Goal: Task Accomplishment & Management: Use online tool/utility

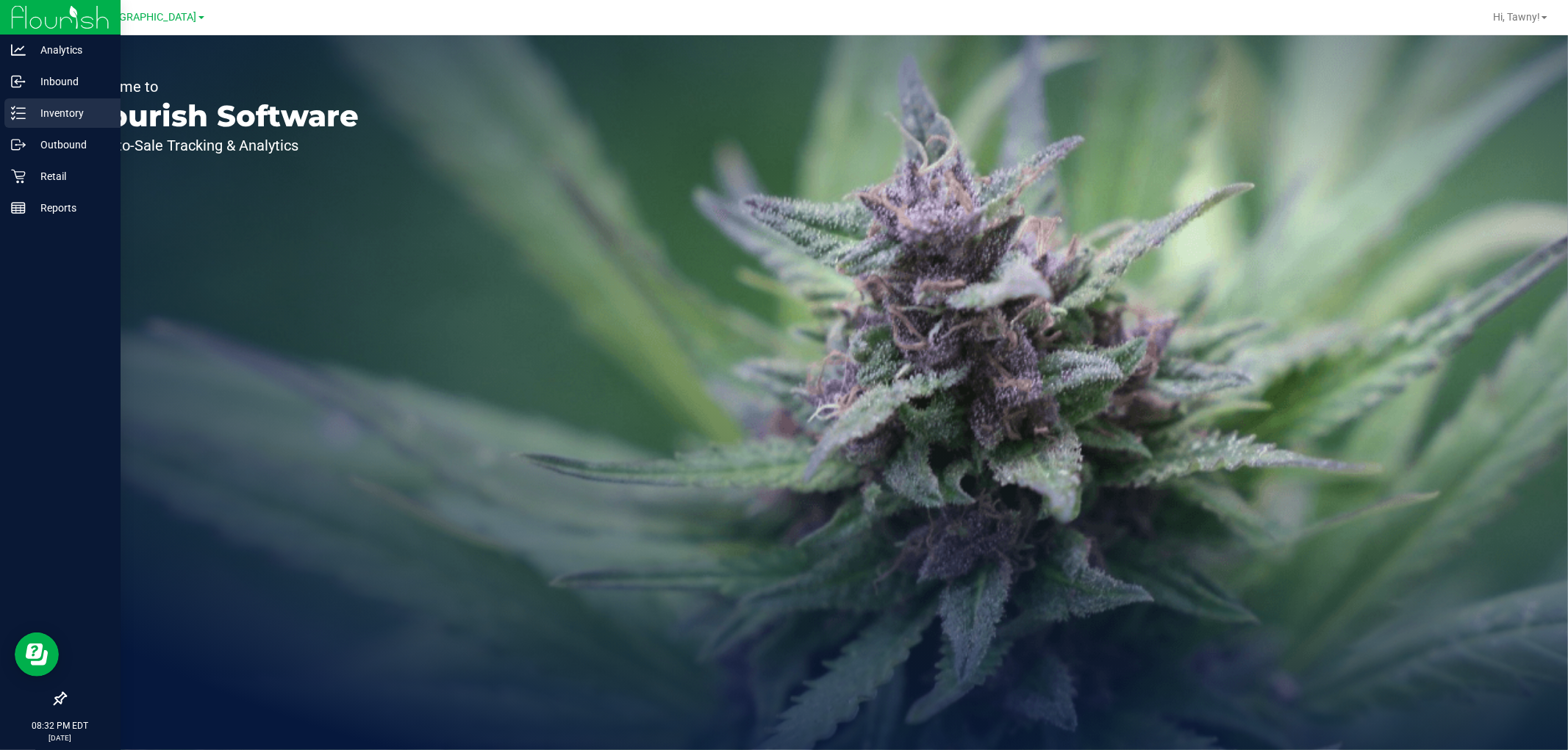
click at [23, 110] on icon at bounding box center [18, 113] width 15 height 15
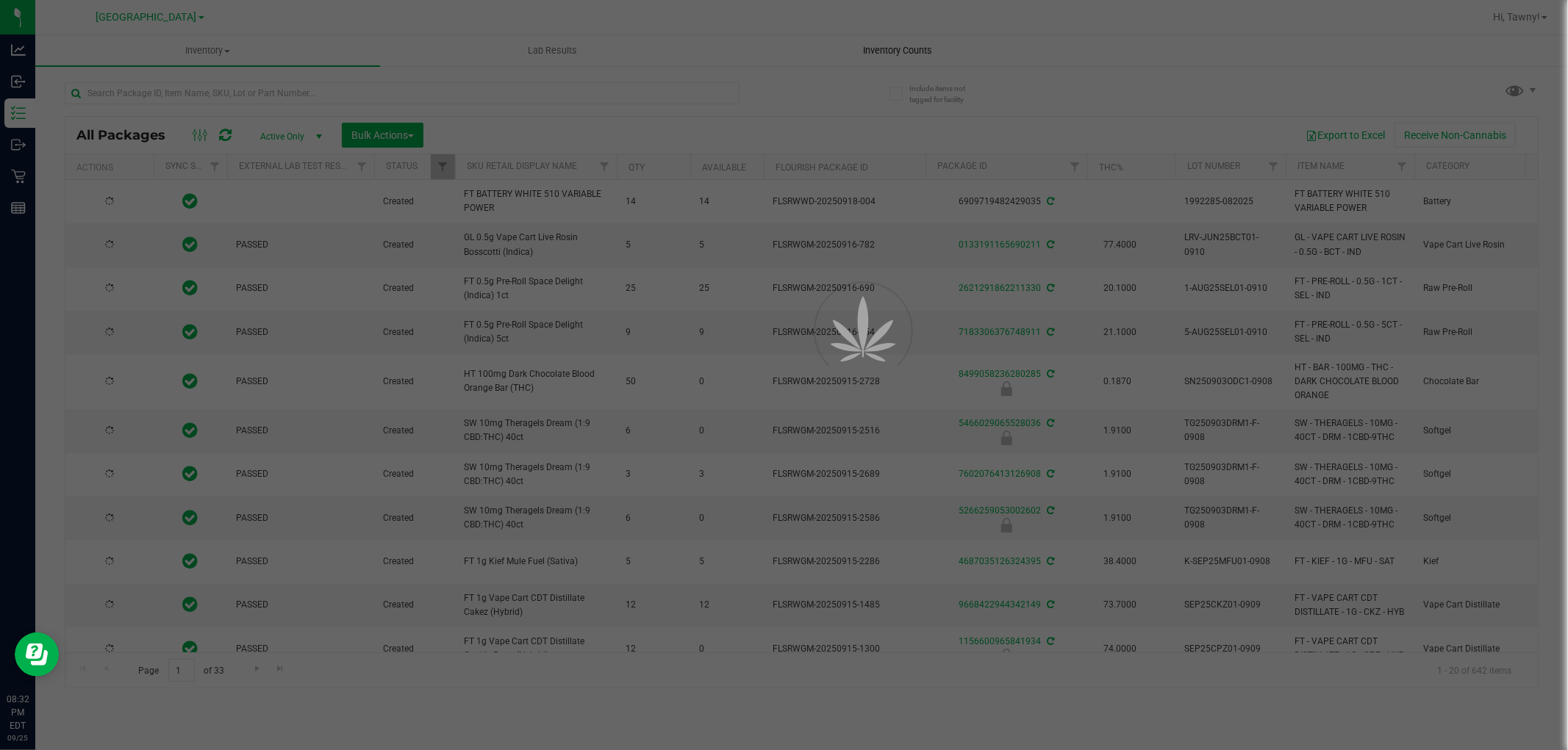
click at [905, 46] on div at bounding box center [784, 375] width 1568 height 750
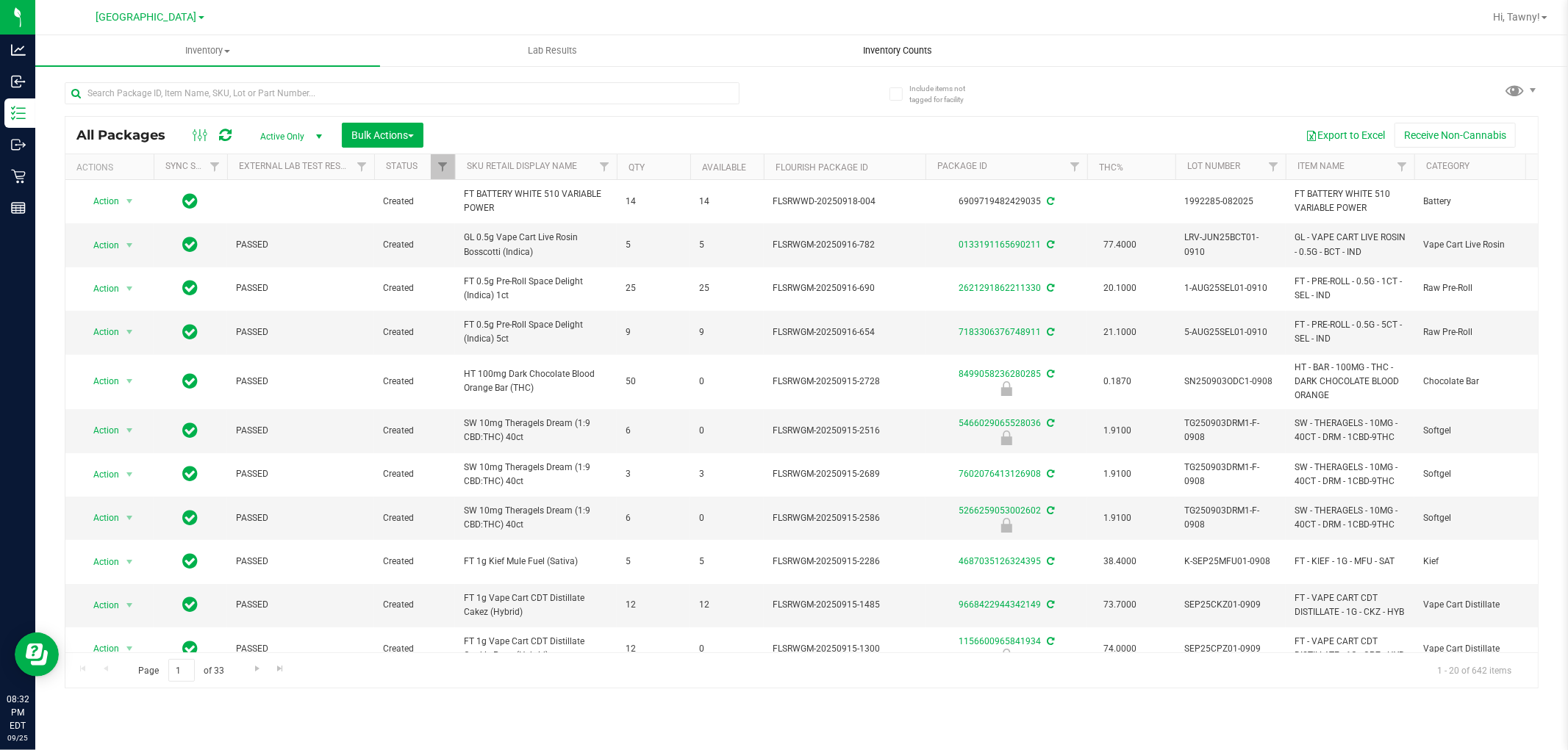
click at [866, 39] on uib-tab-heading "Inventory Counts" at bounding box center [897, 50] width 343 height 29
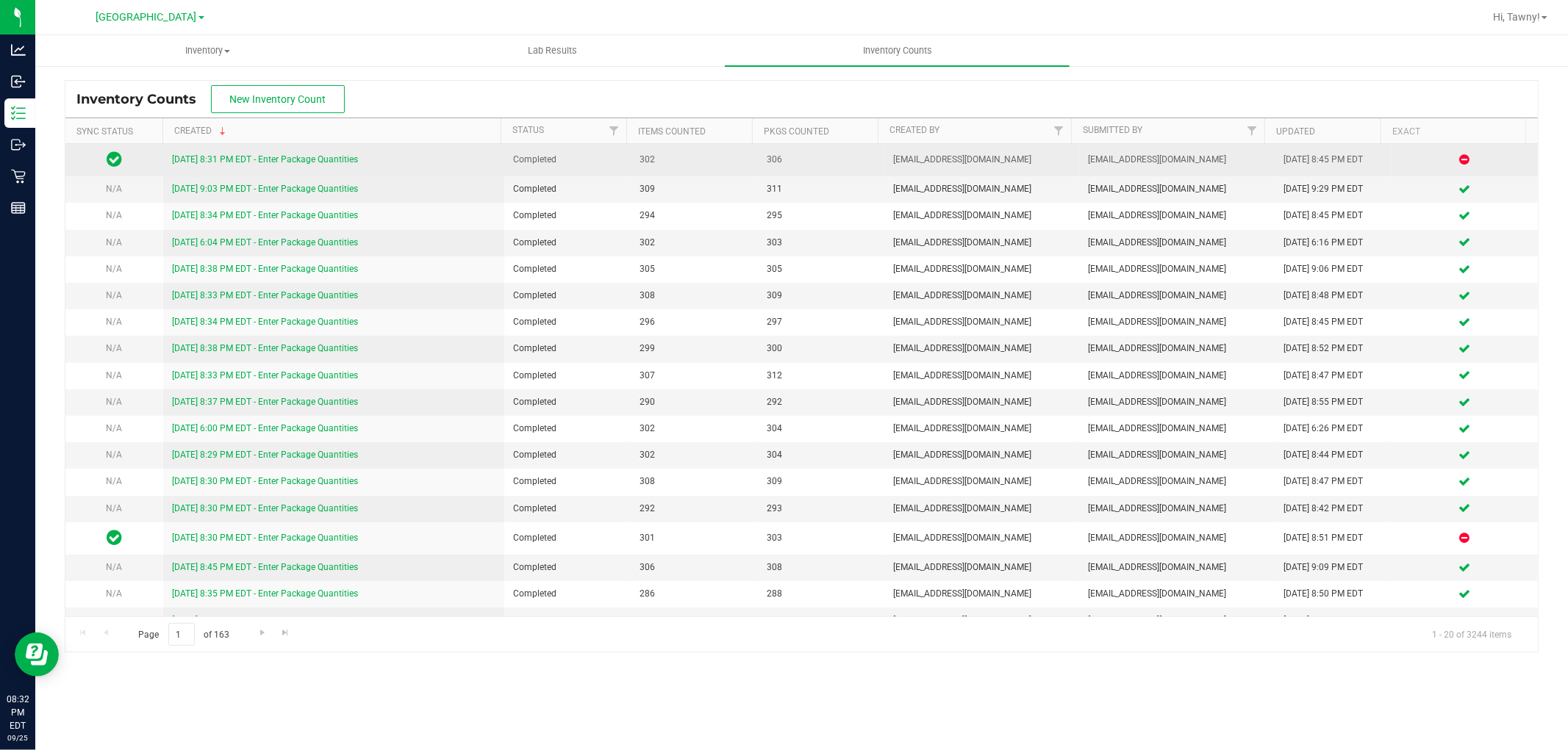
click at [267, 156] on link "[DATE] 8:31 PM EDT - Enter Package Quantities" at bounding box center [265, 159] width 186 height 10
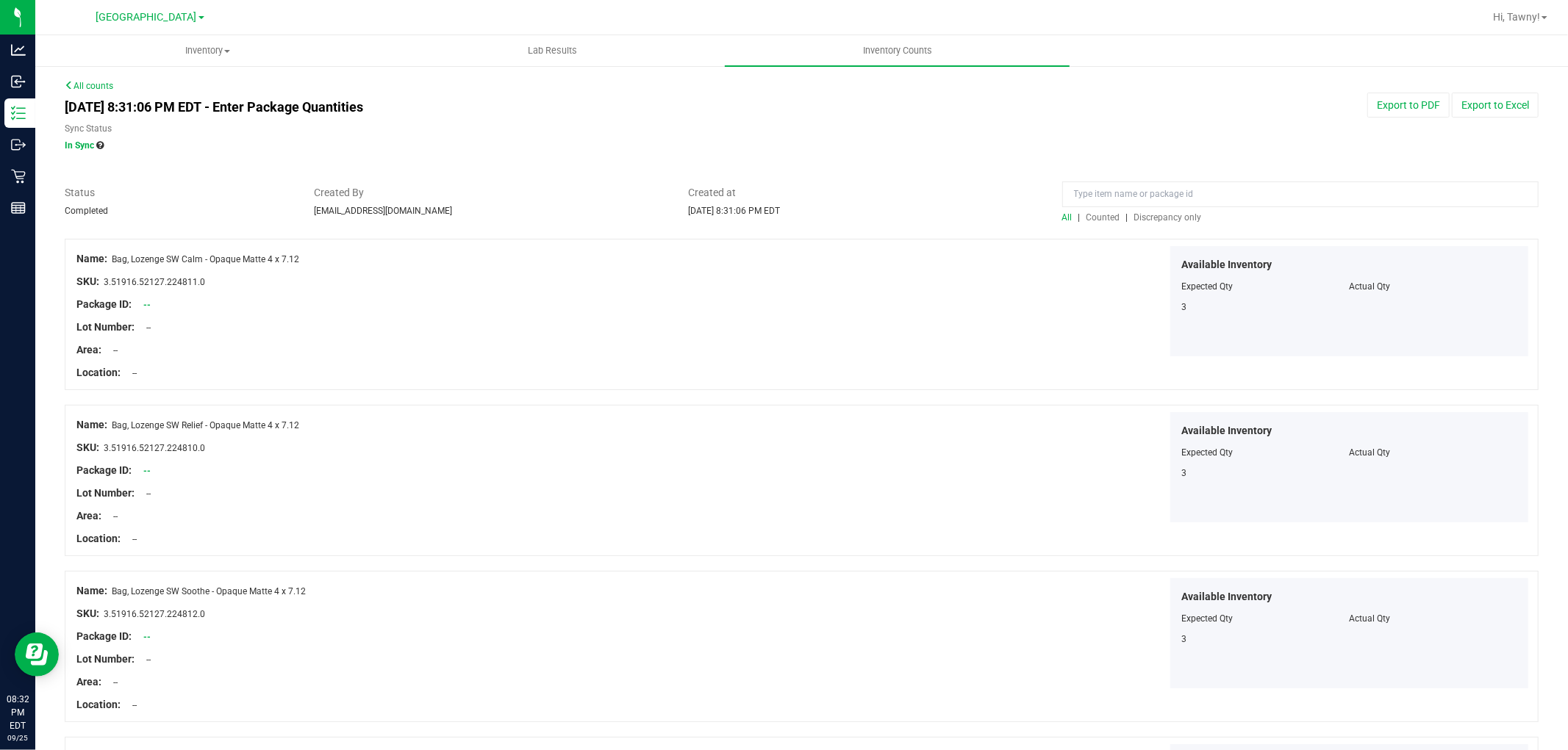
click at [1186, 217] on span "Discrepancy only" at bounding box center [1168, 218] width 68 height 10
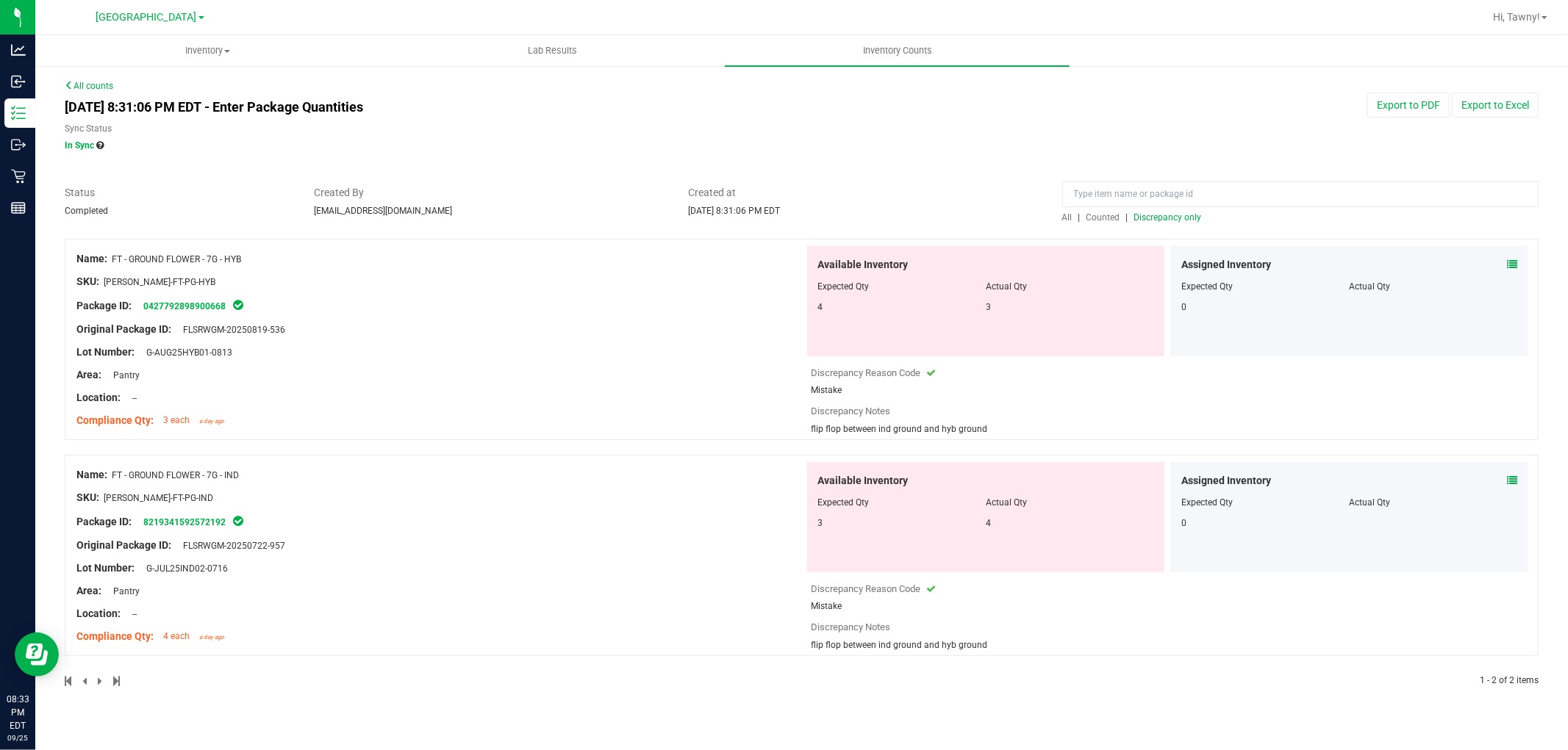
click at [638, 328] on div "Original Package ID: FLSRWGM-20250819-536" at bounding box center [440, 329] width 728 height 15
click at [101, 85] on link "All counts" at bounding box center [89, 86] width 49 height 10
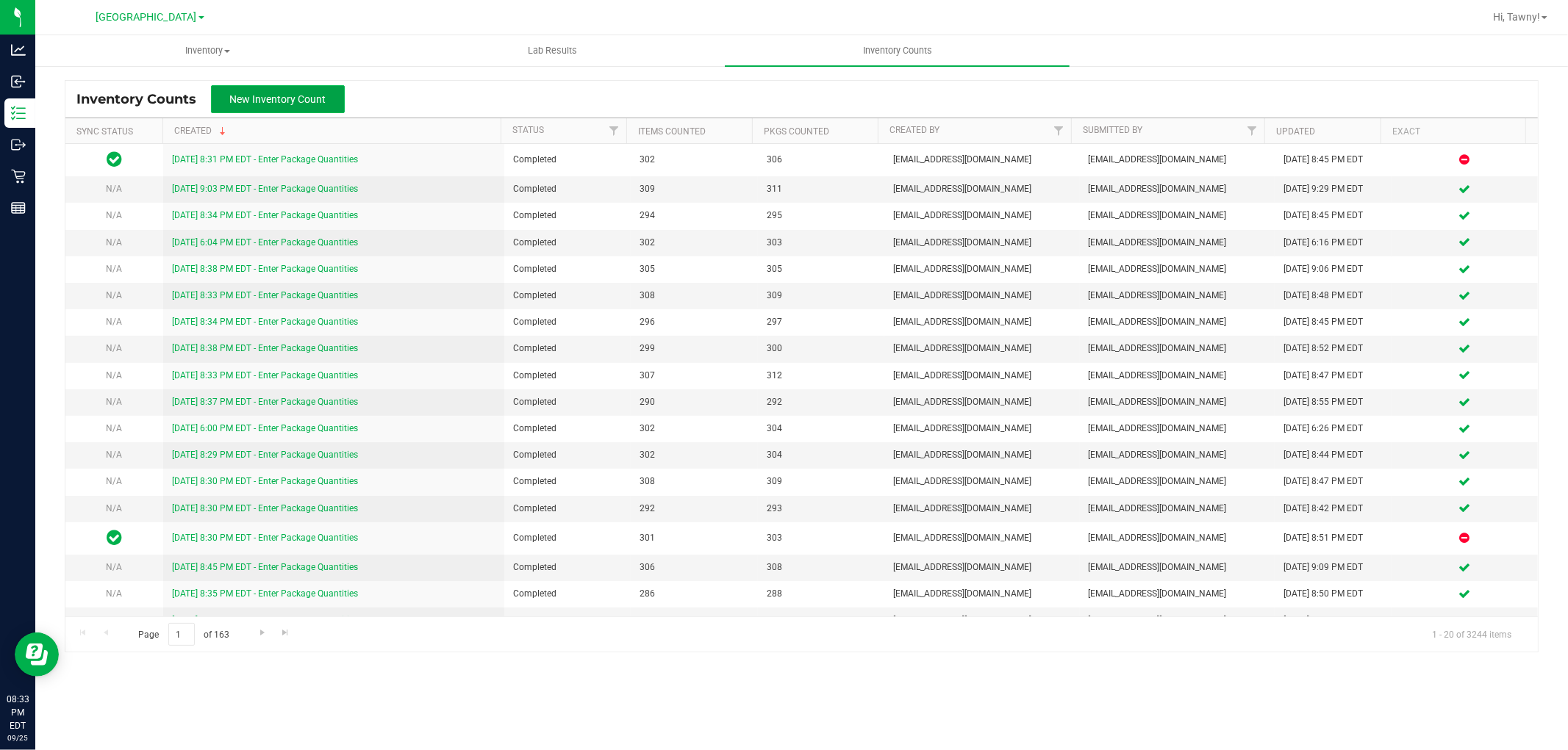
click at [324, 100] on span "New Inventory Count" at bounding box center [278, 99] width 96 height 12
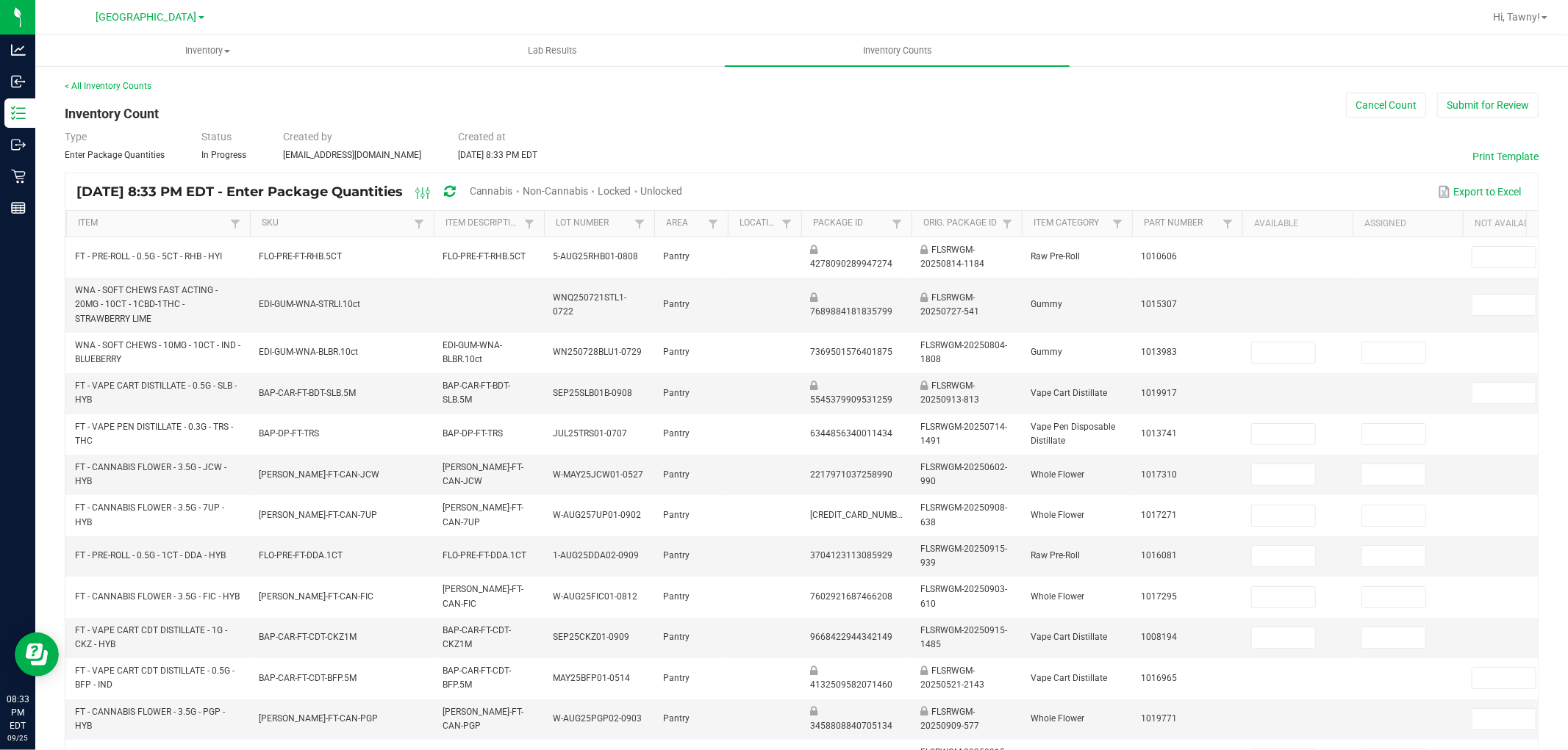
click at [513, 193] on span "Cannabis" at bounding box center [492, 191] width 44 height 12
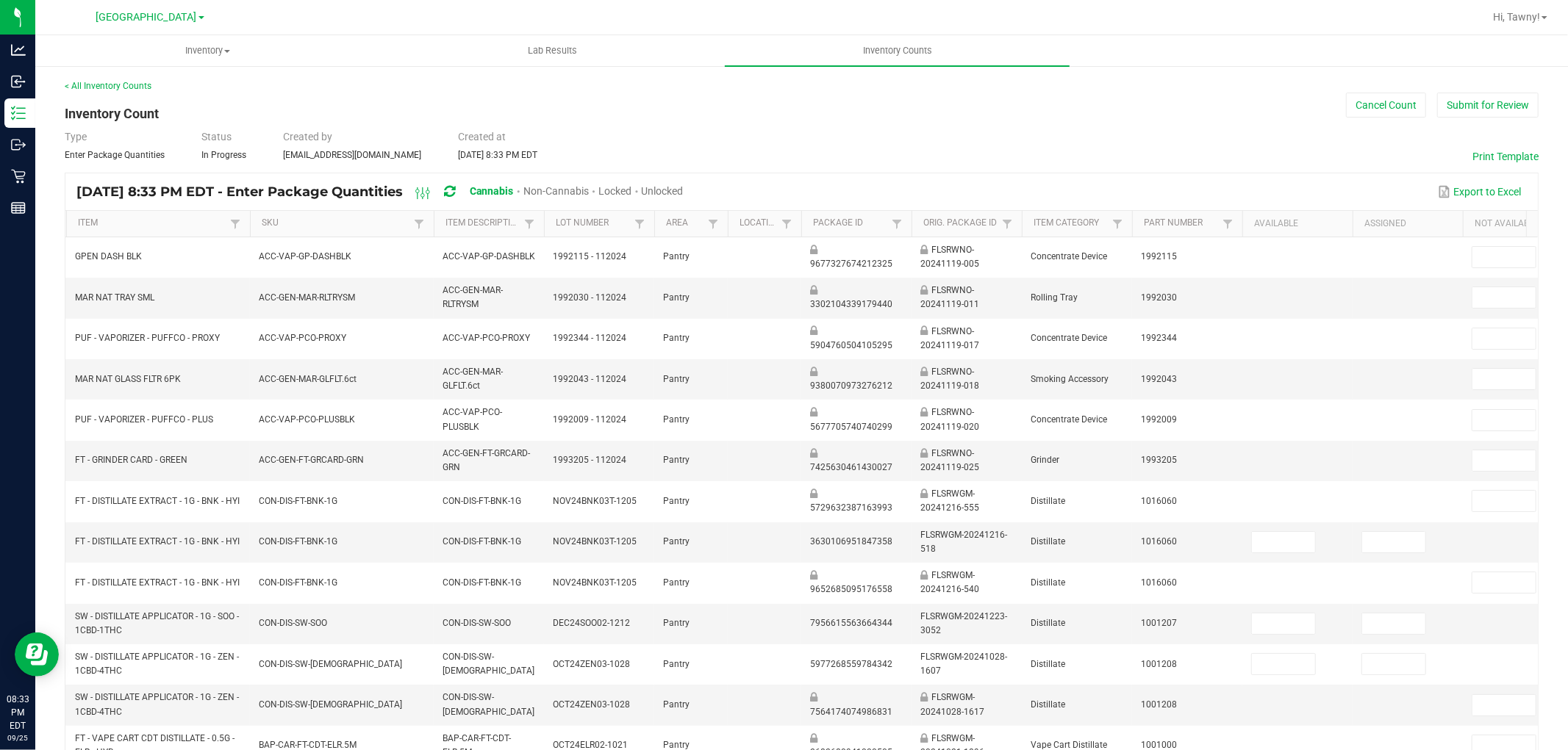
click at [683, 186] on span "Unlocked" at bounding box center [663, 191] width 42 height 12
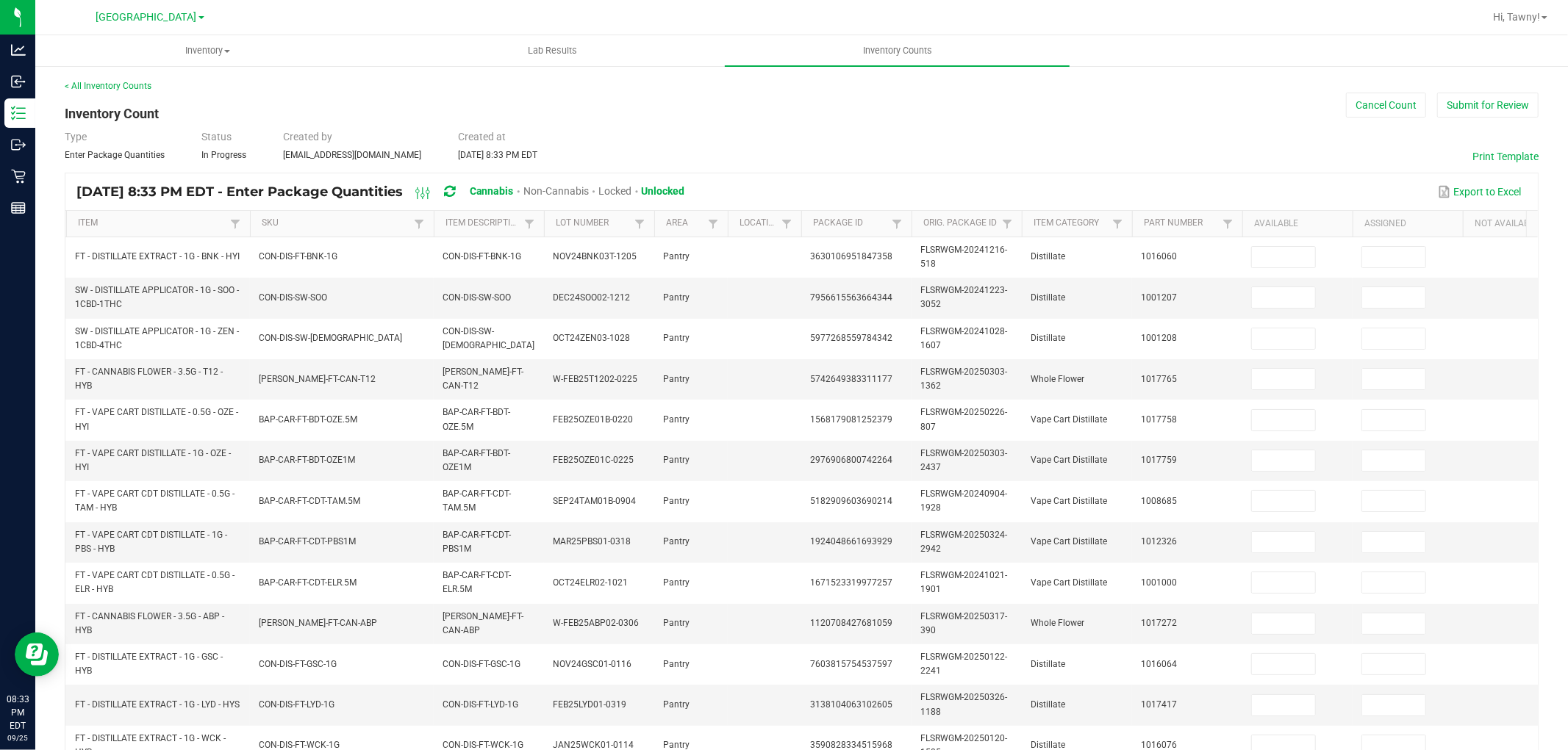
click at [481, 216] on th "Item Description" at bounding box center [489, 224] width 111 height 27
click at [482, 223] on link "Item Description" at bounding box center [482, 223] width 75 height 12
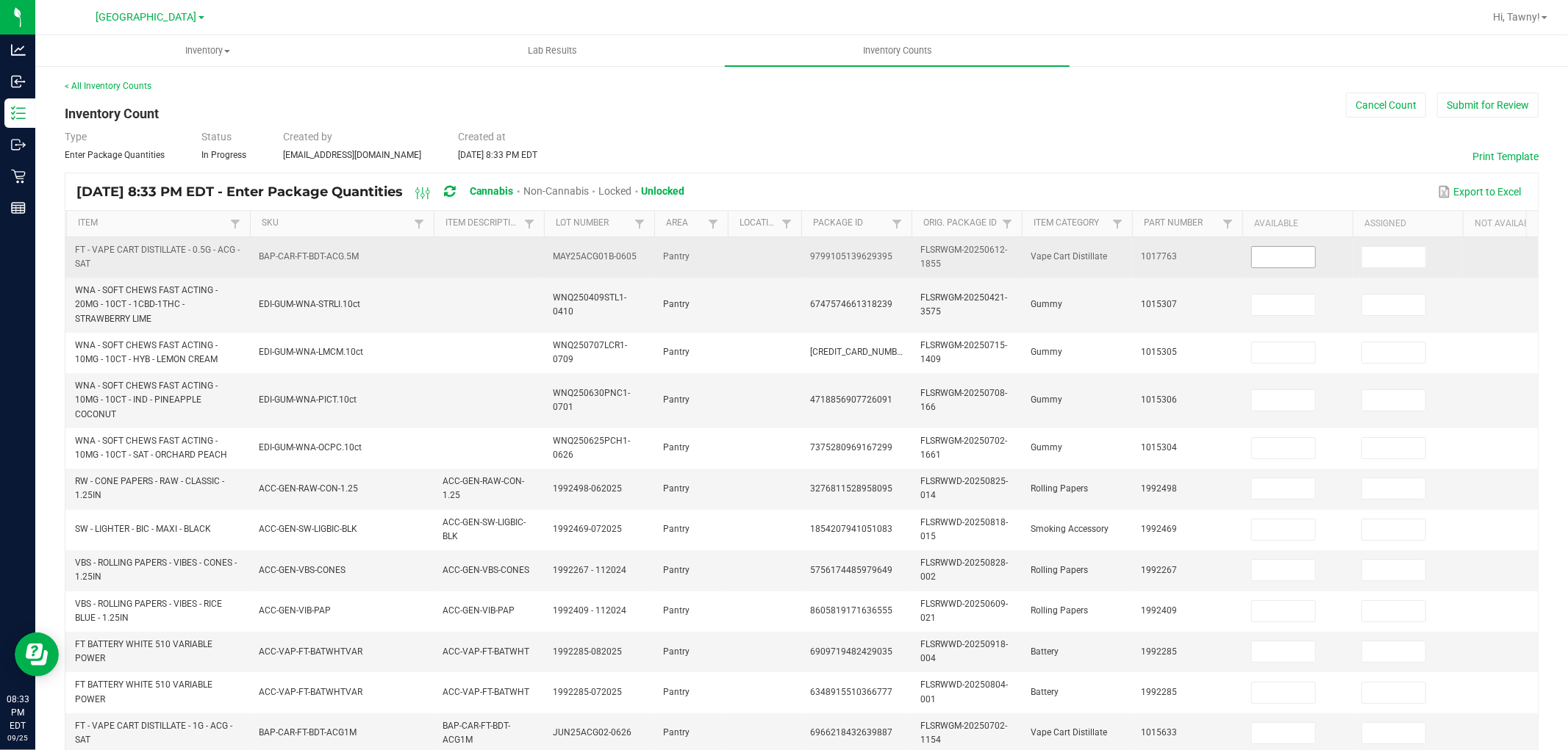
click at [1261, 253] on input at bounding box center [1283, 257] width 63 height 21
type input "3"
type input "13"
type input "38"
type input "30"
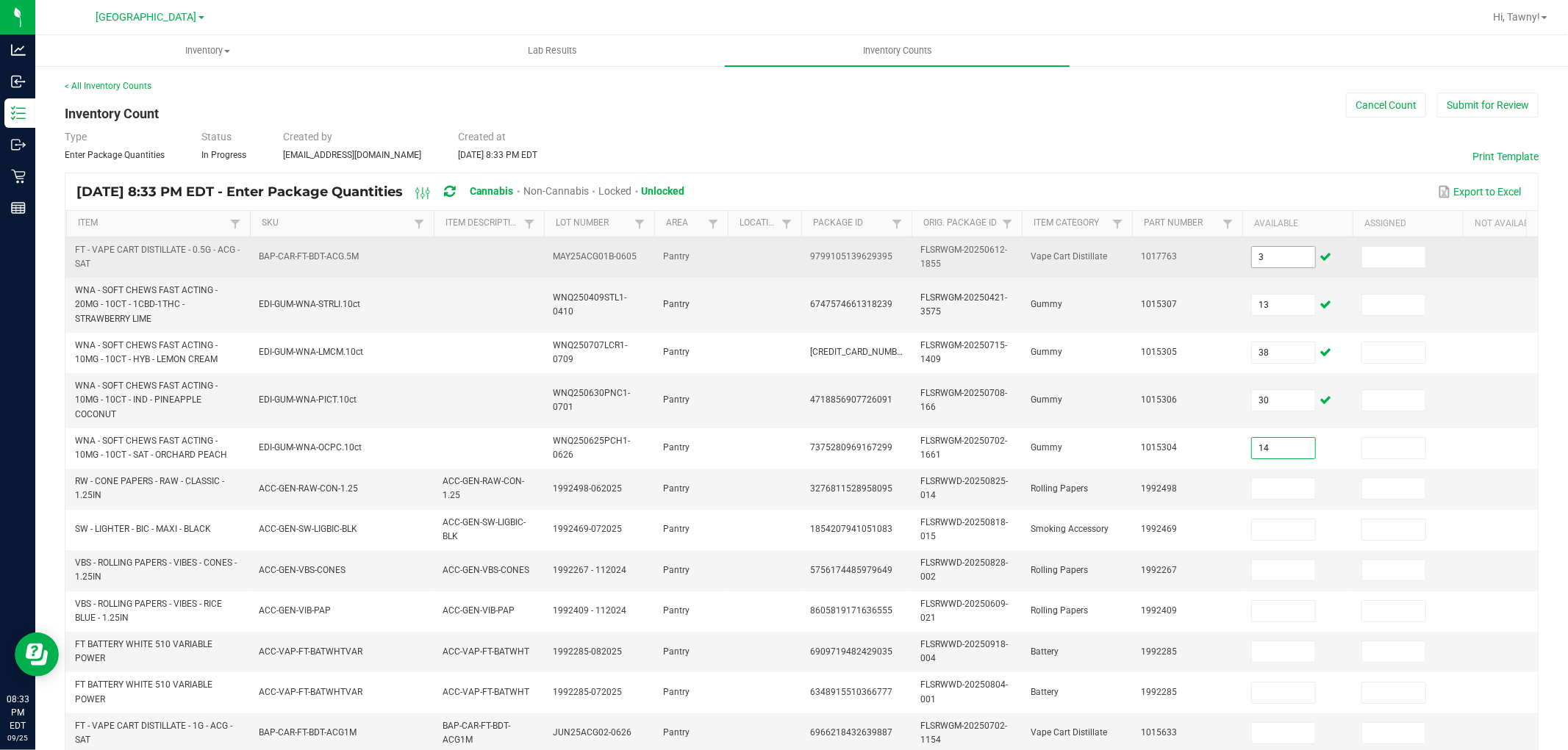
type input "14"
type input "9"
type input "44"
type input "3"
type input "16"
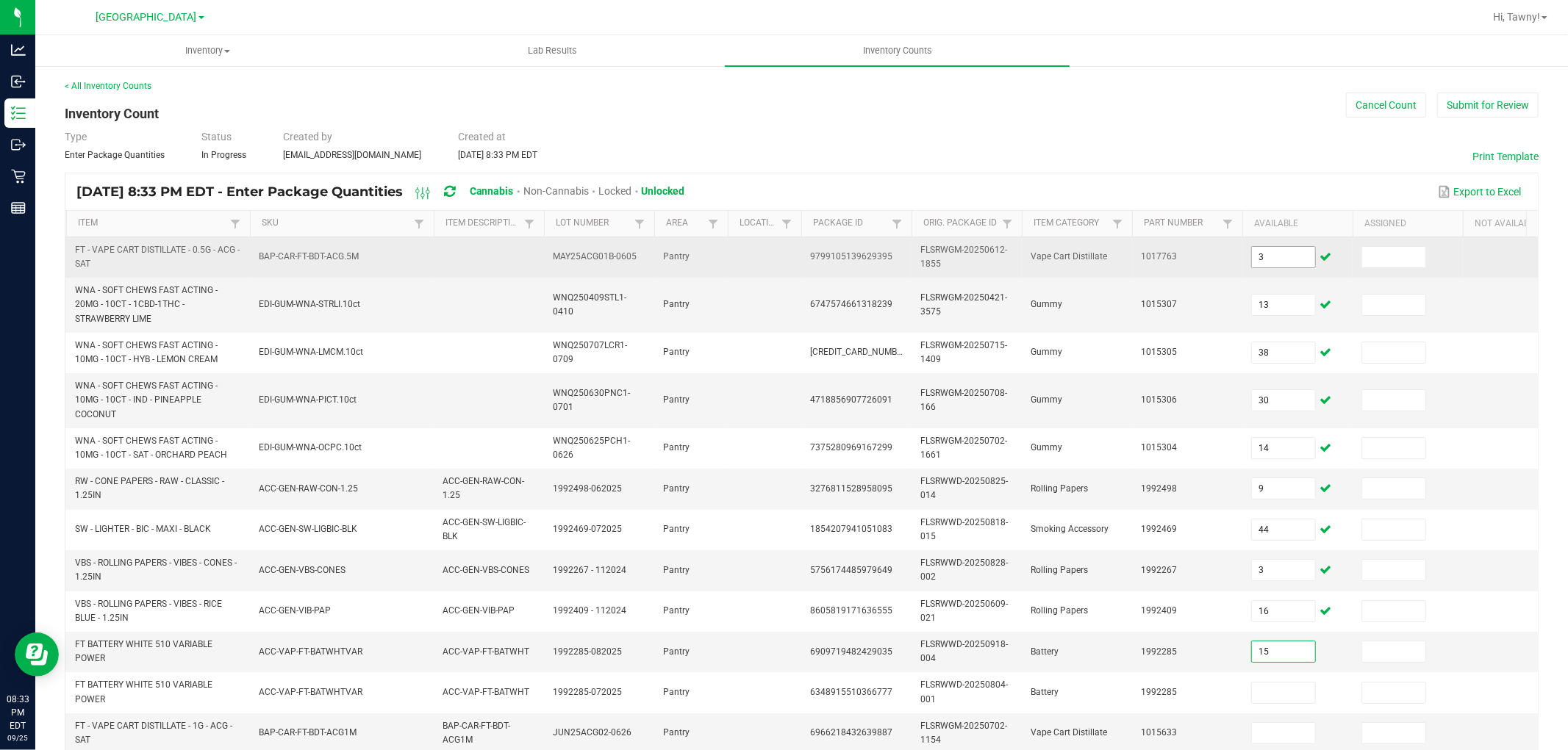
type input "15"
type input "0"
type input "3"
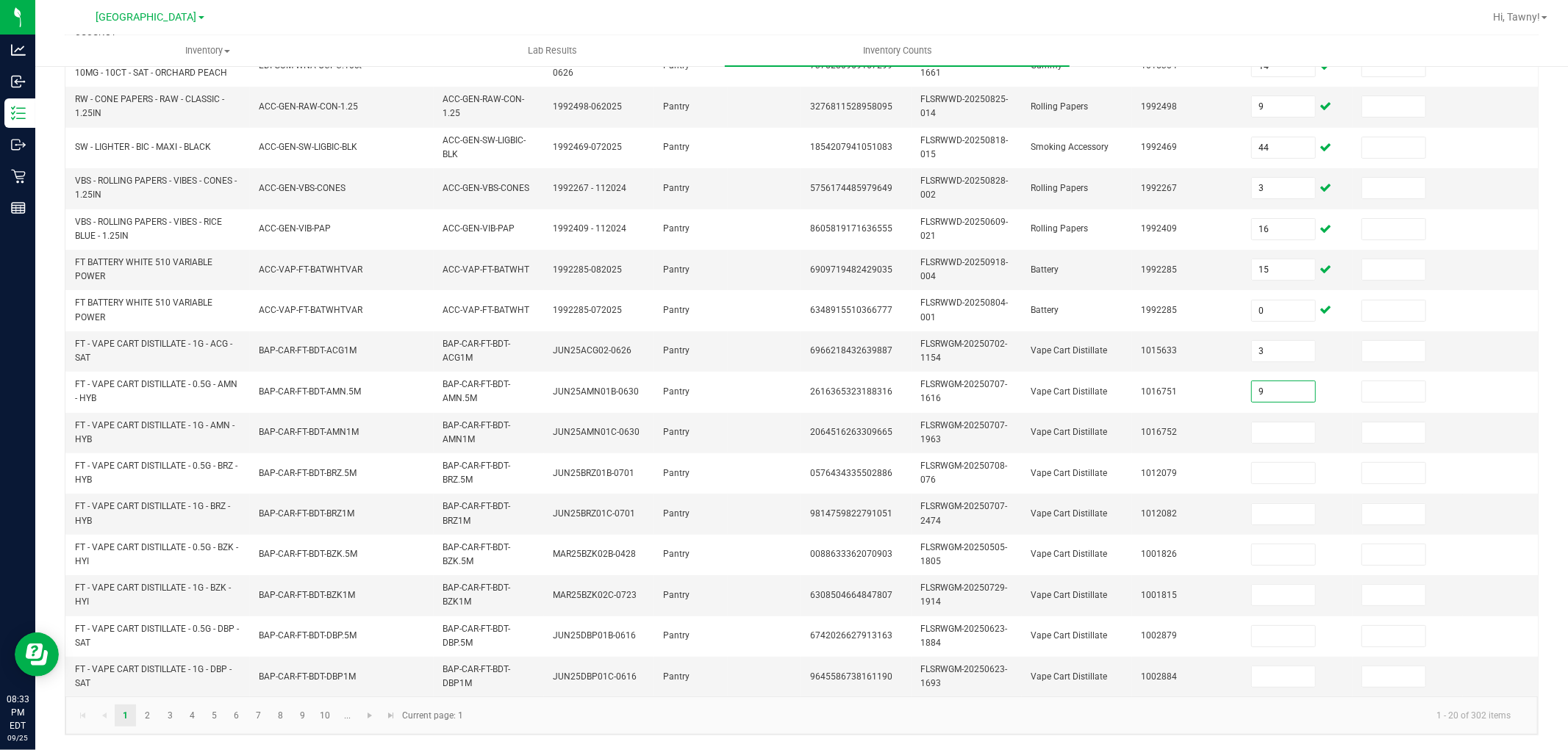
type input "9"
type input "3"
type input "1"
type input "2"
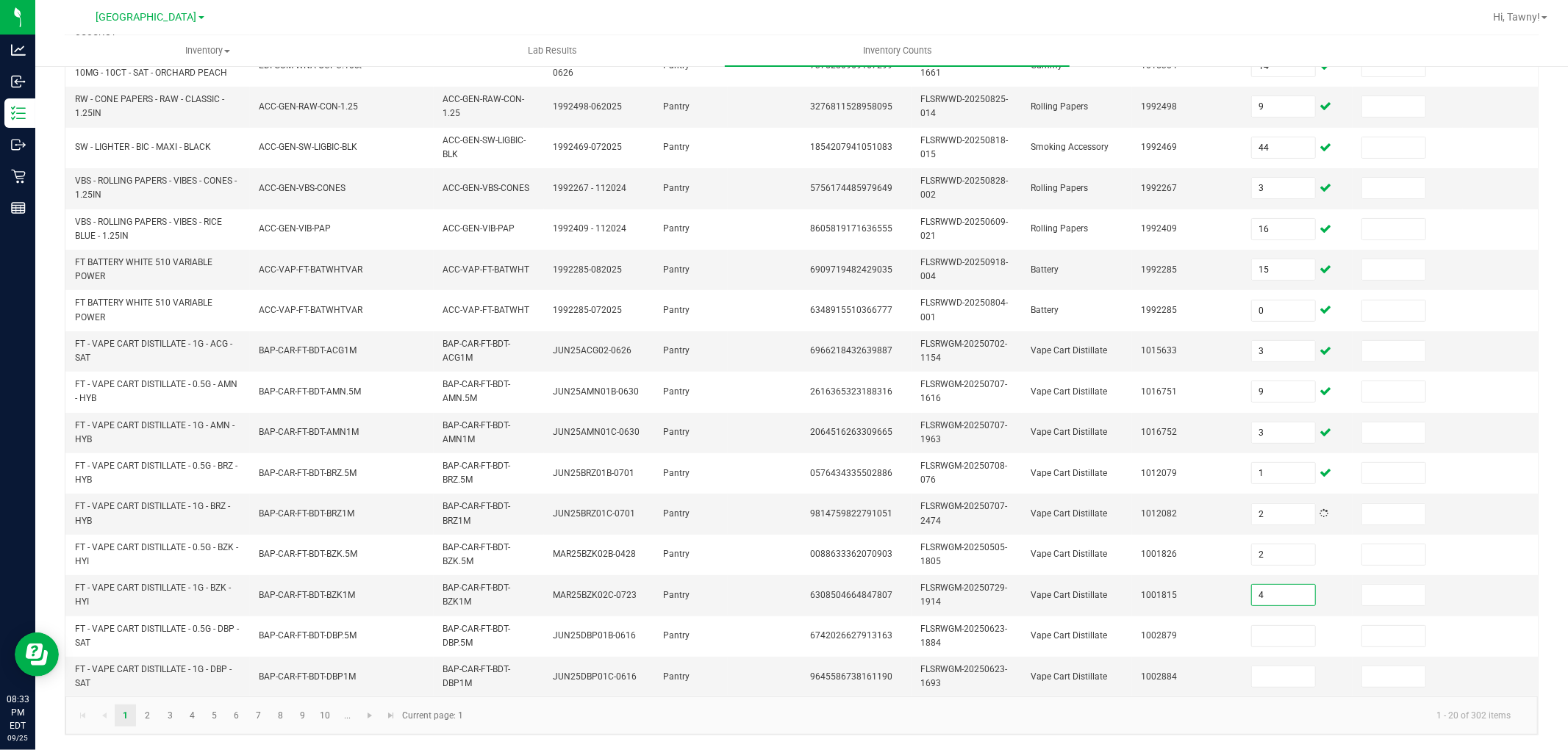
type input "4"
type input "9"
type input "12"
click at [156, 727] on link "2" at bounding box center [147, 716] width 21 height 22
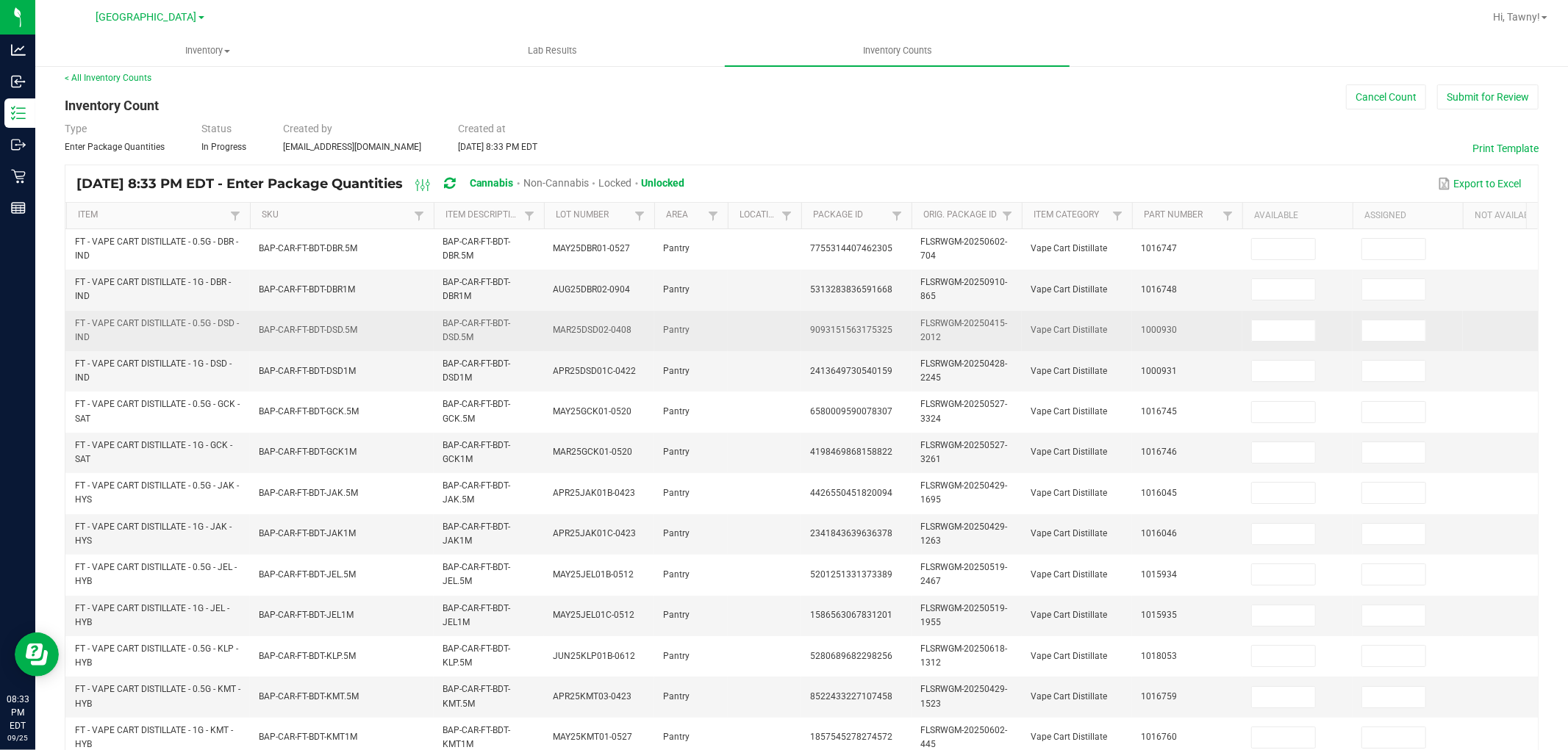
scroll to position [0, 0]
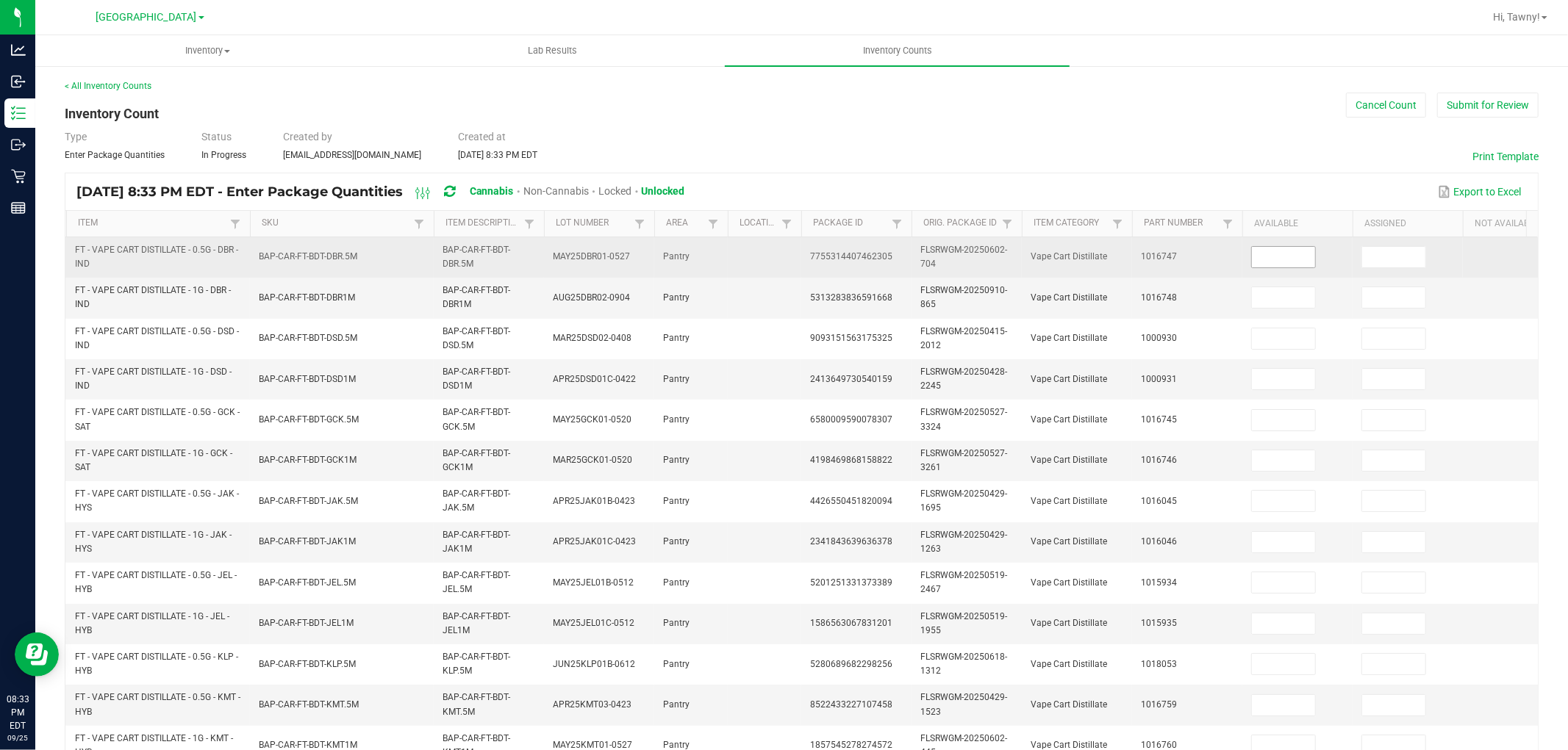
click at [1291, 257] on input at bounding box center [1283, 257] width 63 height 21
type input "4"
type input "9"
type input "12"
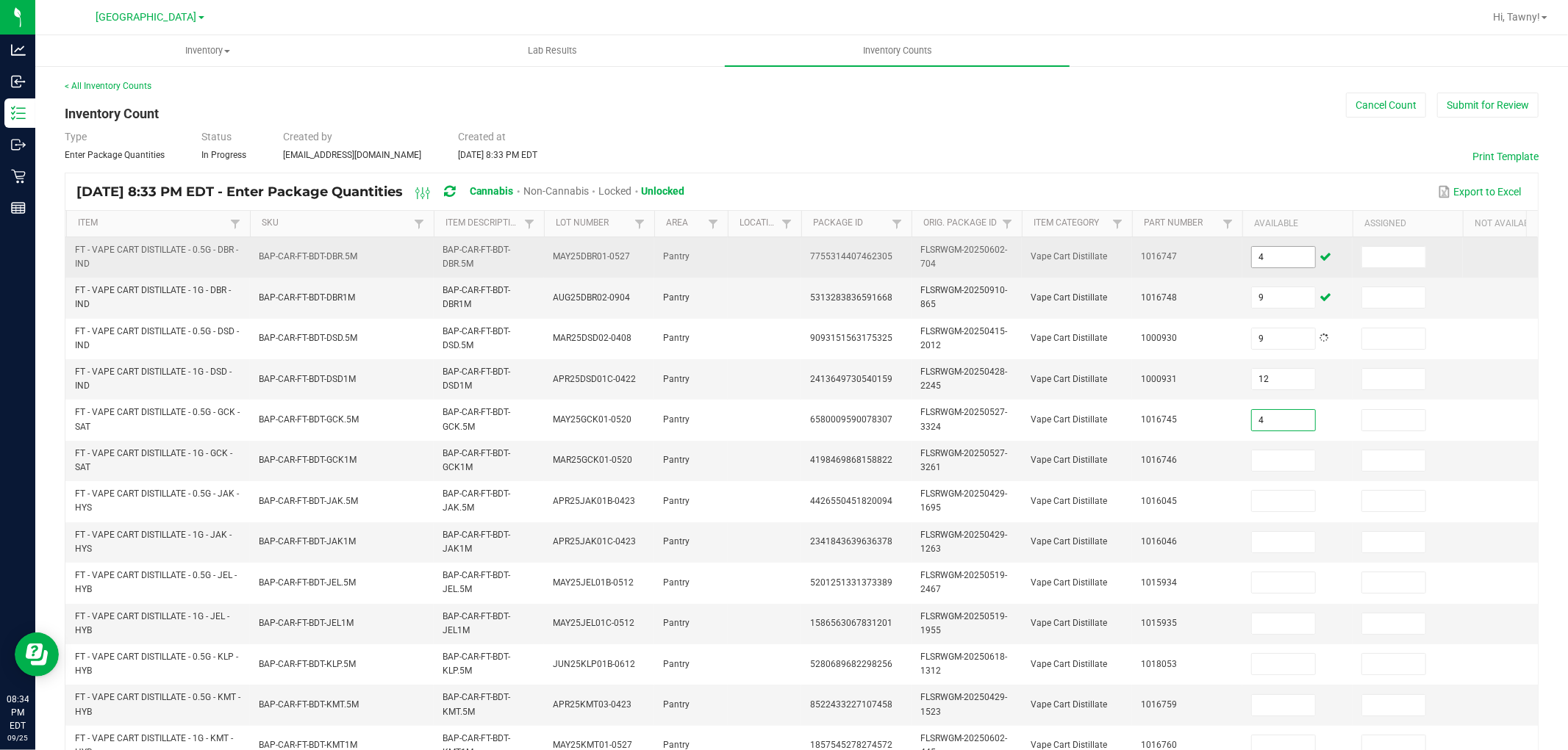
type input "4"
type input "5"
type input "9"
type input "7"
type input "3"
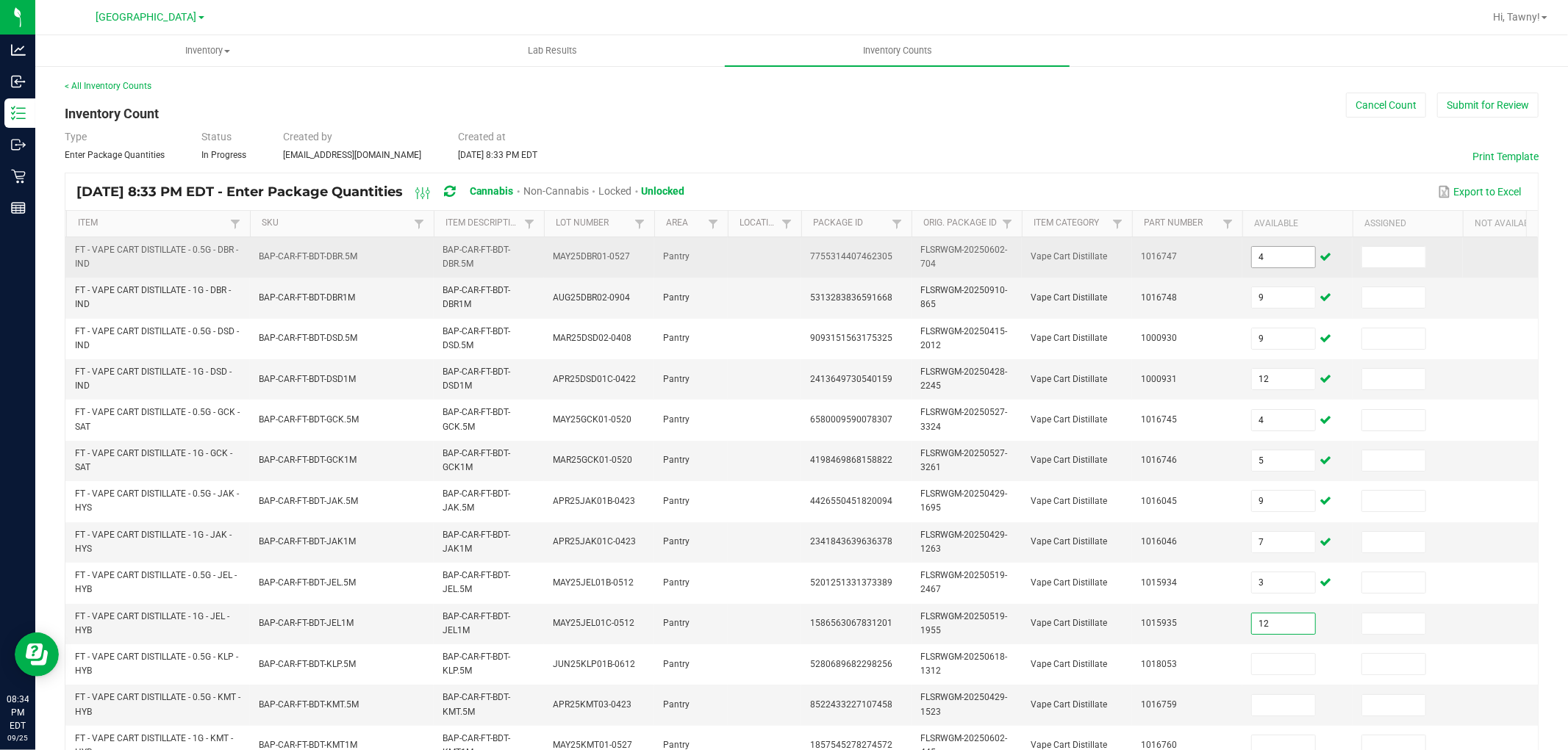
type input "12"
type input "3"
type input "10"
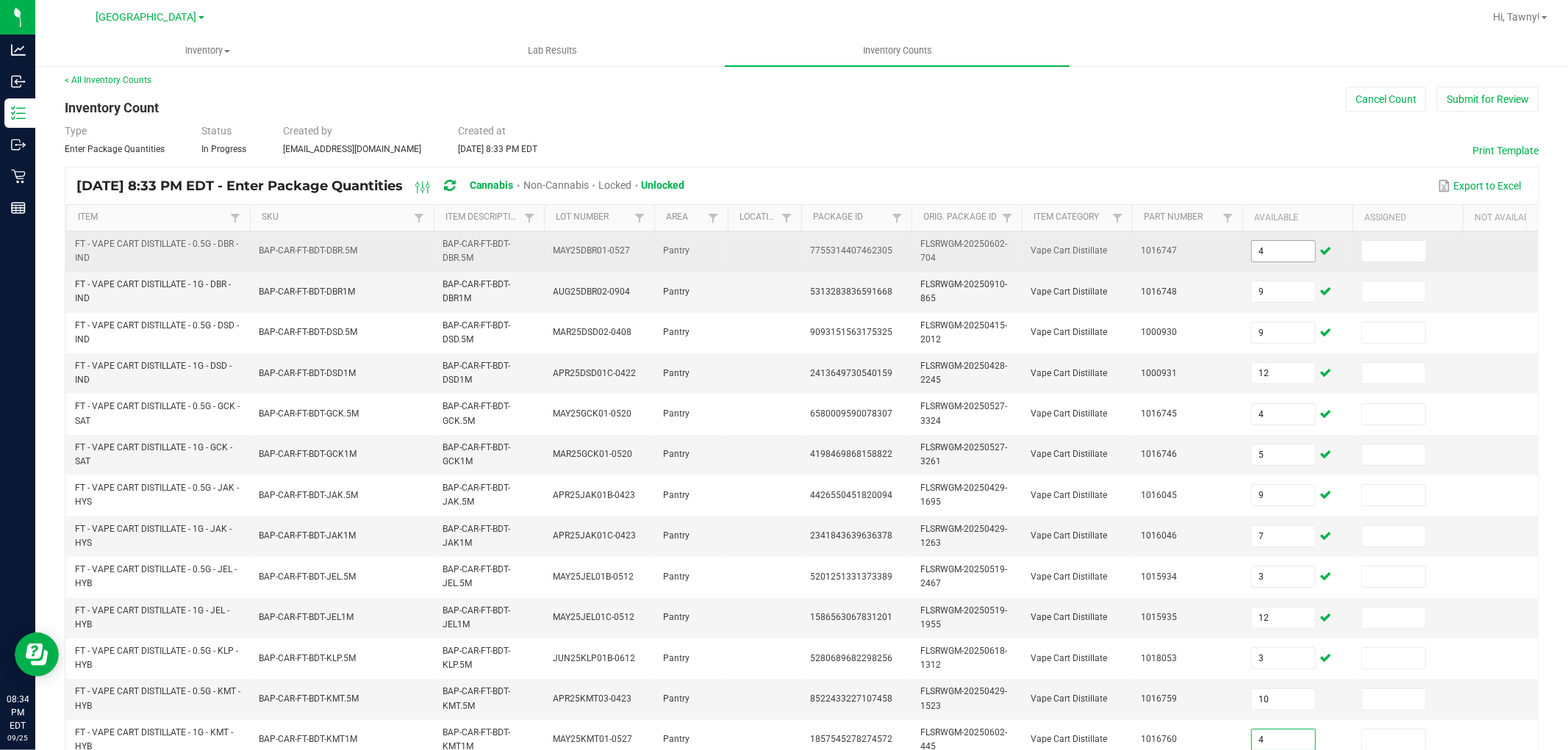
type input "4"
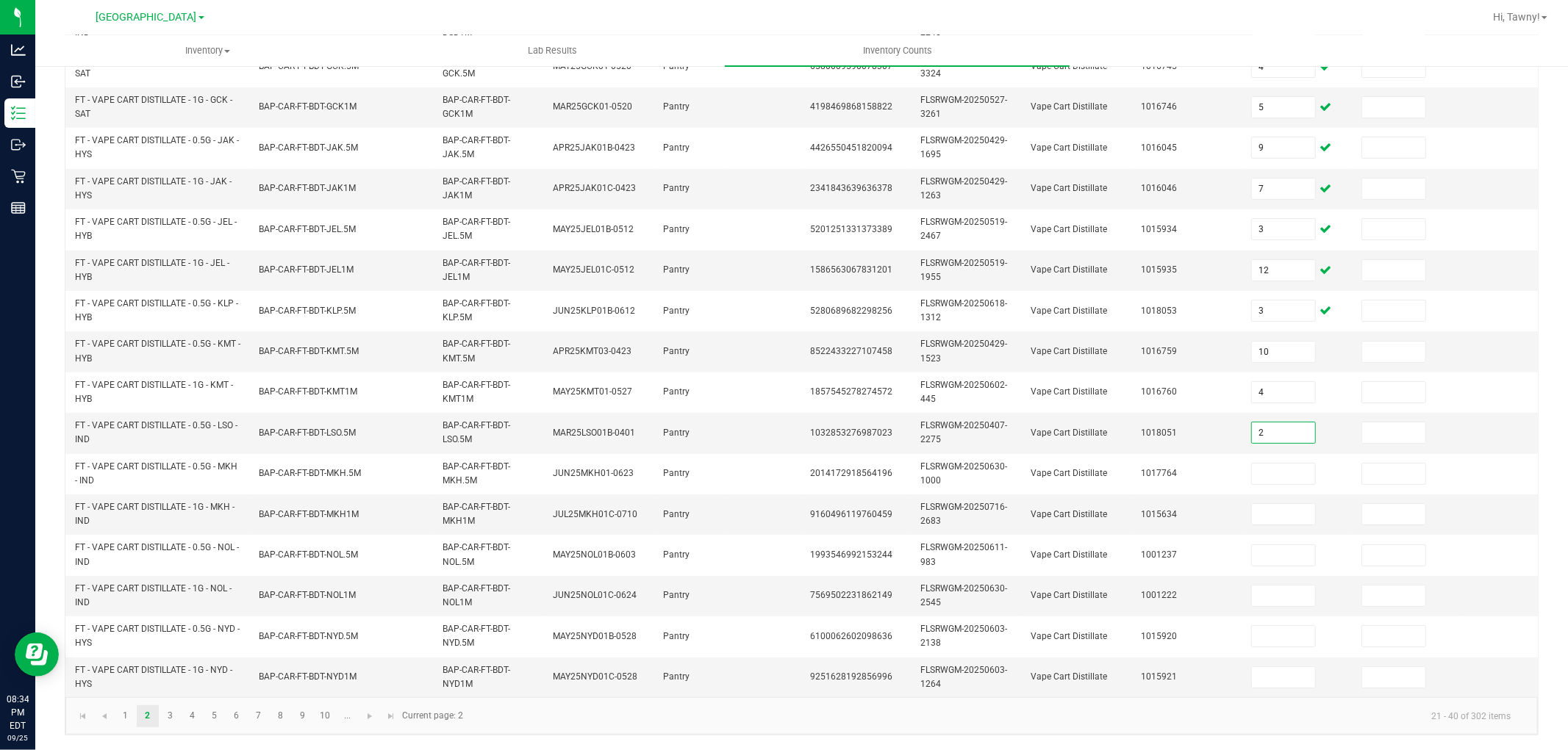
type input "2"
type input "5"
type input "7"
type input "8"
type input "1"
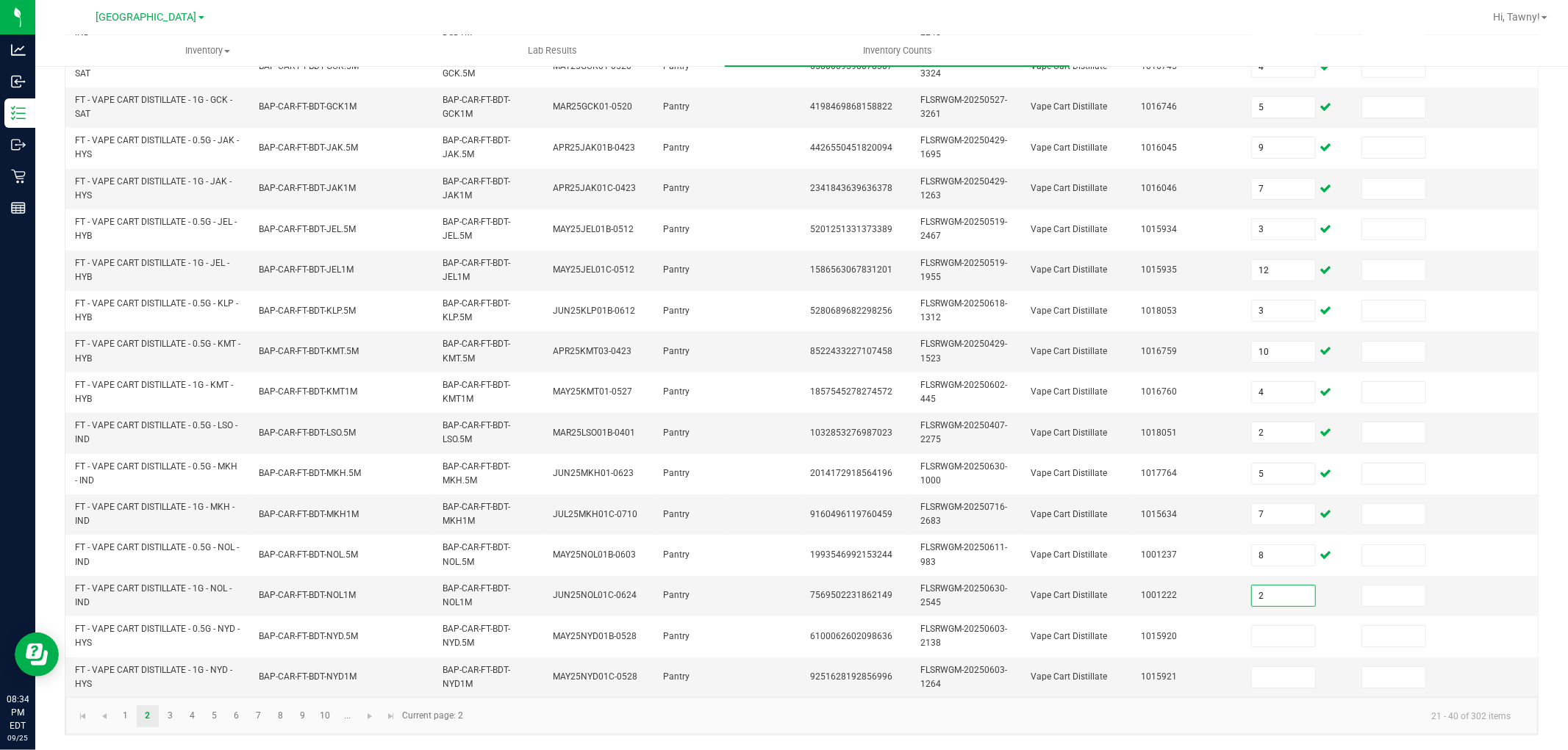
type input "2"
type input "9"
type input "2"
click at [178, 711] on link "3" at bounding box center [169, 717] width 21 height 22
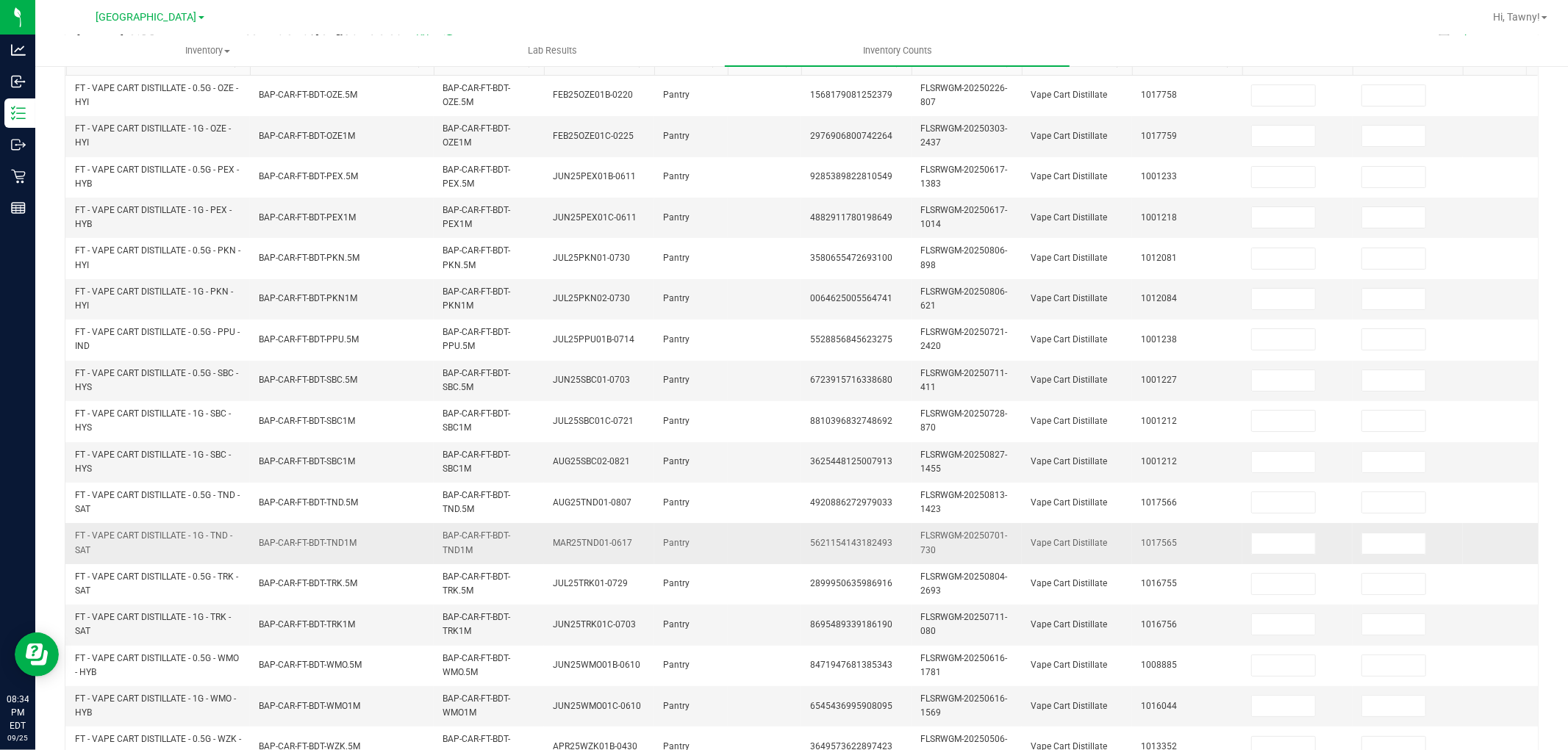
scroll to position [40, 0]
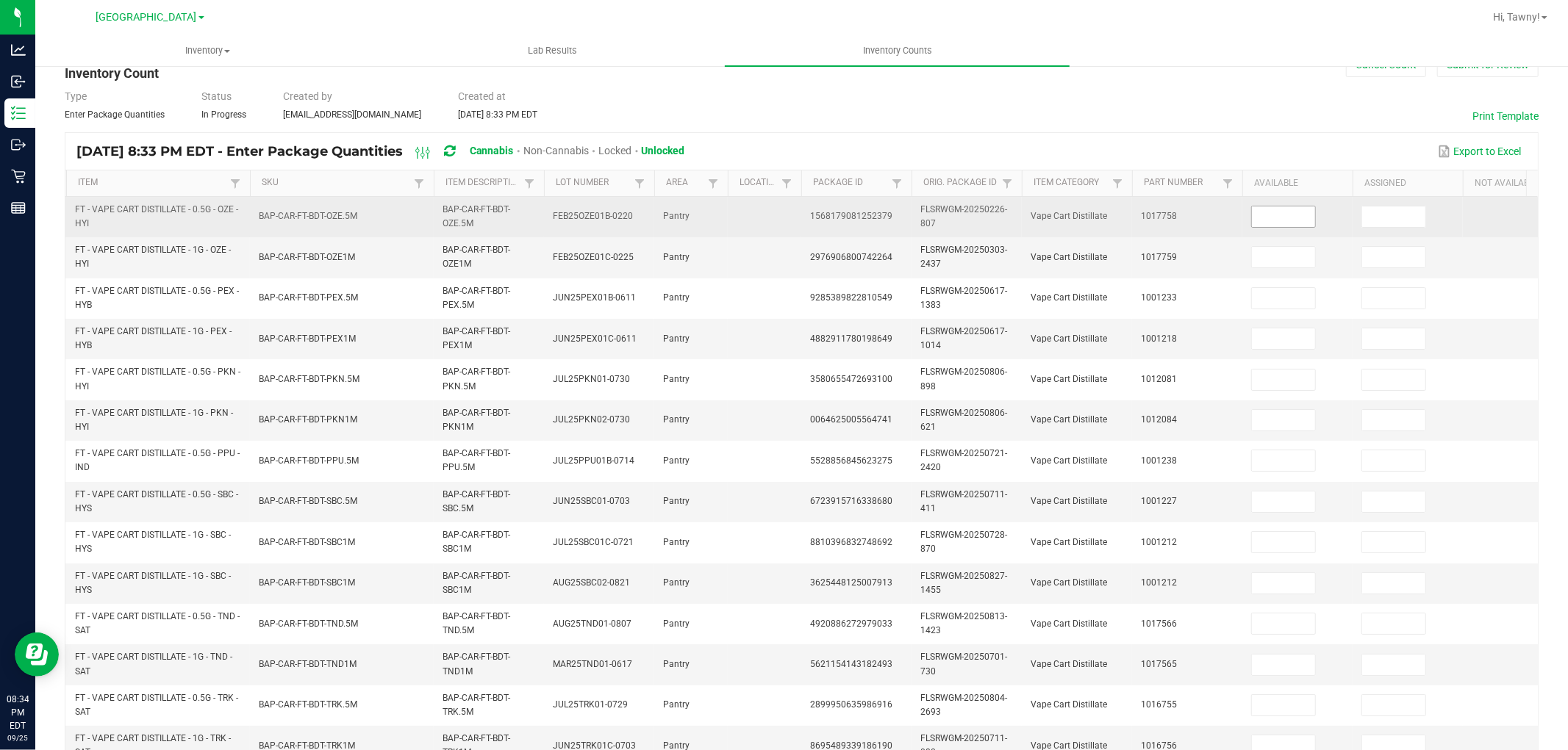
click at [1266, 220] on input at bounding box center [1283, 217] width 63 height 21
type input "4"
type input "2"
type input "4"
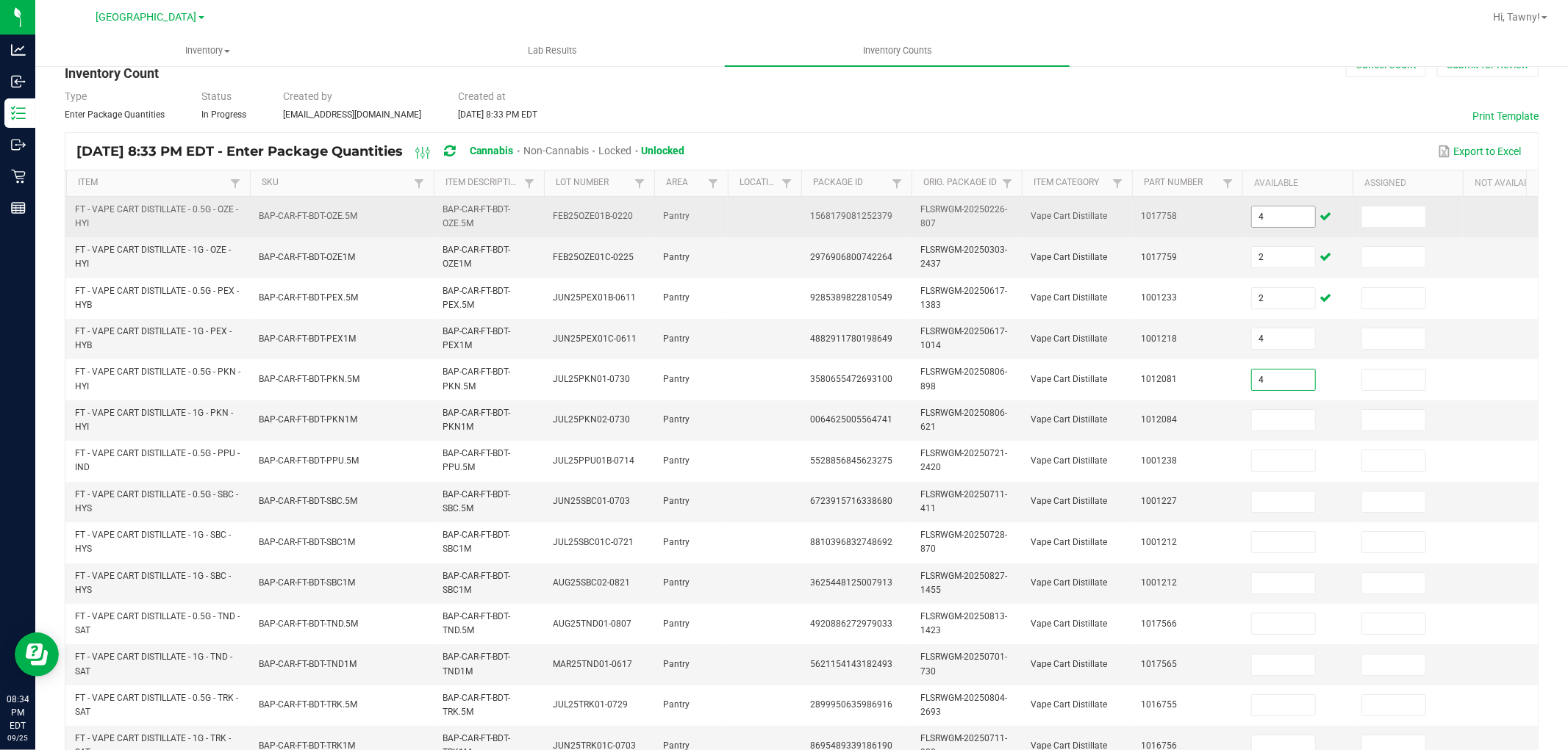
type input "4"
type input "6"
type input "8"
type input "12"
type input "11"
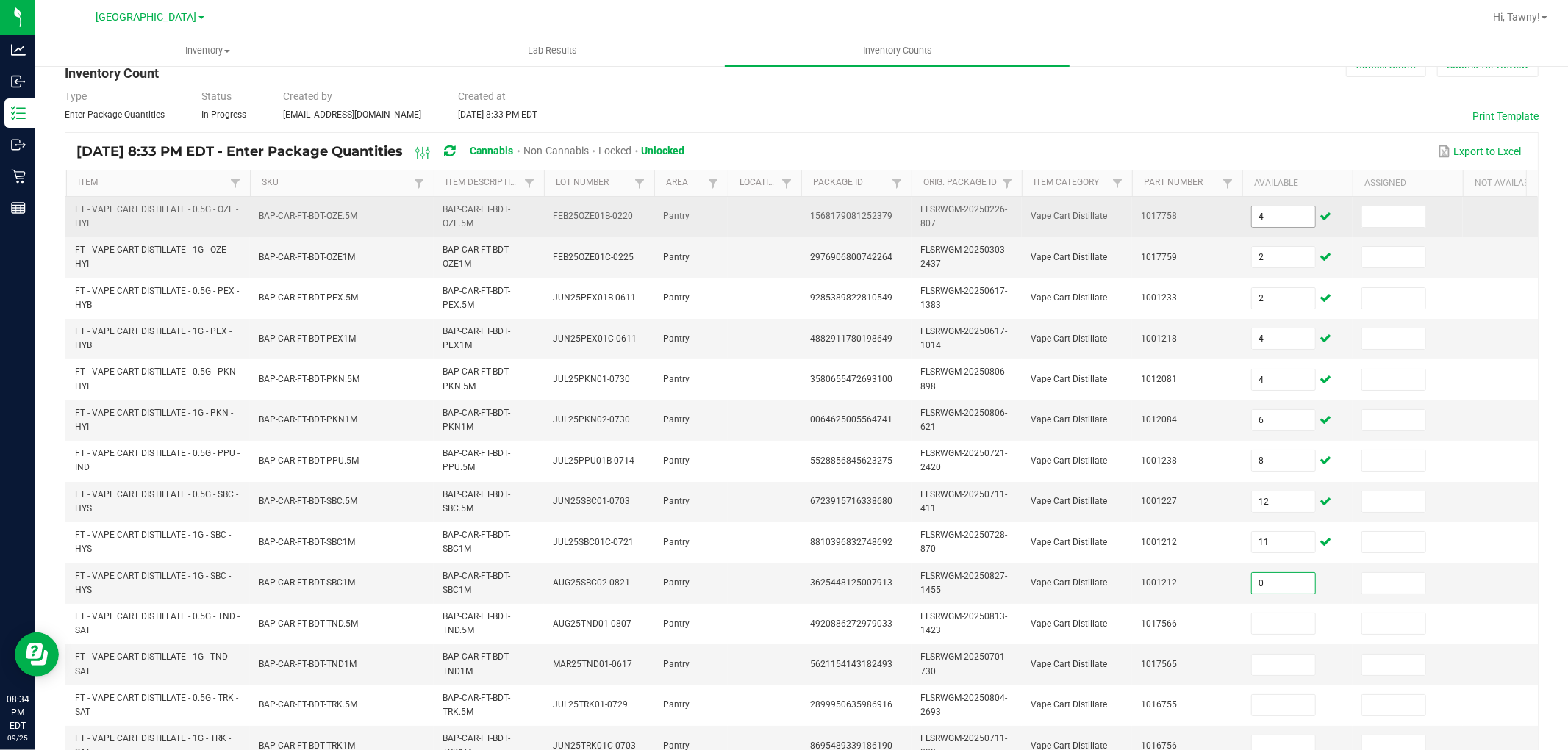
type input "0"
type input "9"
type input "11"
type input "4"
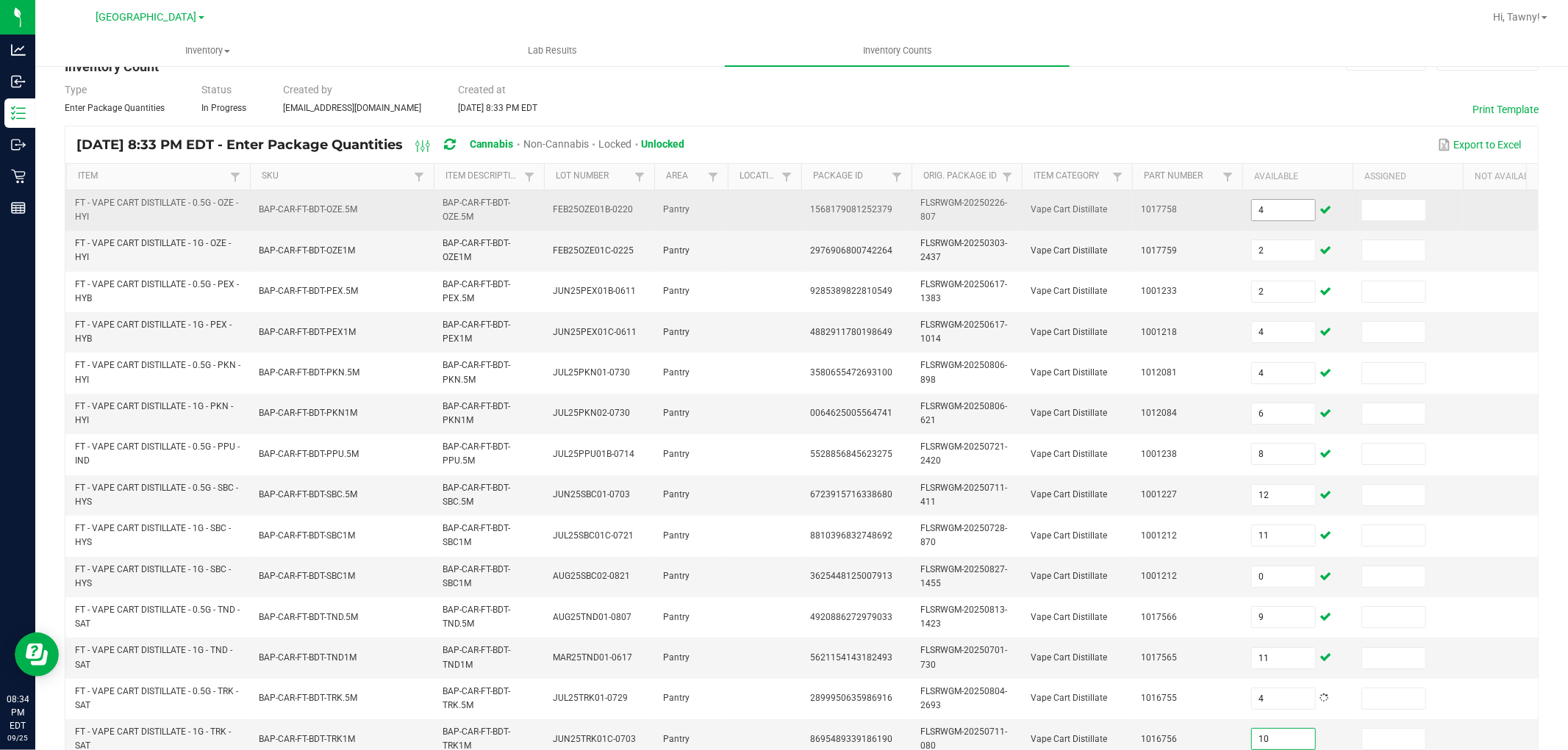
type input "10"
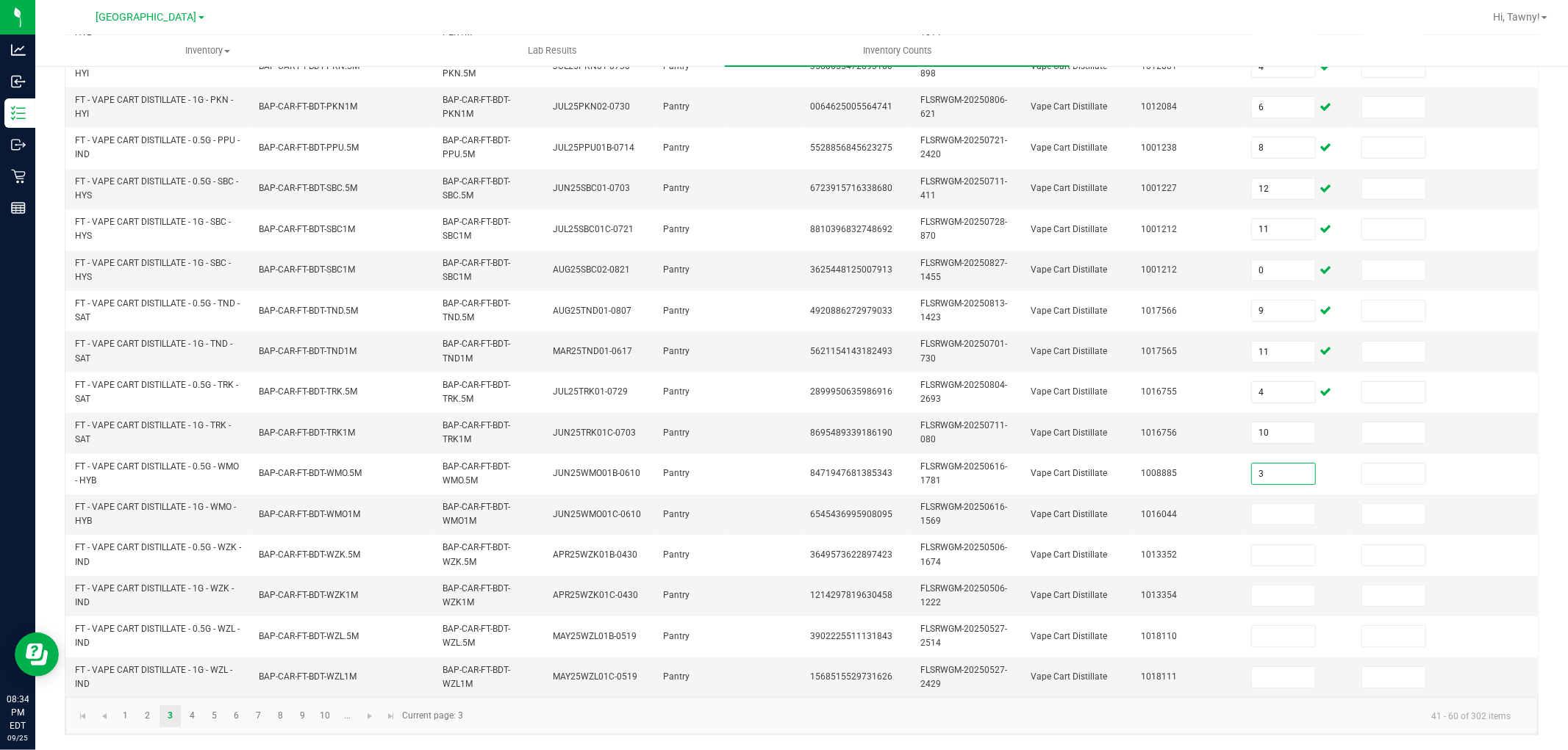
type input "3"
type input "5"
type input "7"
type input "3"
type input "8"
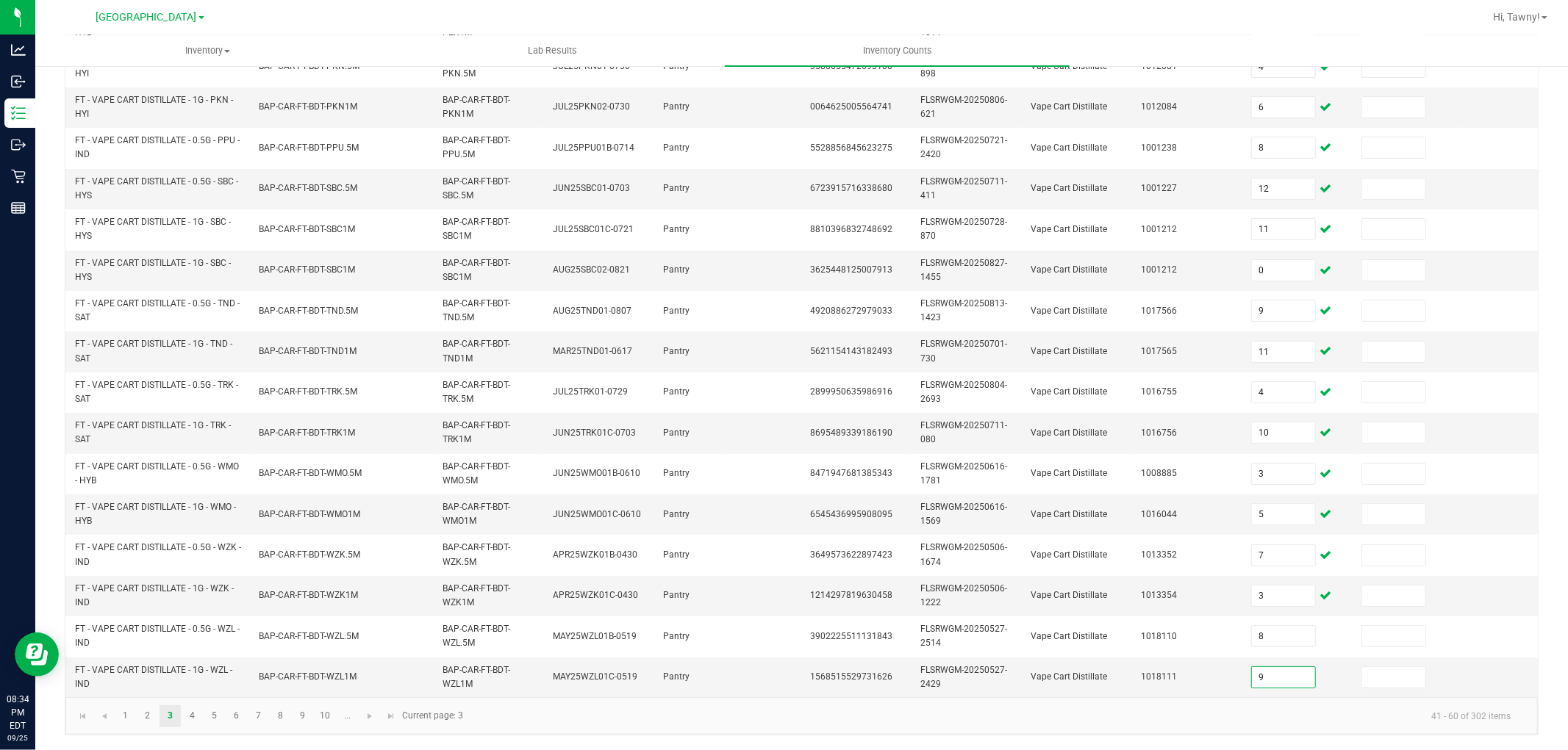
type input "9"
click at [193, 717] on link "4" at bounding box center [192, 717] width 21 height 22
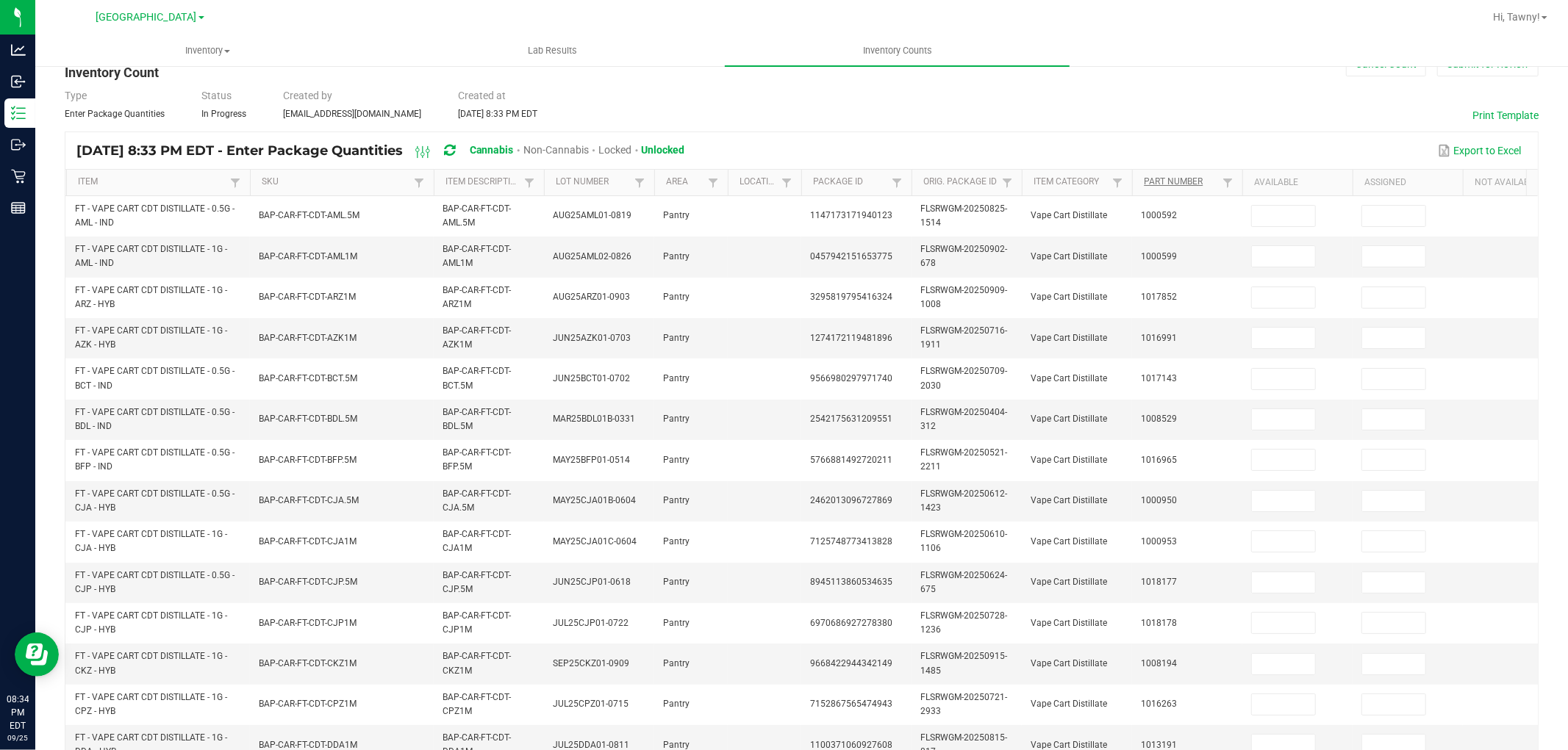
scroll to position [40, 0]
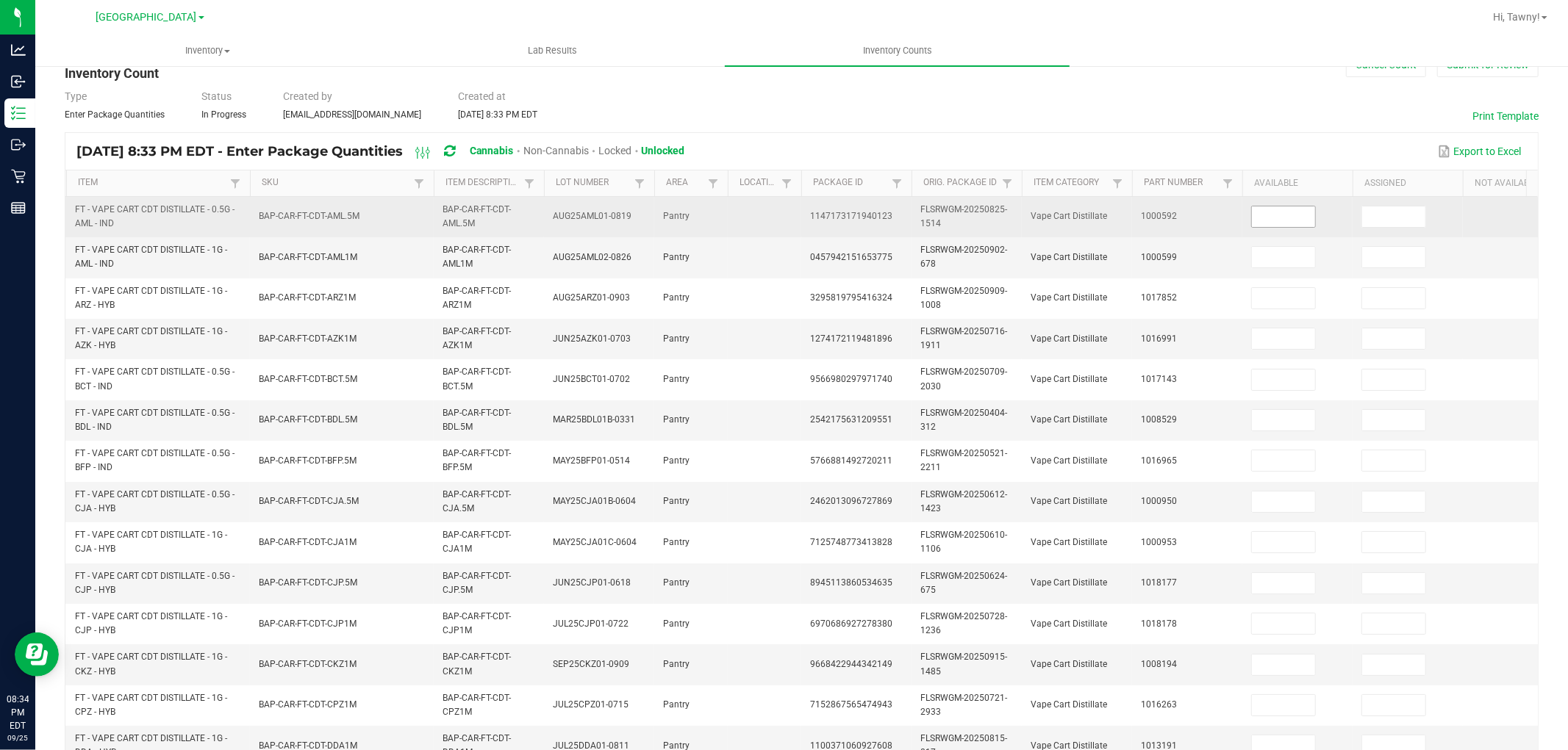
click at [1257, 217] on input at bounding box center [1283, 217] width 63 height 21
type input "11"
type input "9"
type input "11"
type input "10"
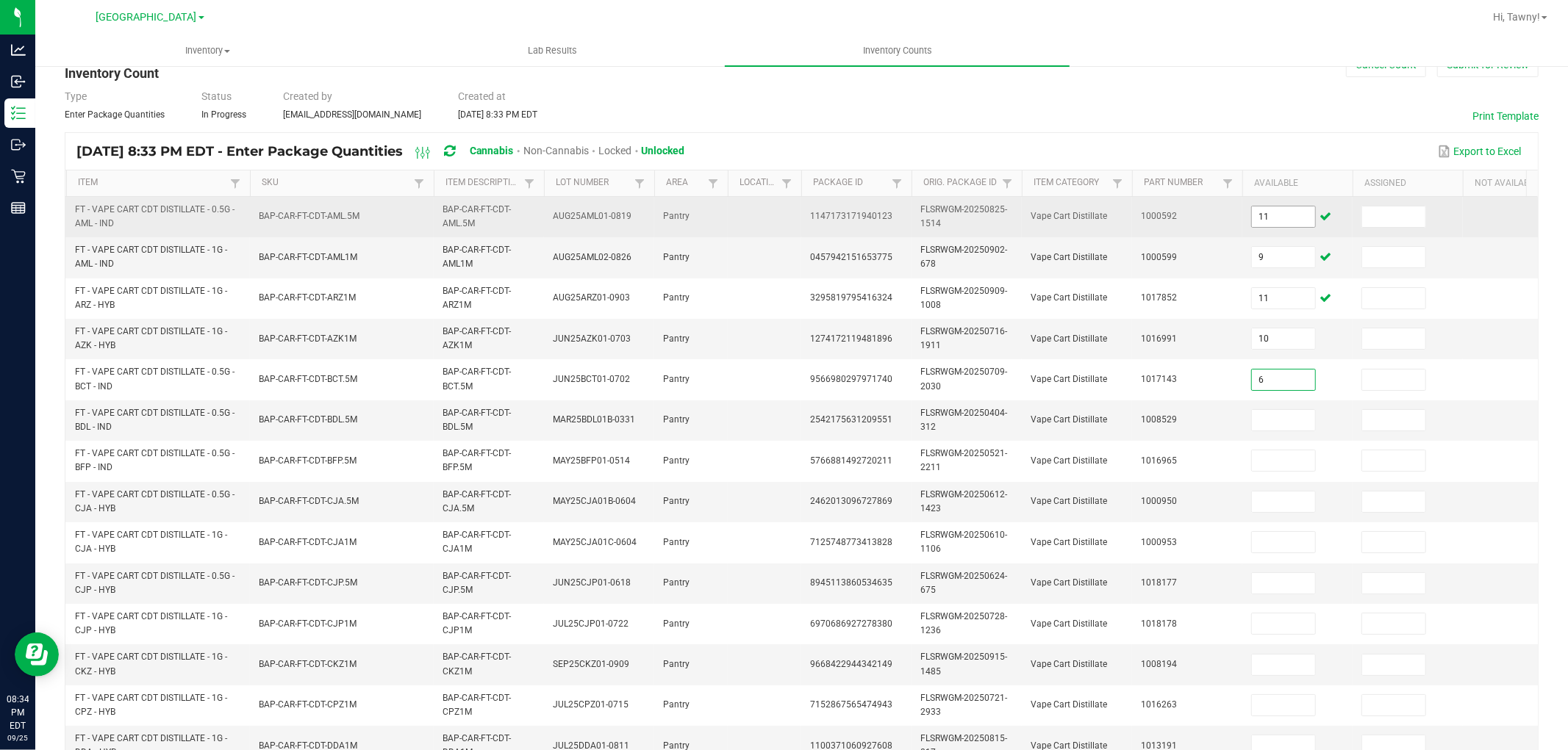
type input "6"
type input "1"
type input "3"
type input "4"
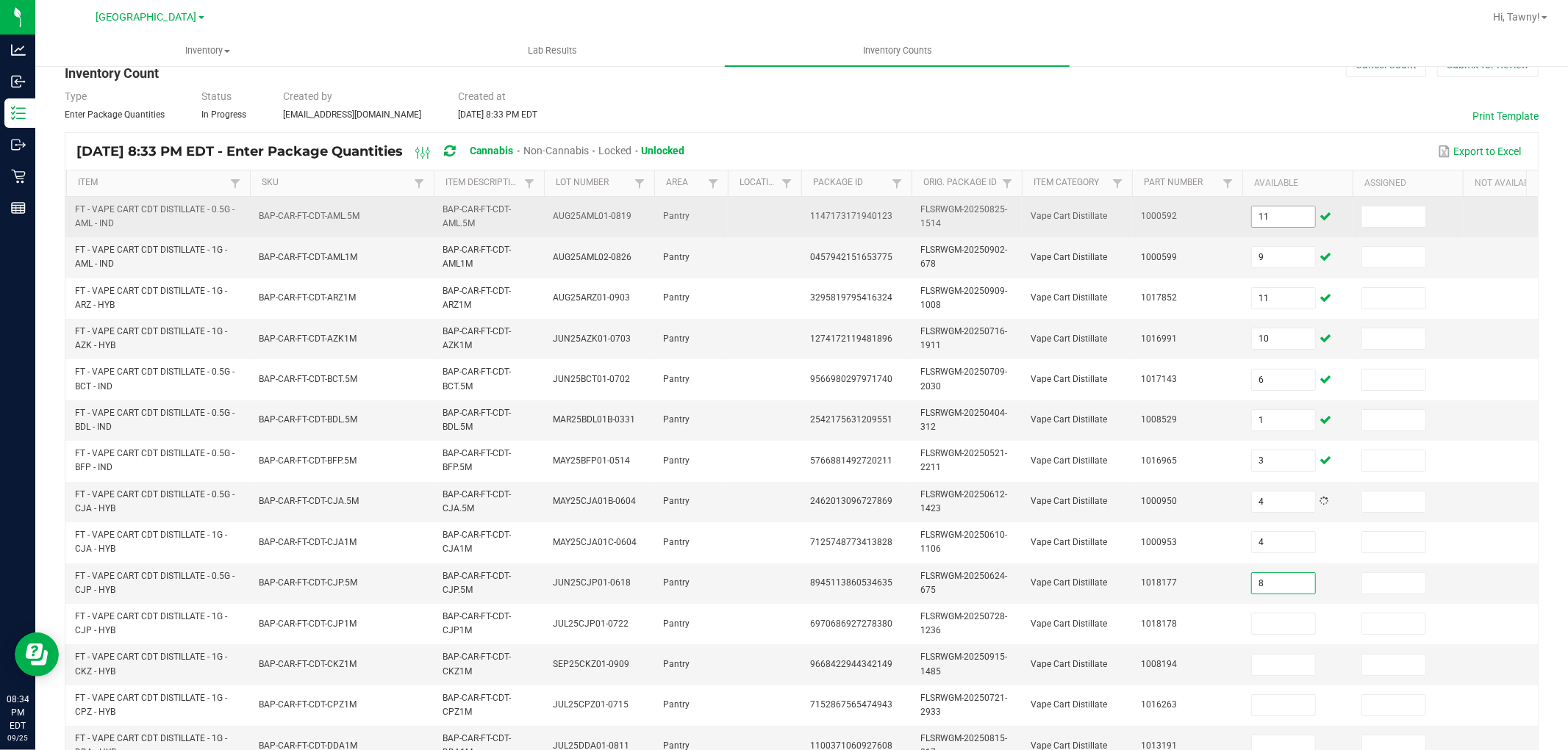
type input "8"
type input "2"
type input "12"
type input "7"
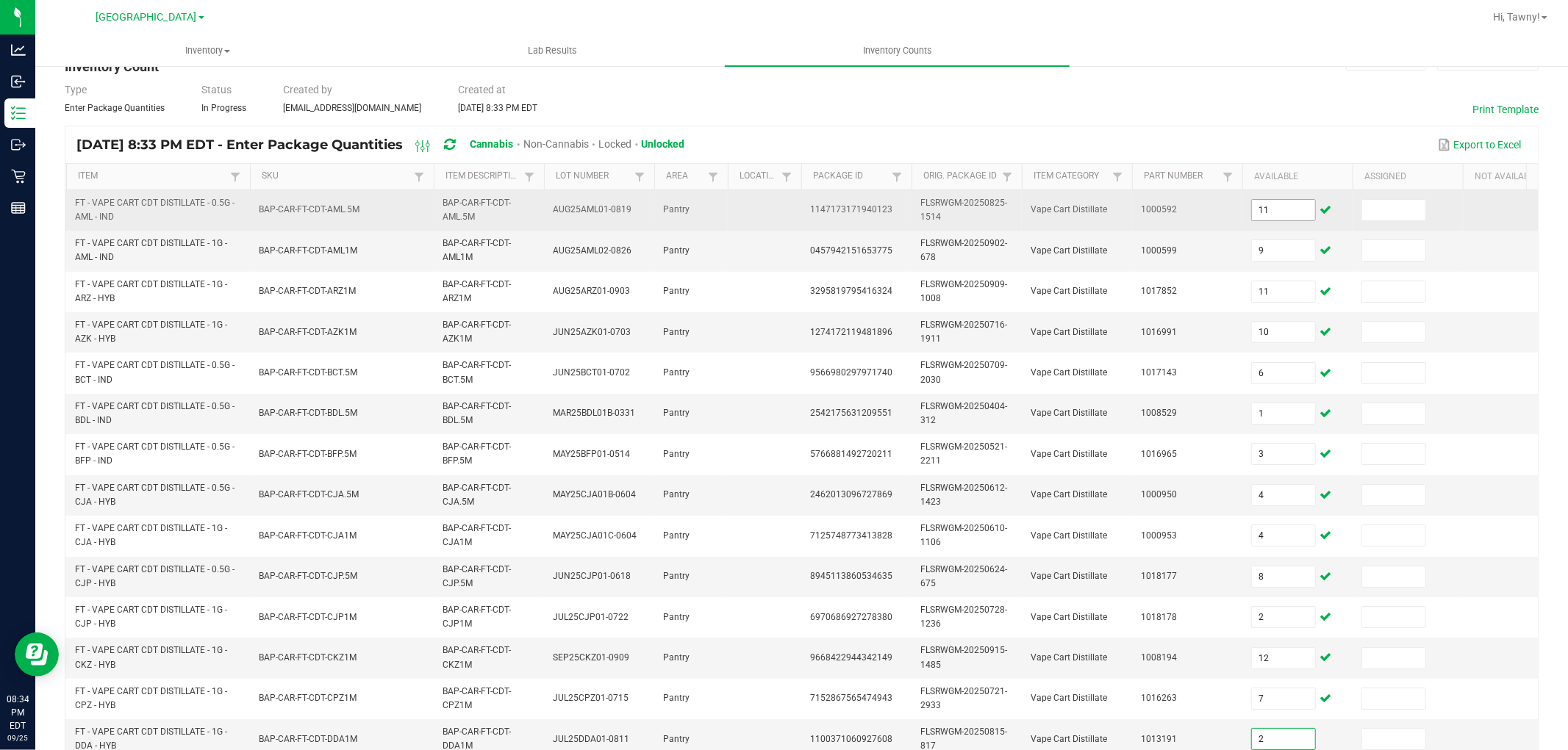
type input "2"
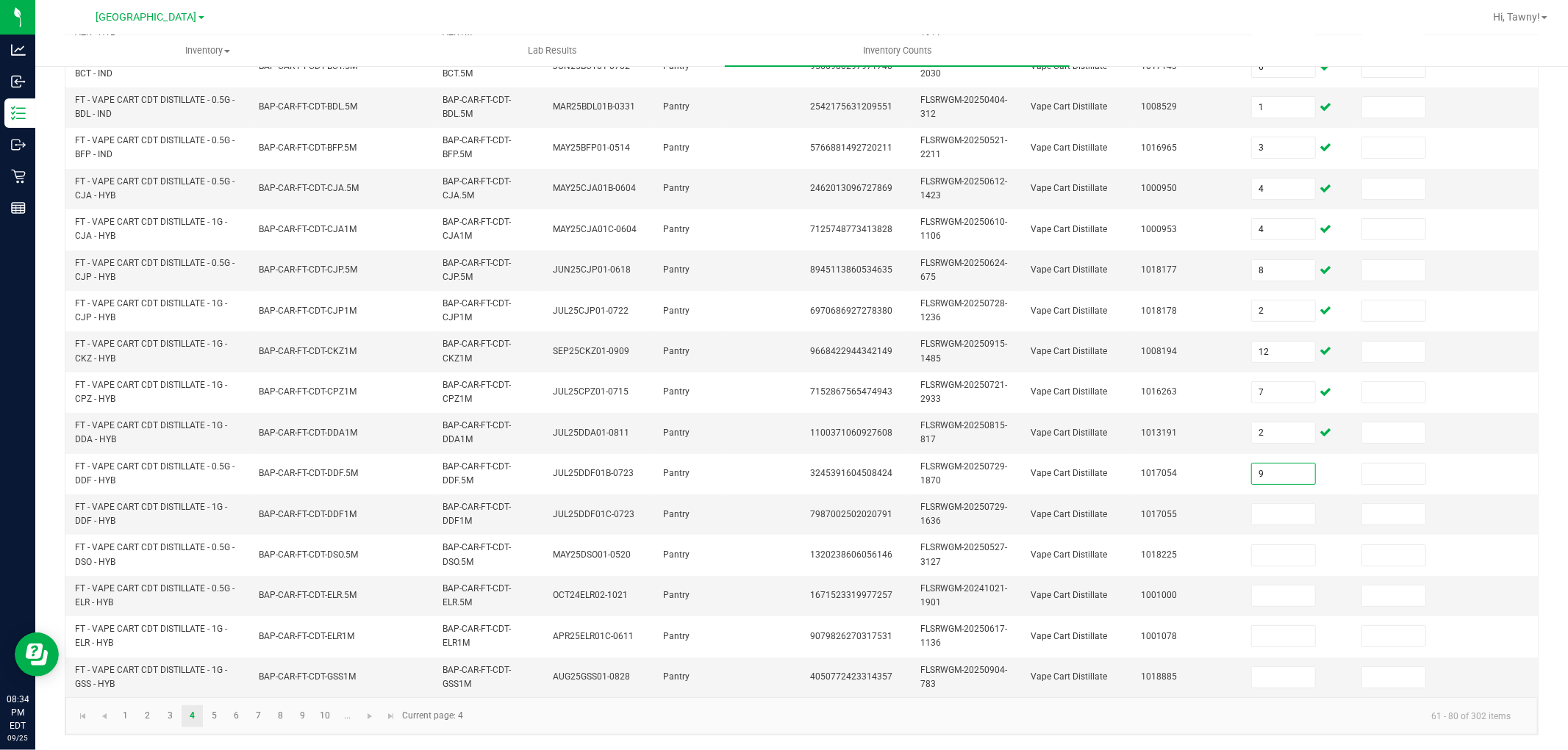
type input "9"
type input "4"
type input "5"
type input "2"
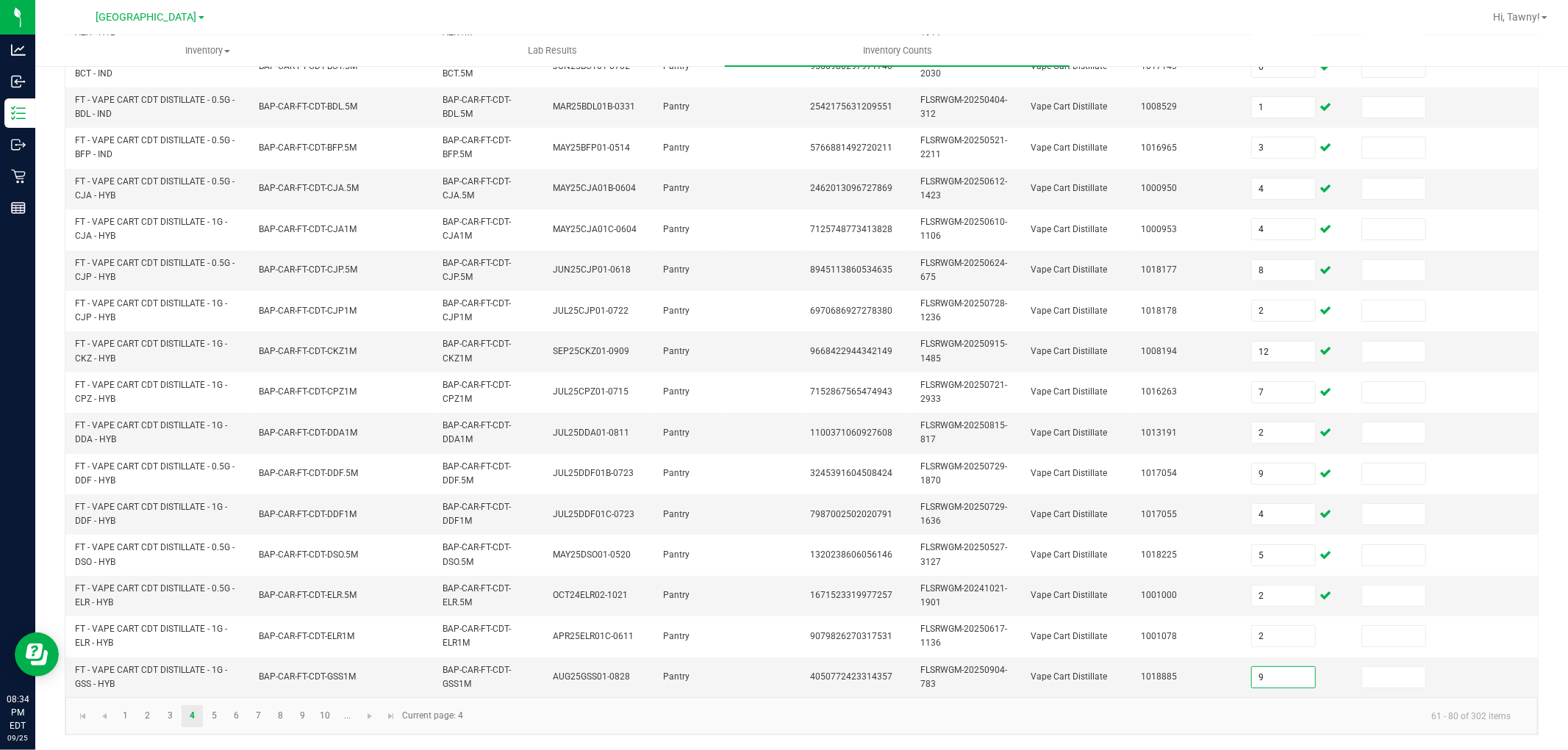
type input "9"
click at [219, 720] on link "5" at bounding box center [214, 717] width 21 height 22
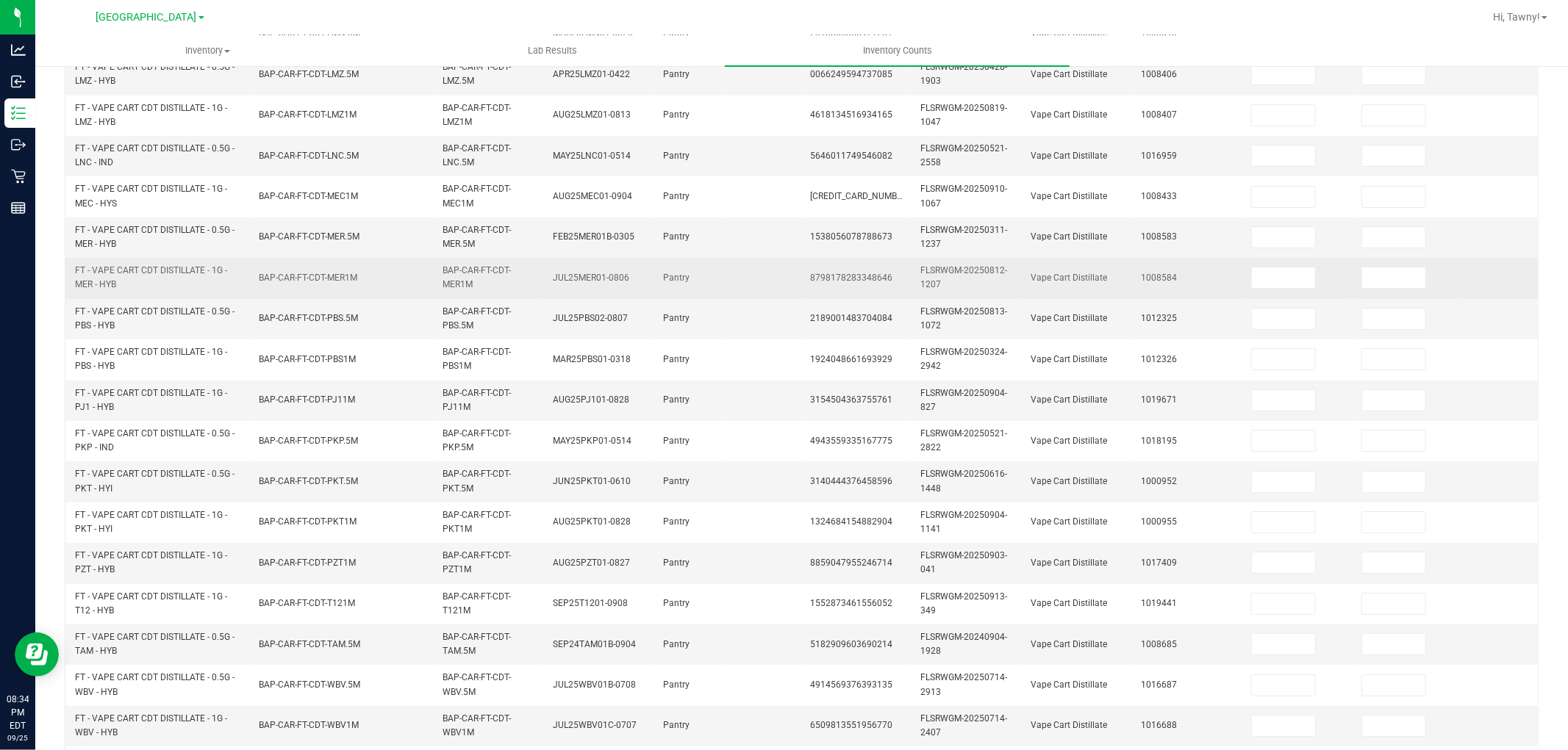
scroll to position [40, 0]
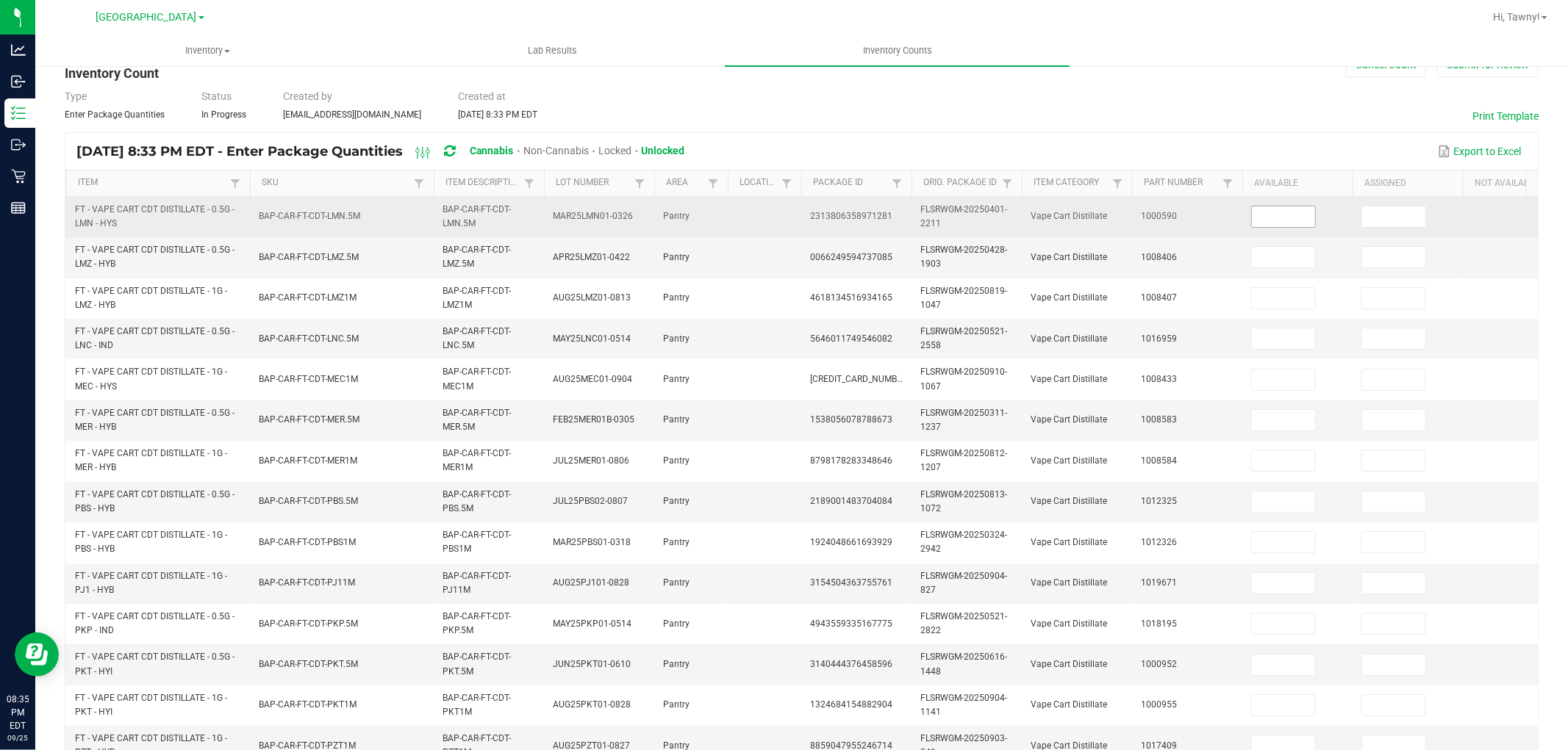
click at [1259, 219] on input at bounding box center [1283, 217] width 63 height 21
type input "4"
type input "9"
type input "8"
type input "3"
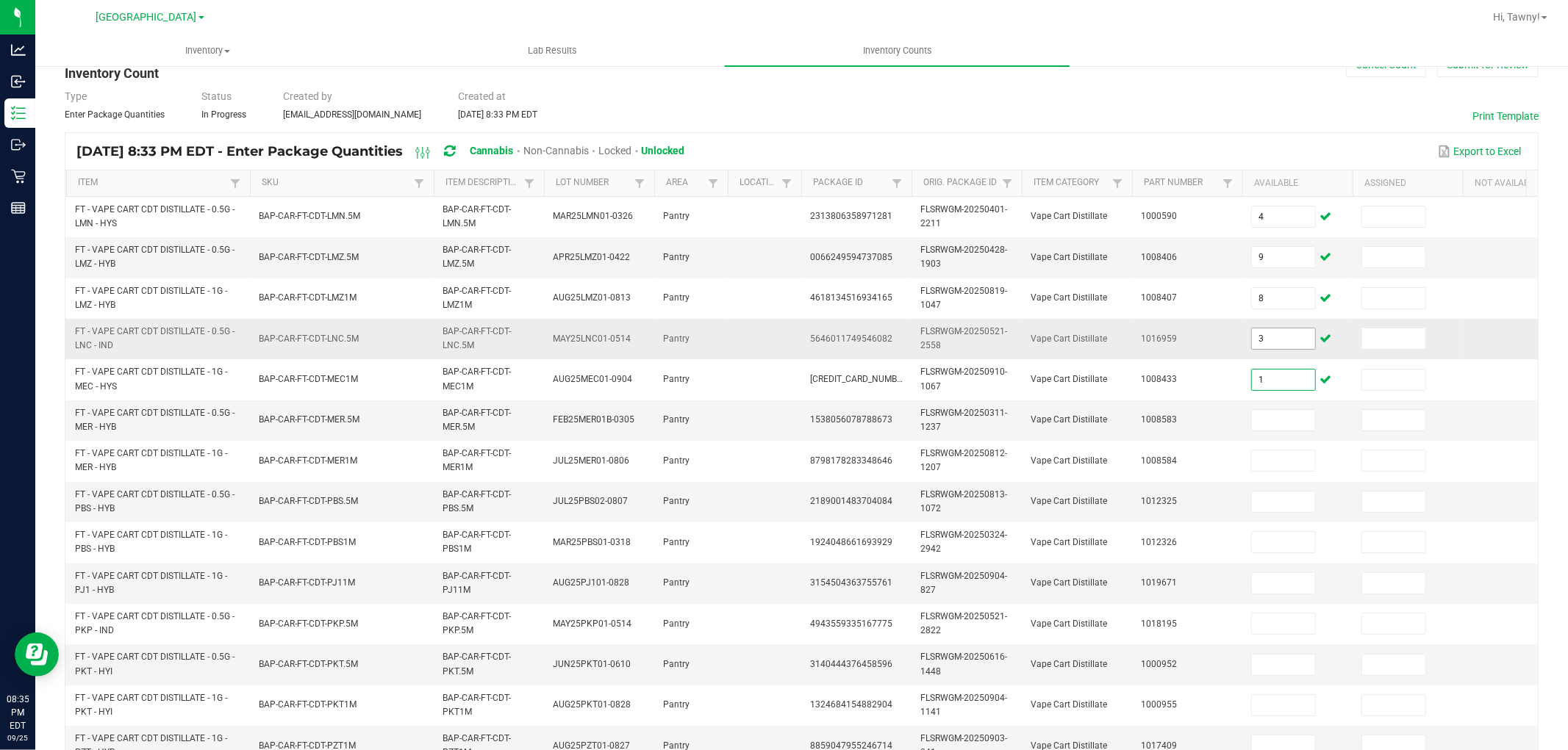
type input "1"
click at [1268, 334] on input "3" at bounding box center [1283, 338] width 63 height 21
type input "1"
type input "3"
type input "1"
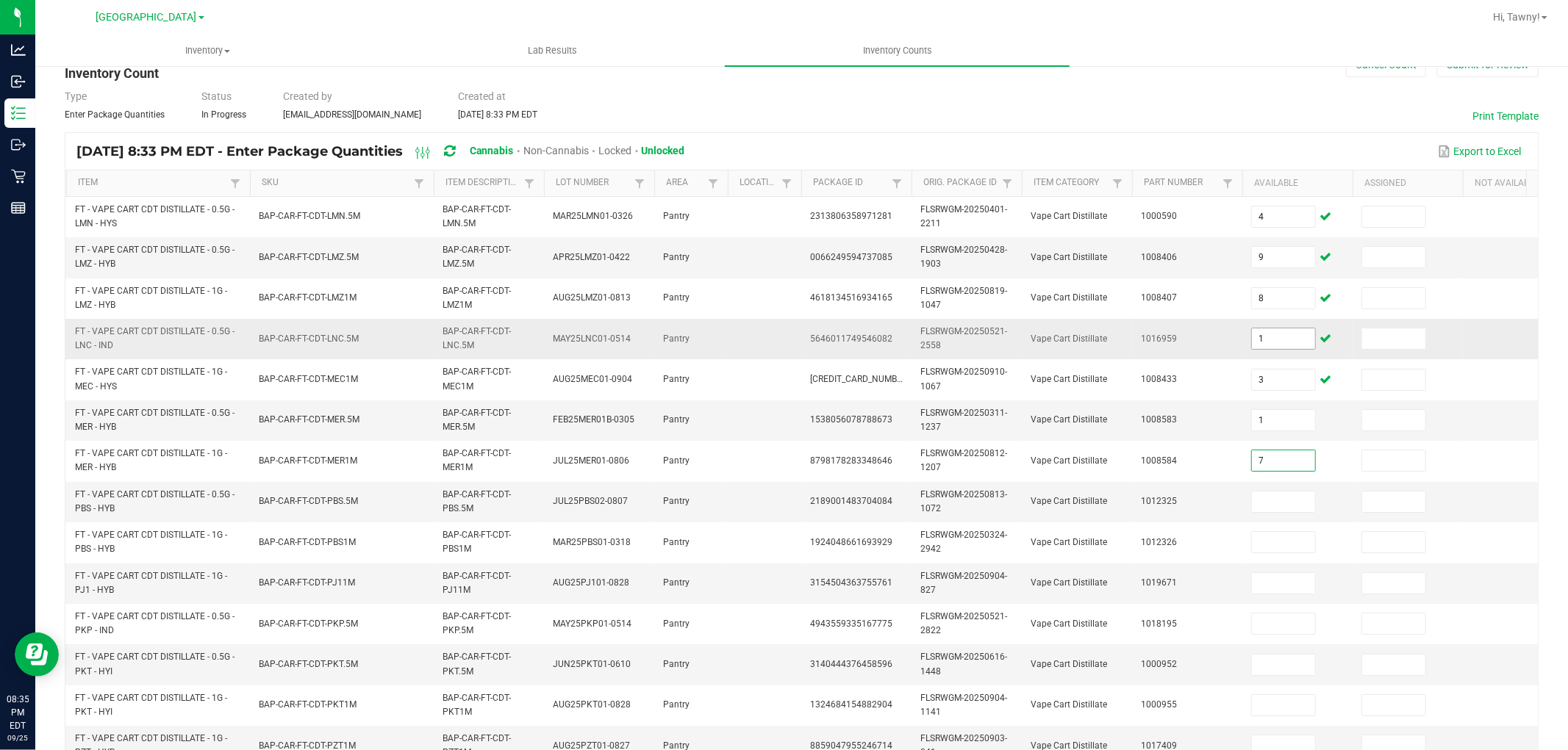
type input "7"
type input "12"
type input "2"
type input "11"
type input "4"
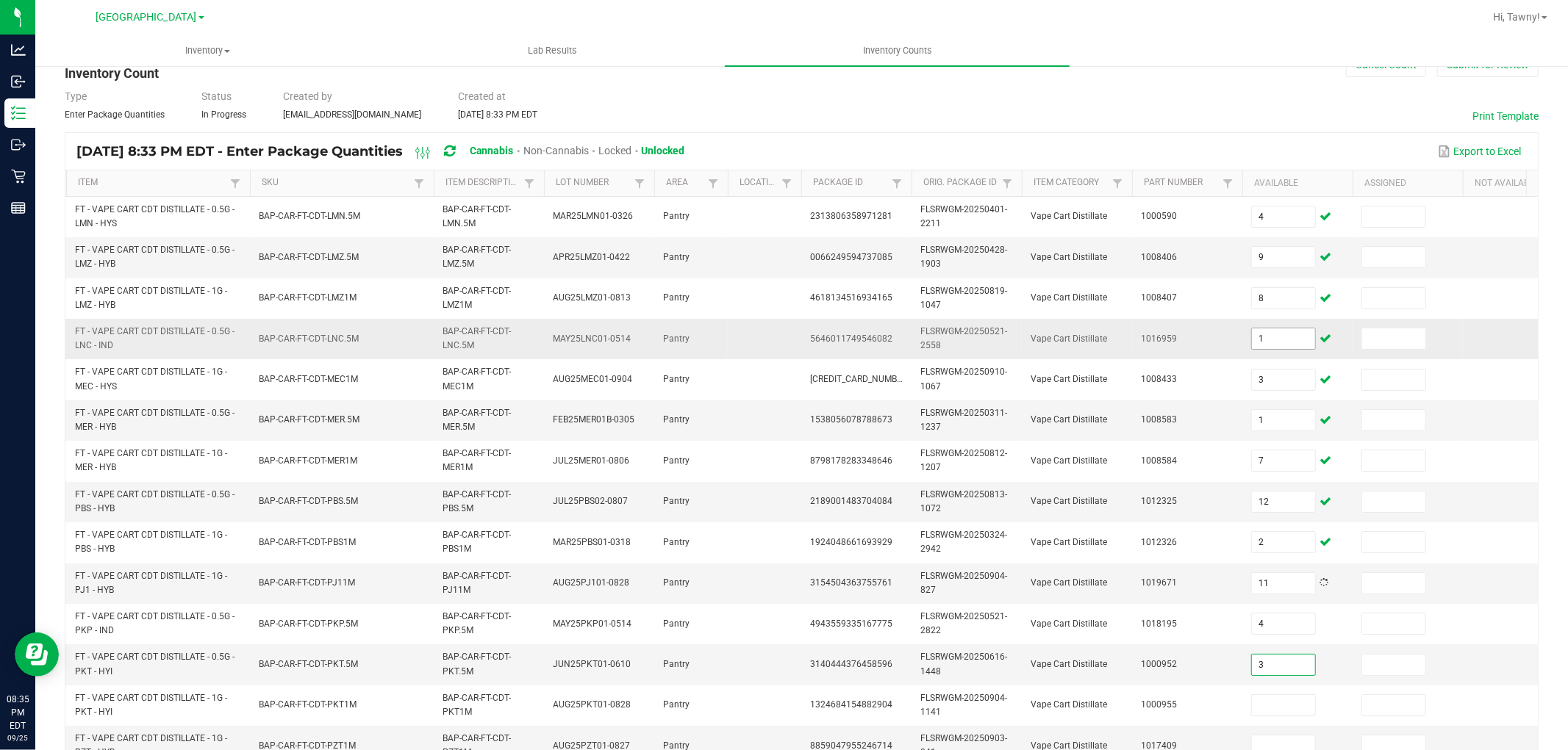
type input "3"
type input "10"
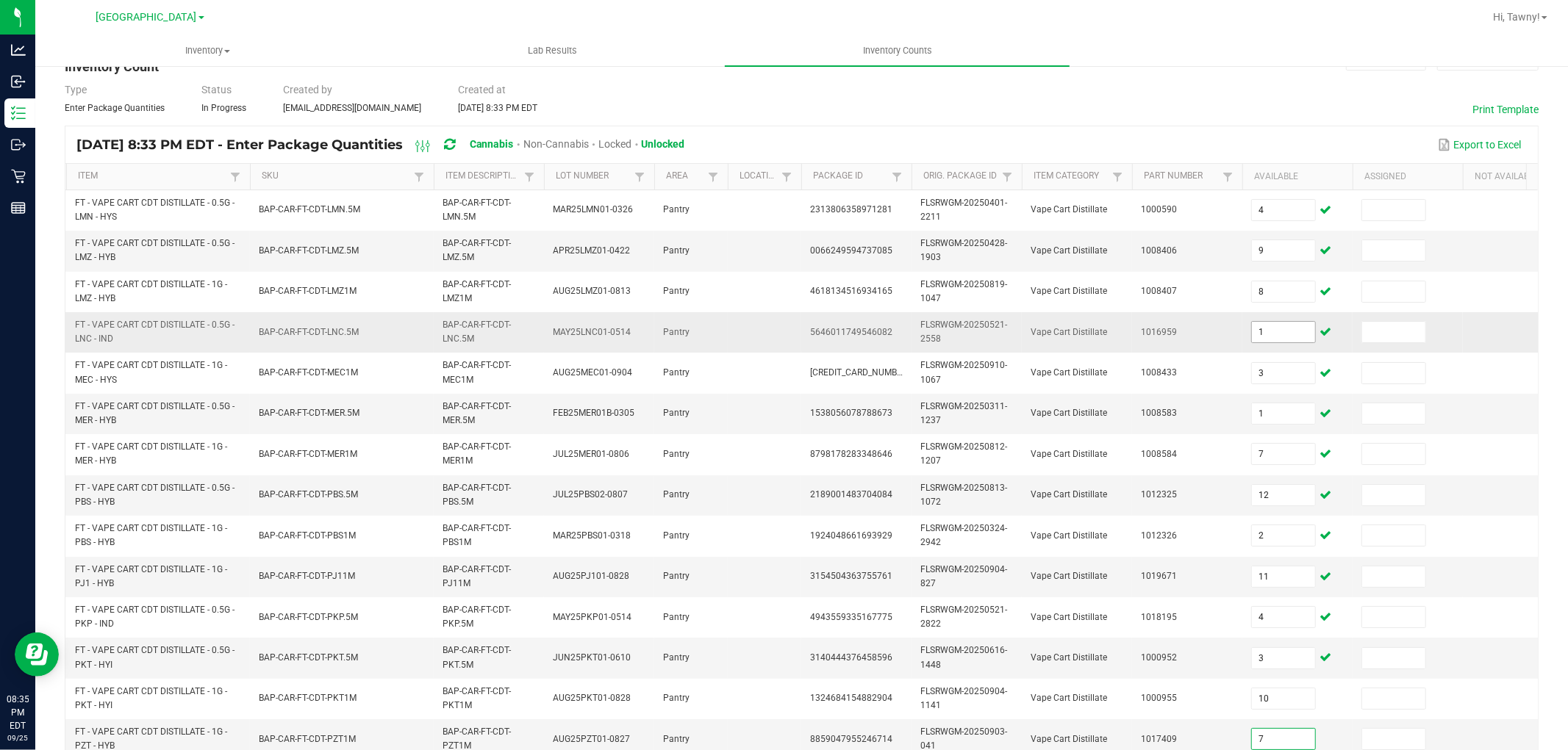
type input "7"
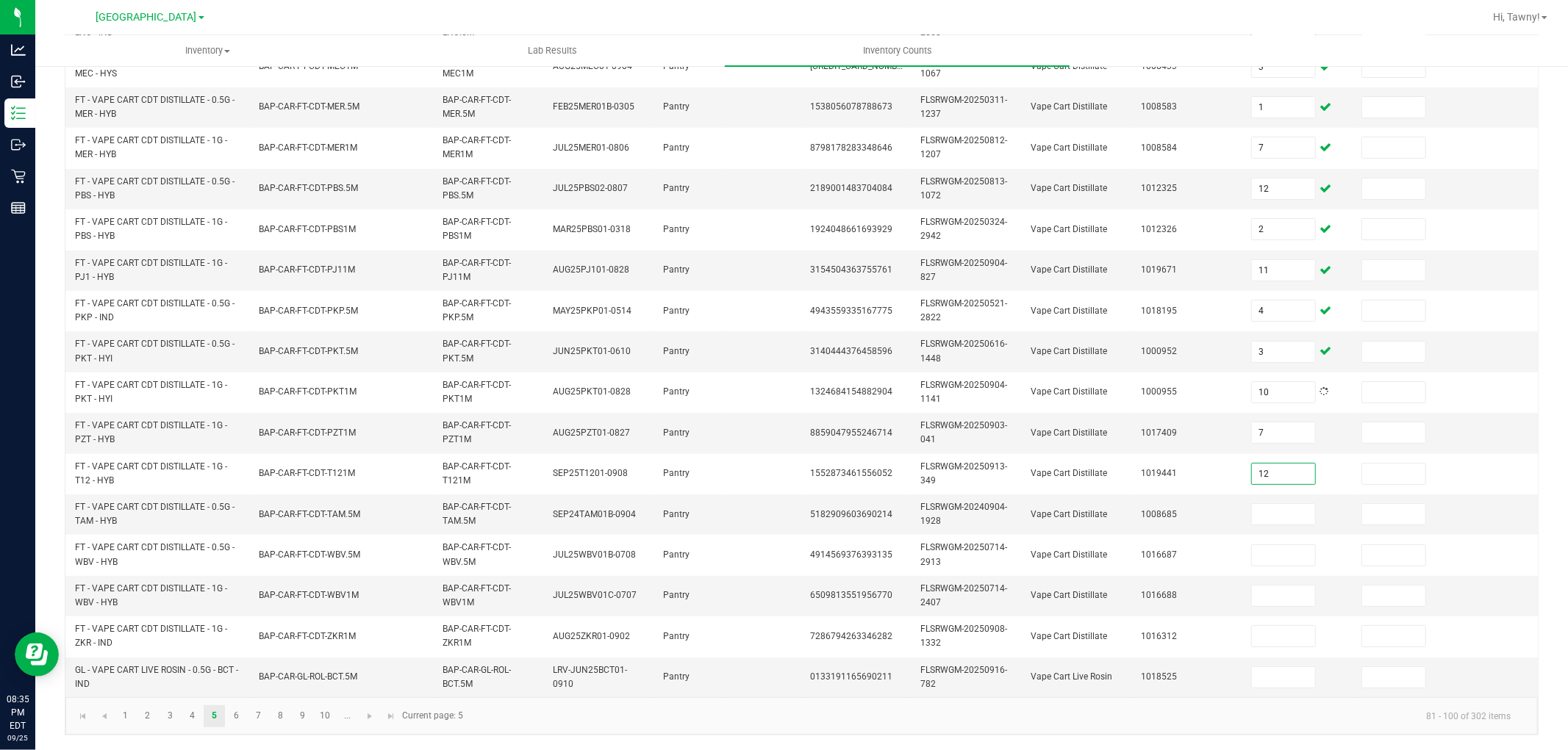
type input "12"
type input "5"
type input "8"
type input "7"
type input "9"
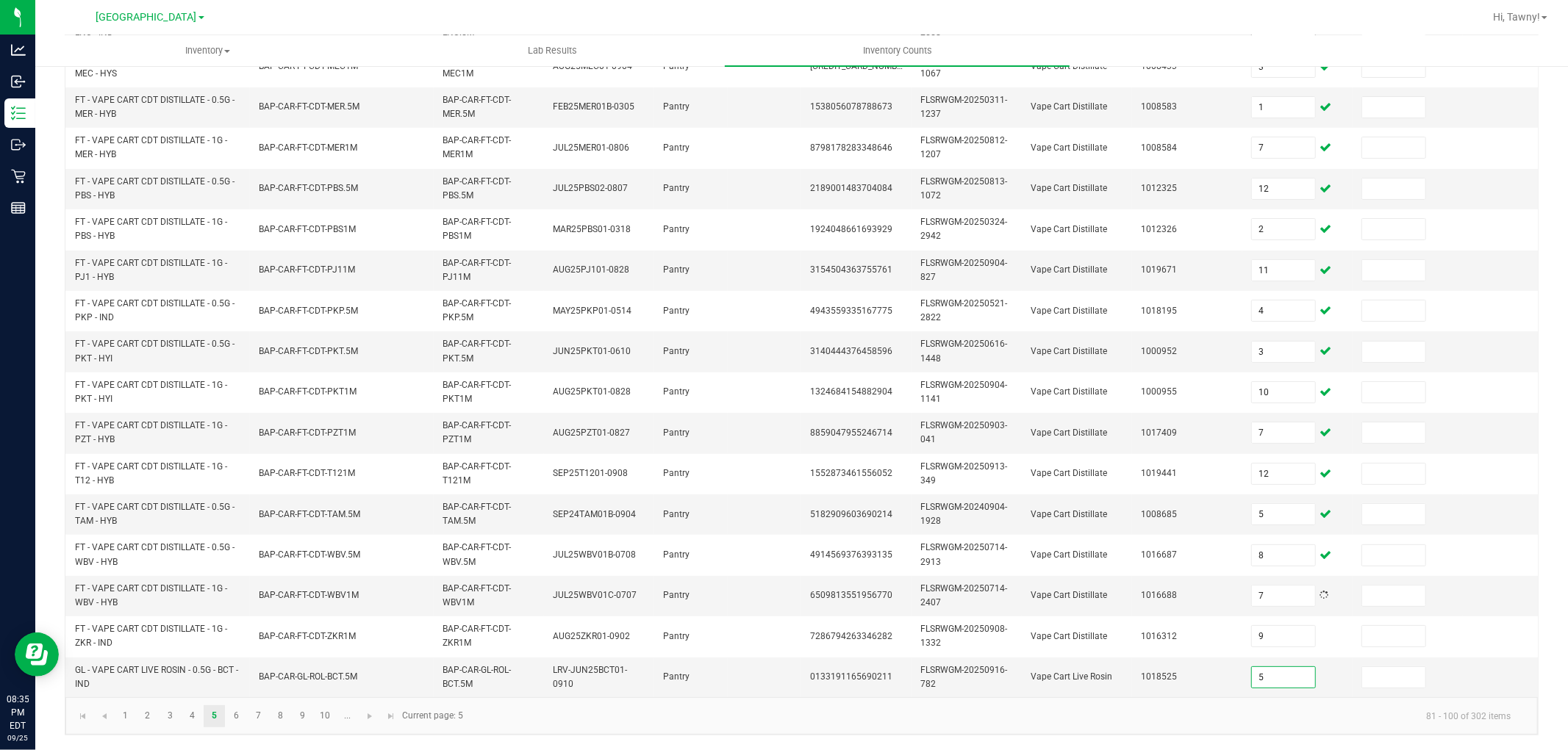
type input "5"
click at [243, 711] on link "6" at bounding box center [235, 717] width 21 height 22
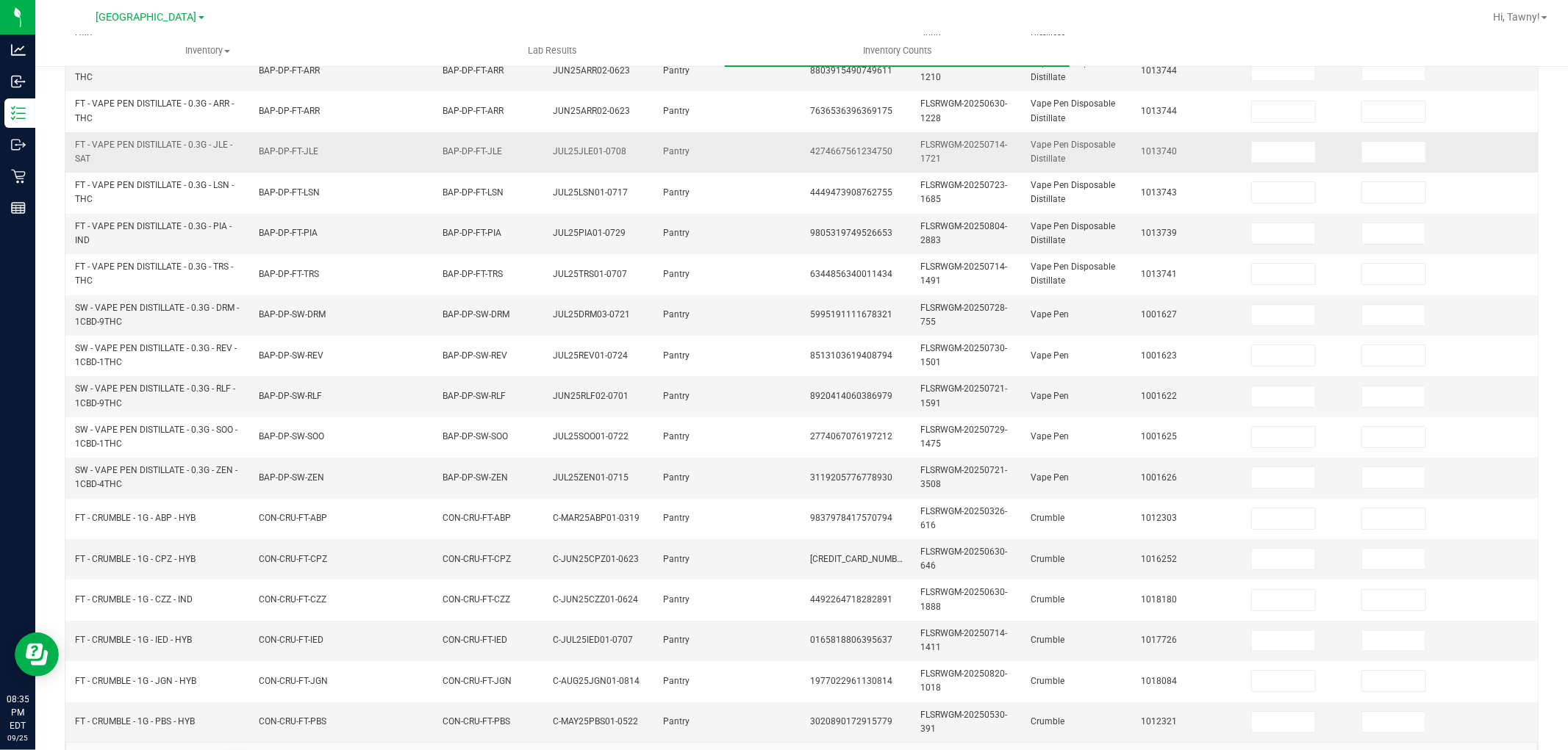
scroll to position [122, 0]
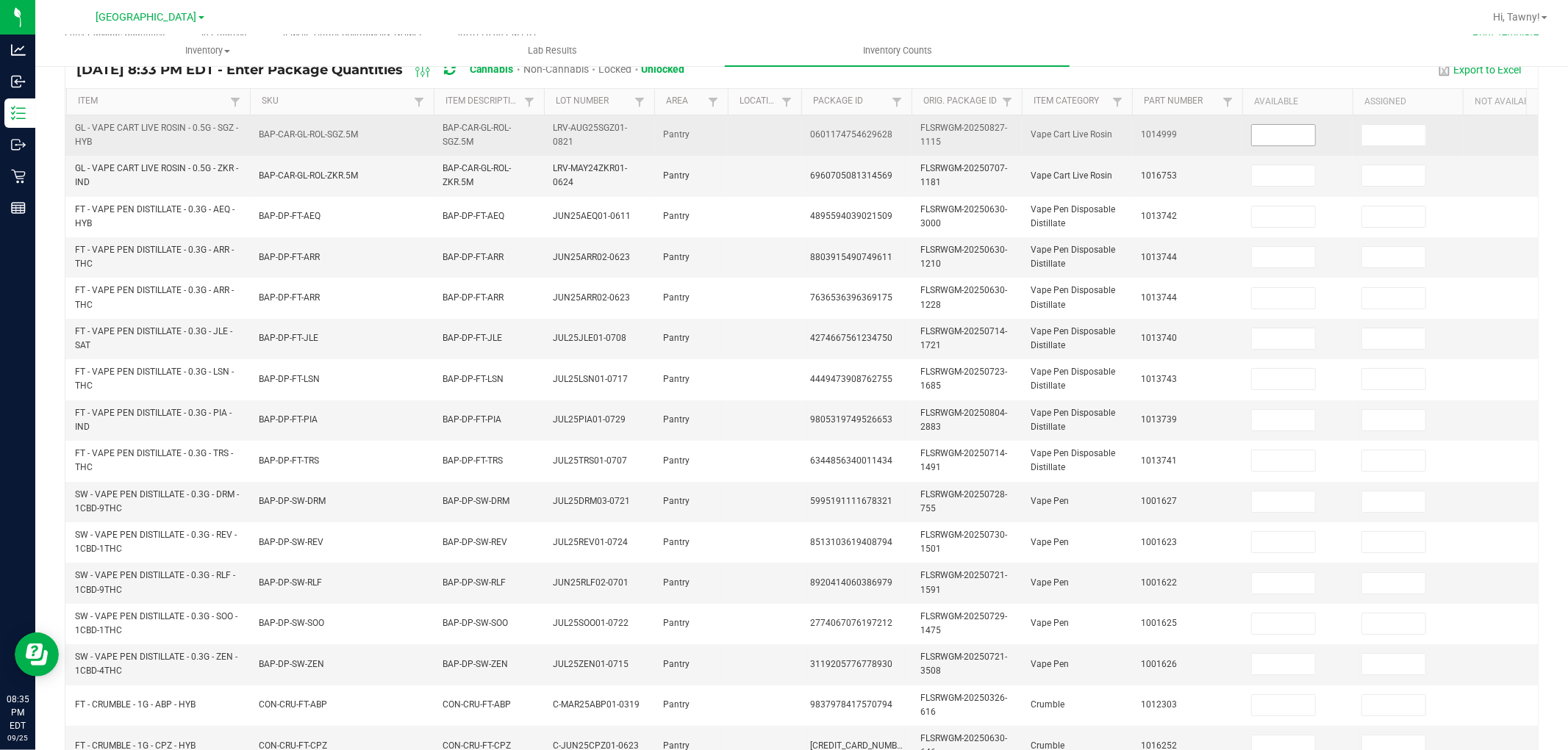
click at [1288, 138] on input at bounding box center [1283, 135] width 63 height 21
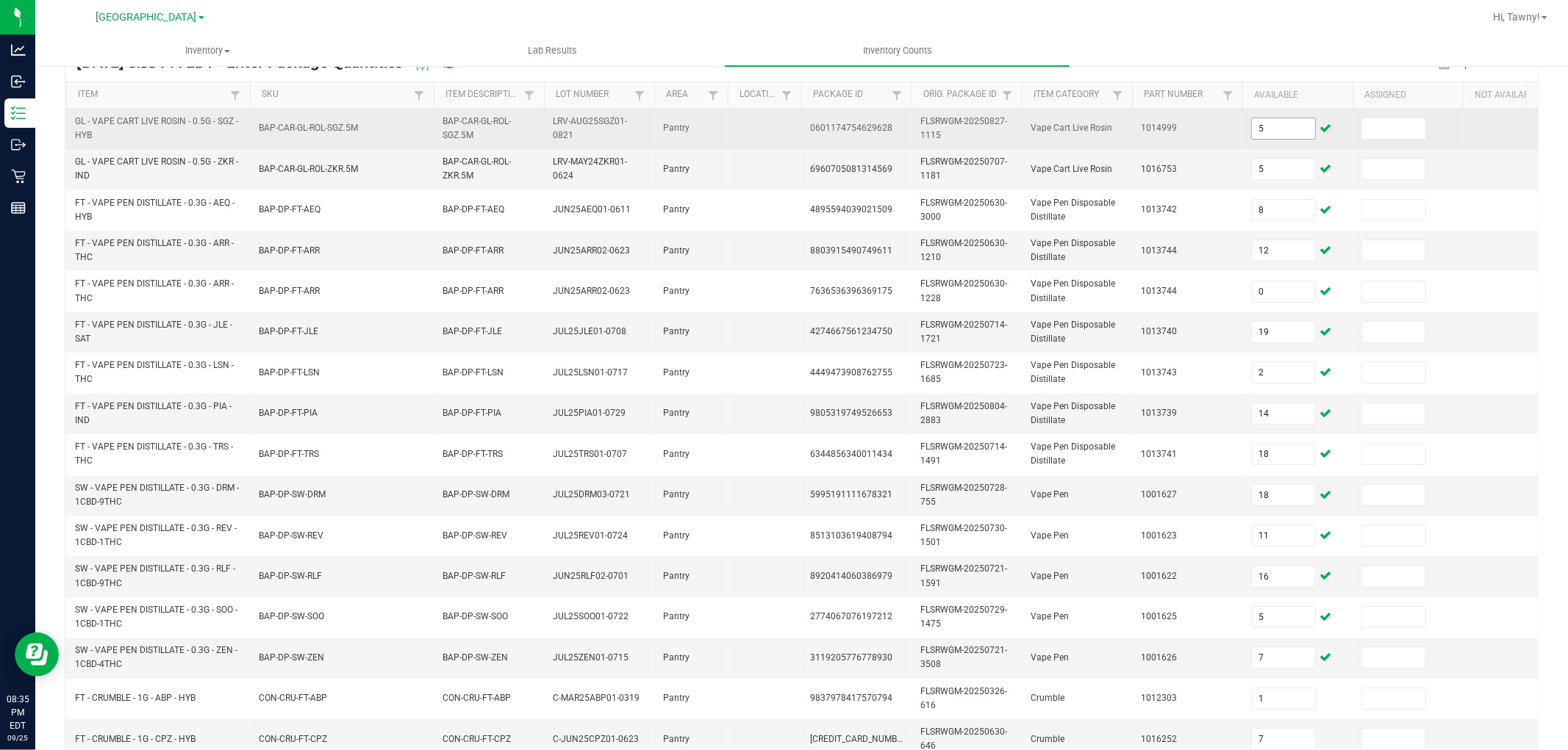
scroll to position [367, 0]
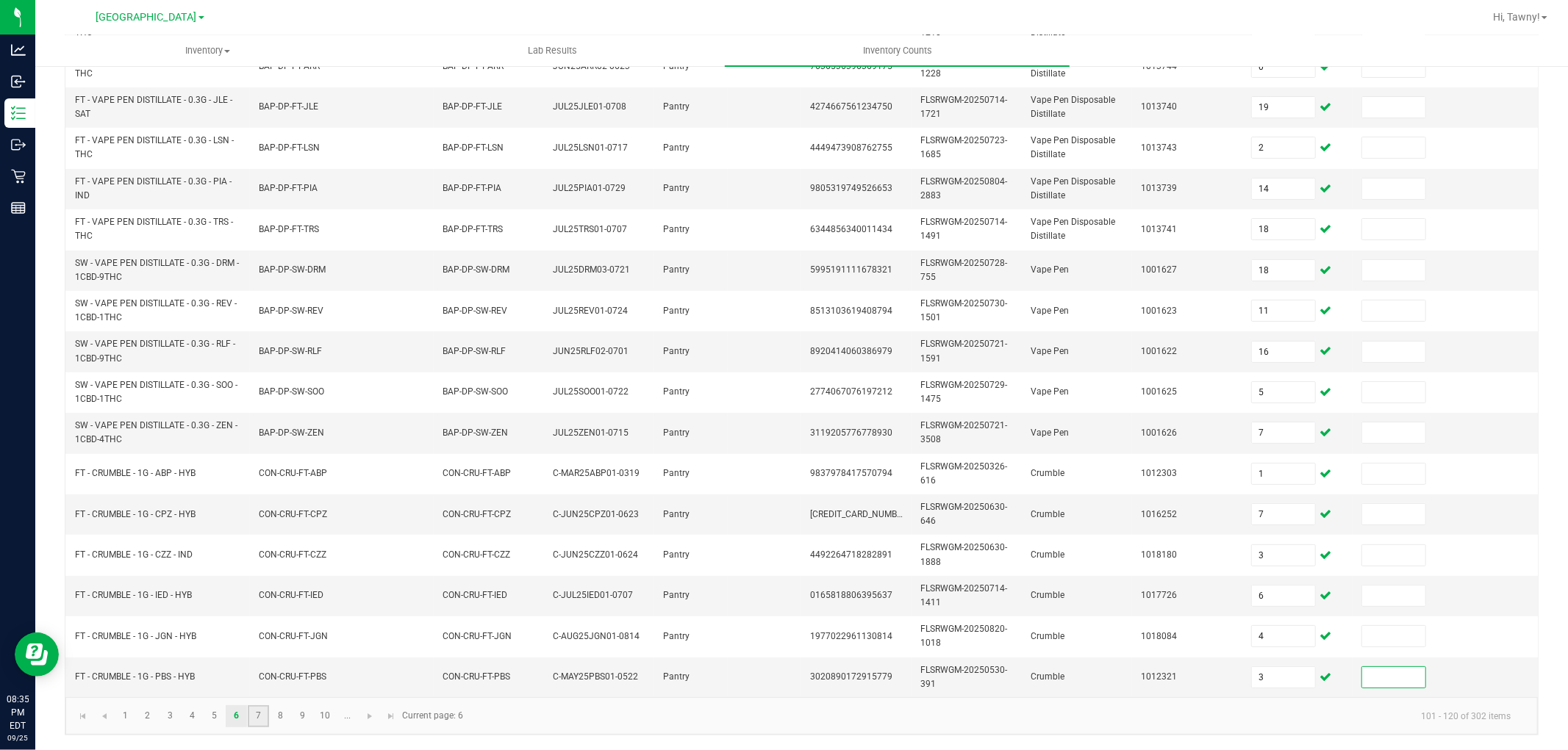
click at [261, 718] on link "7" at bounding box center [258, 717] width 21 height 22
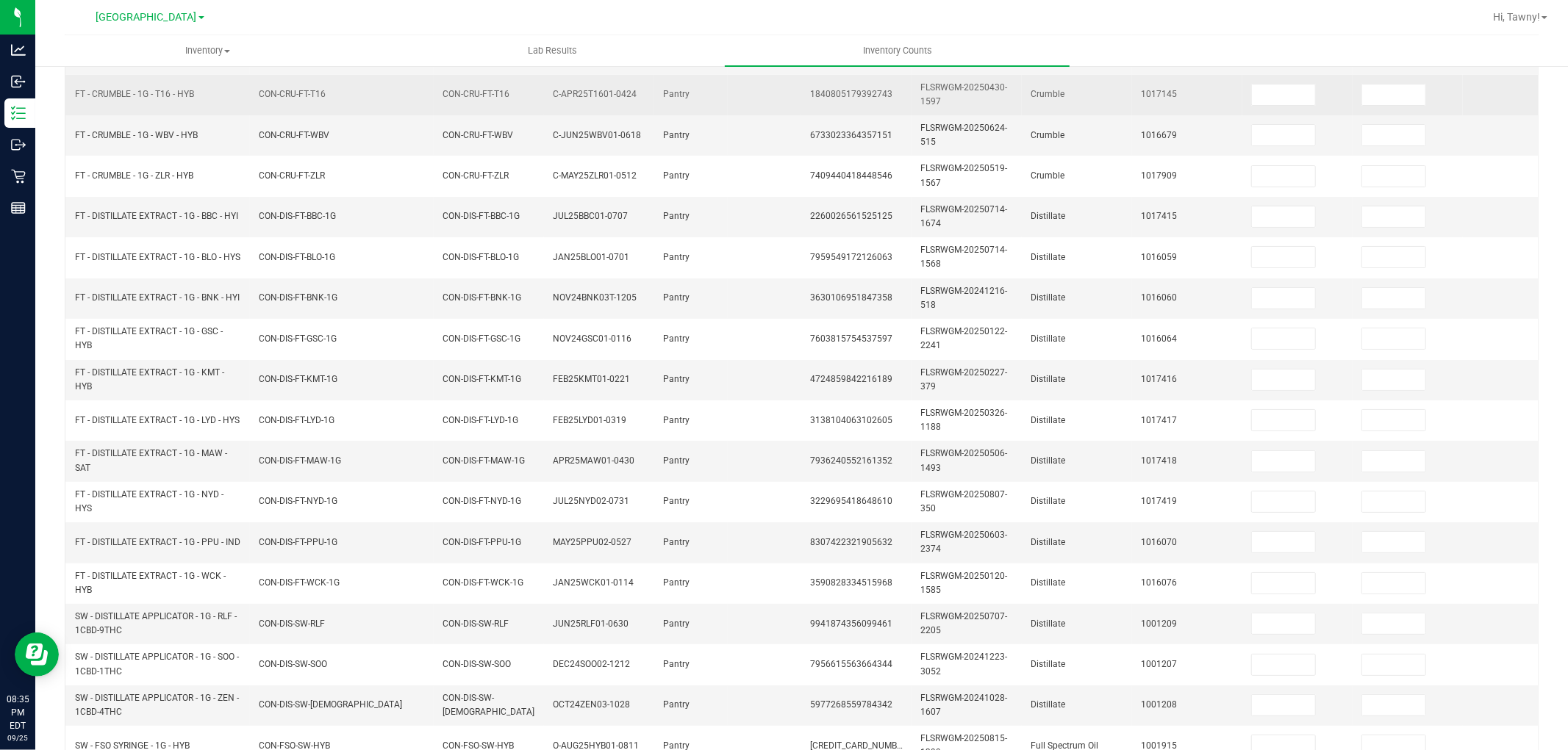
scroll to position [0, 0]
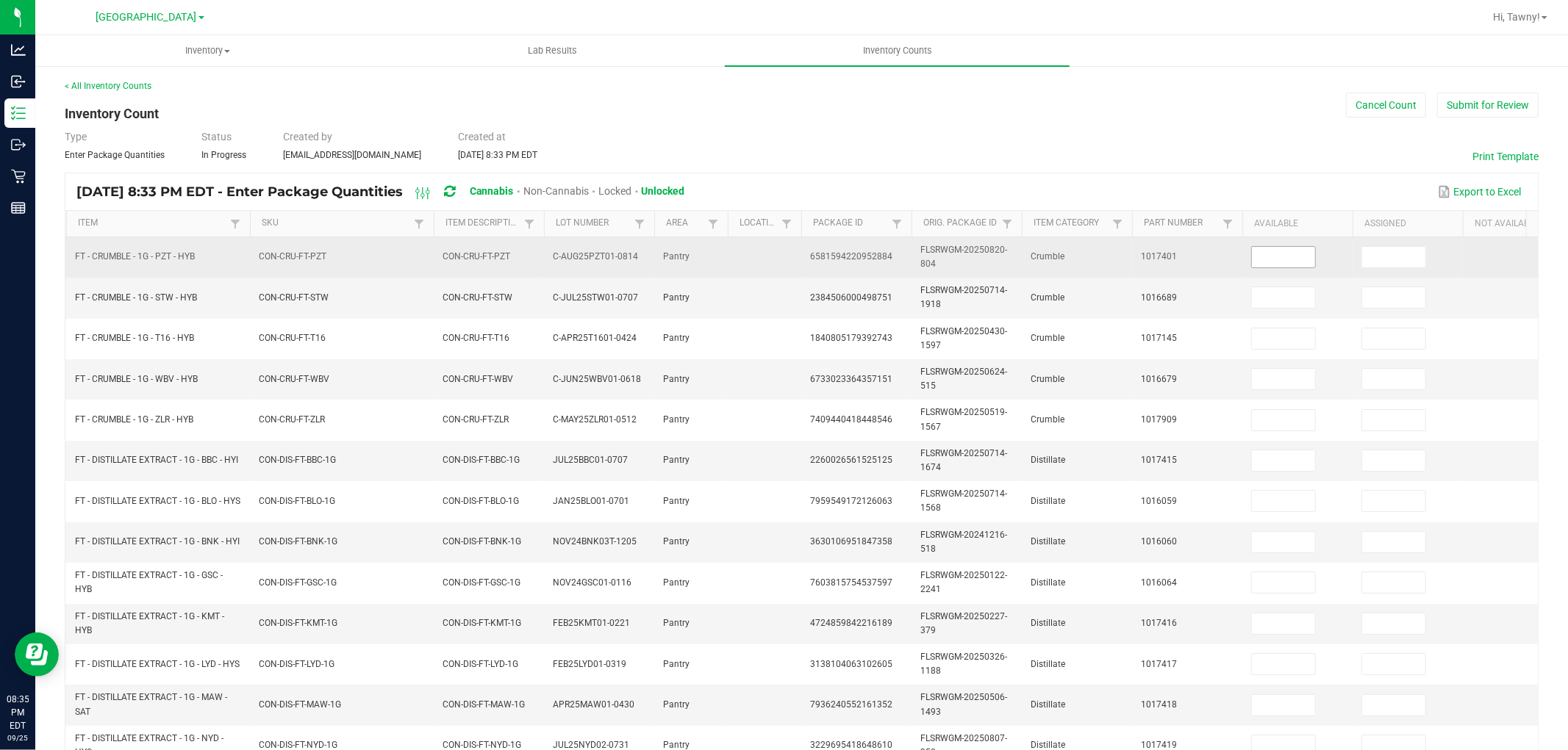
click at [1277, 254] on input at bounding box center [1283, 257] width 63 height 21
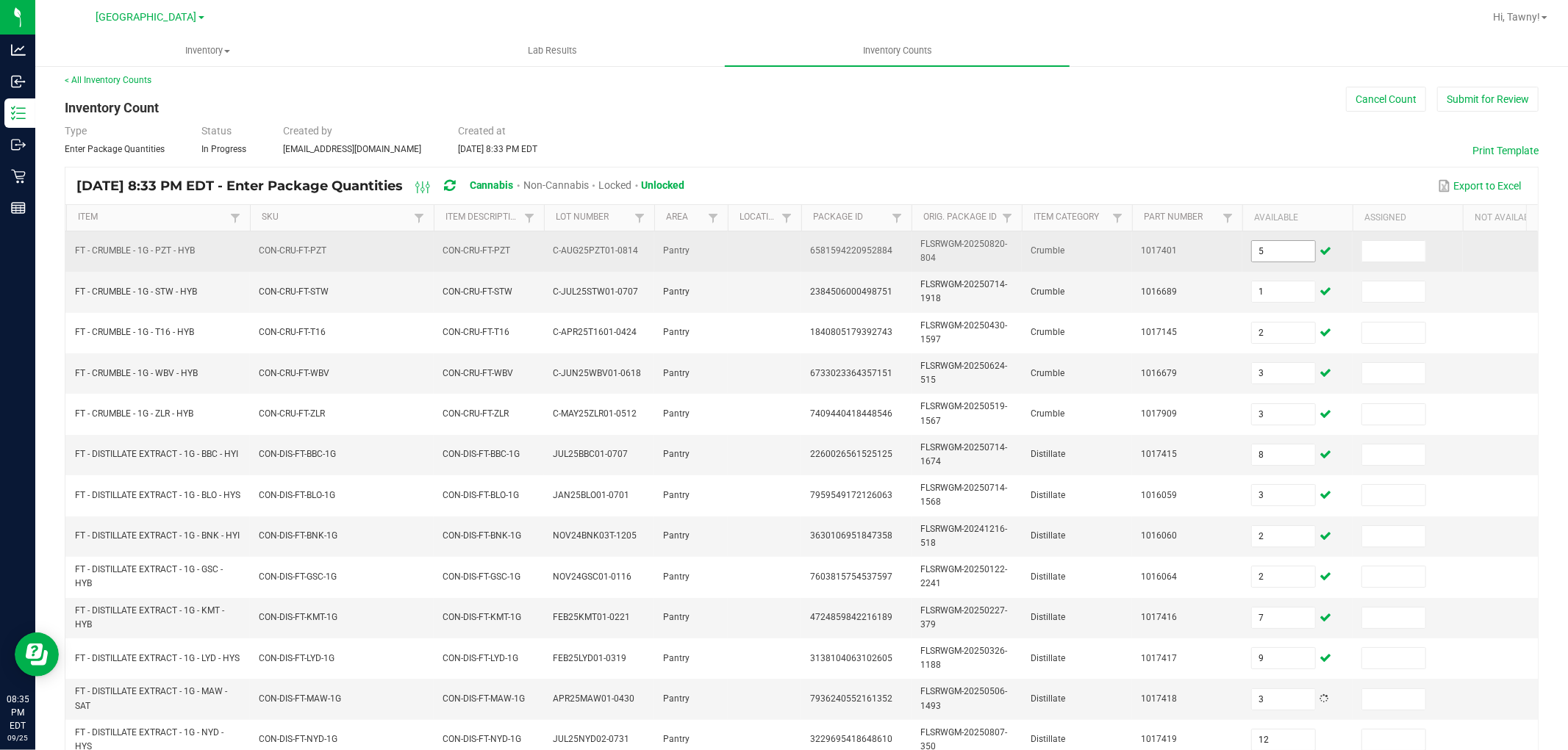
scroll to position [367, 0]
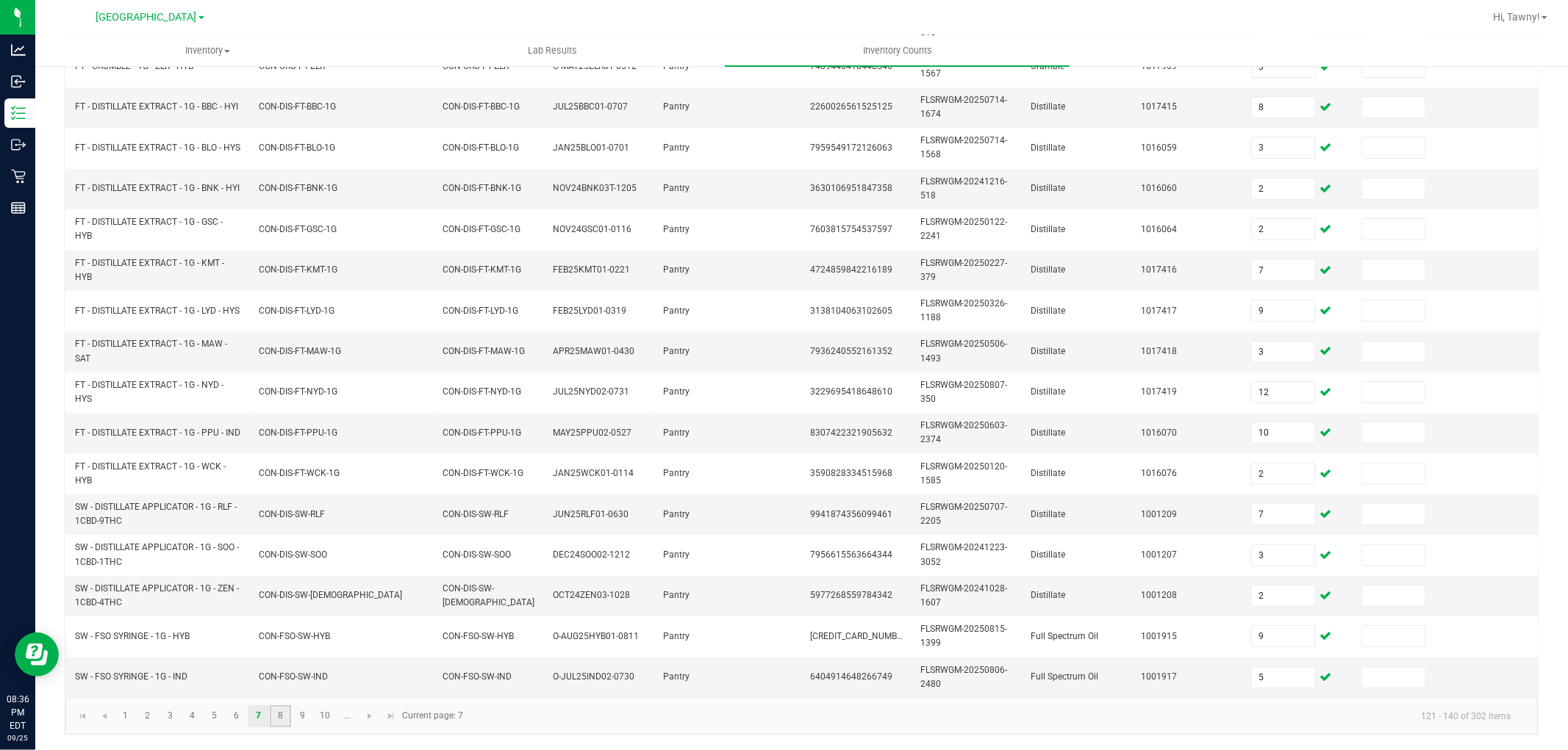
click at [280, 718] on link "8" at bounding box center [280, 717] width 21 height 22
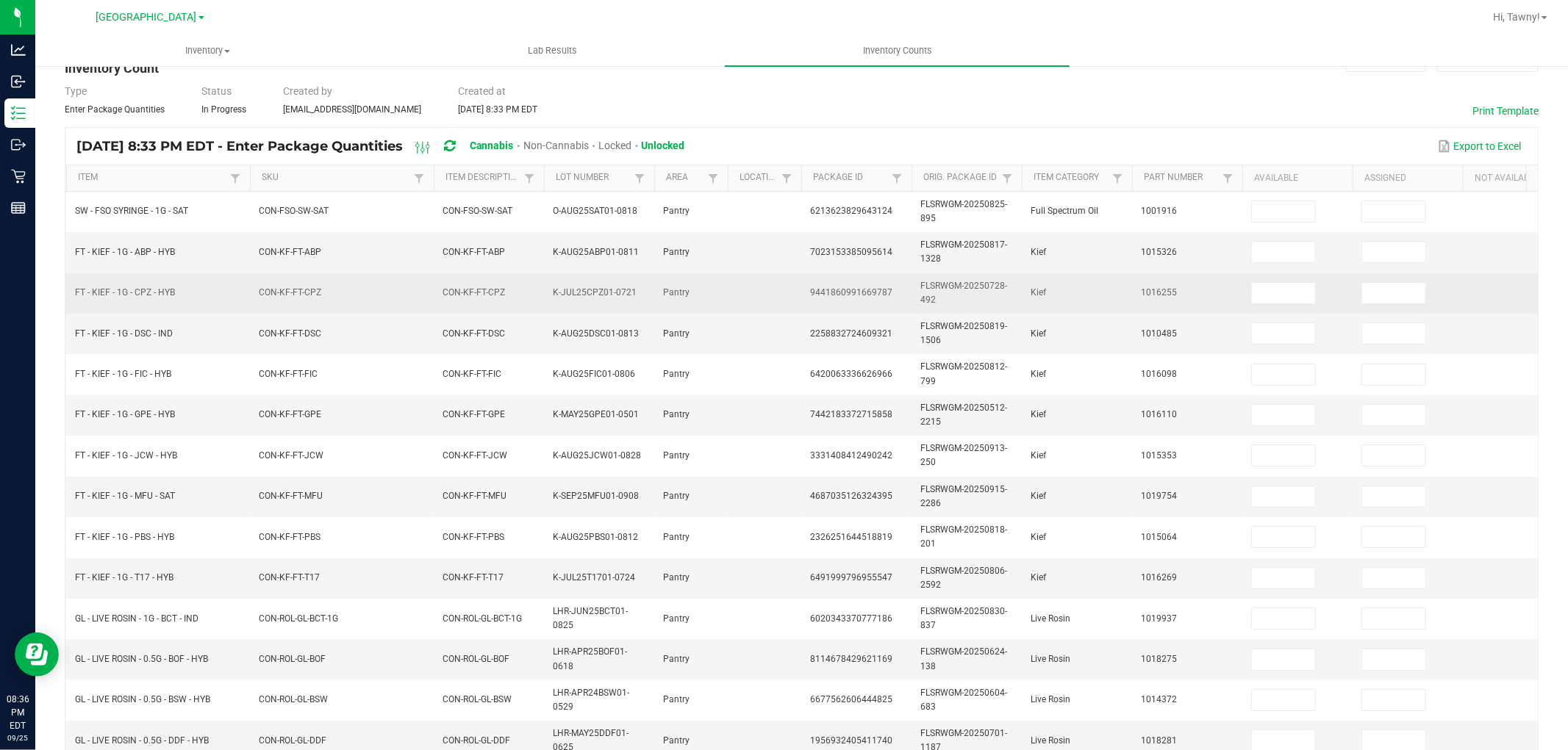
scroll to position [40, 0]
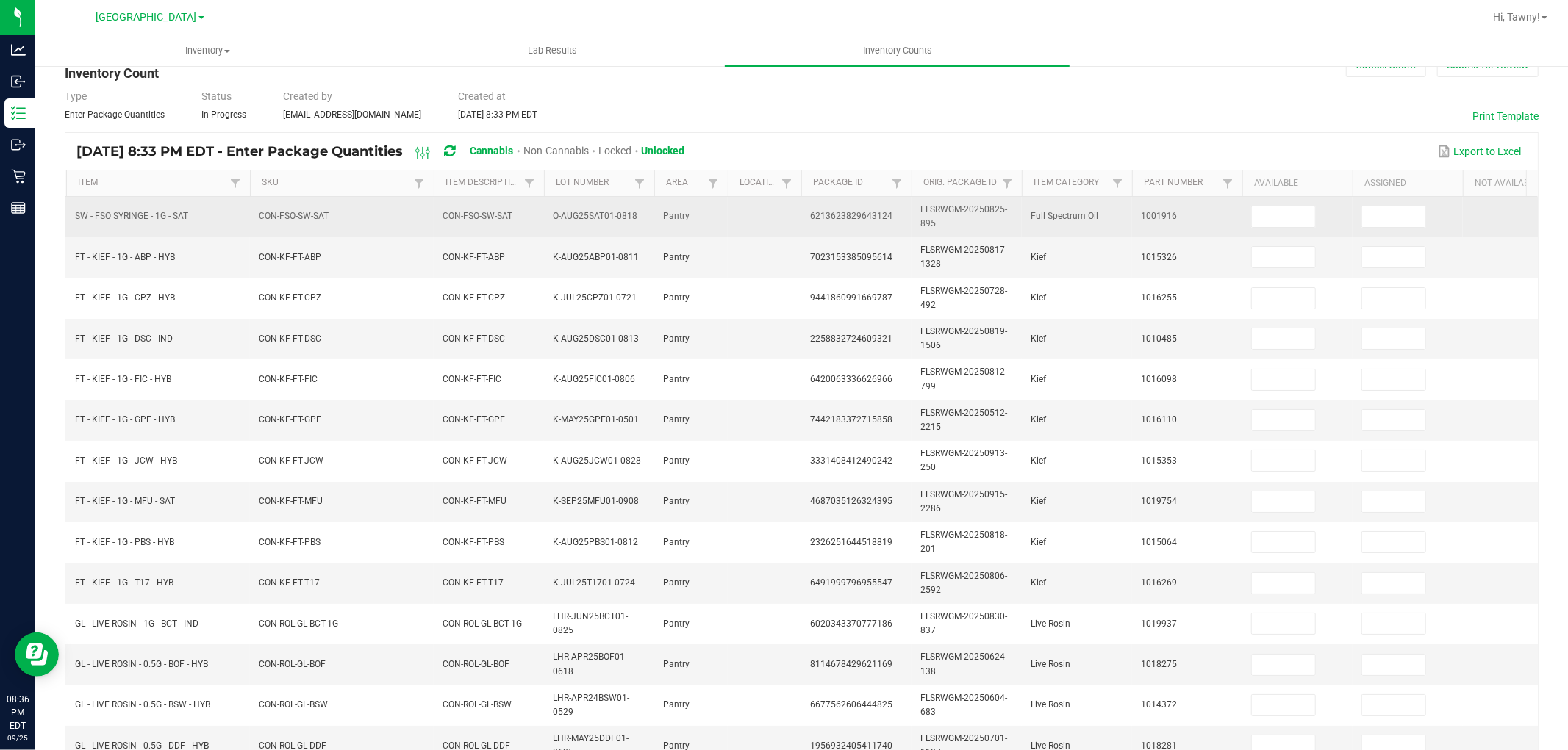
click at [1275, 229] on td at bounding box center [1297, 217] width 111 height 40
click at [1276, 223] on input at bounding box center [1283, 217] width 63 height 21
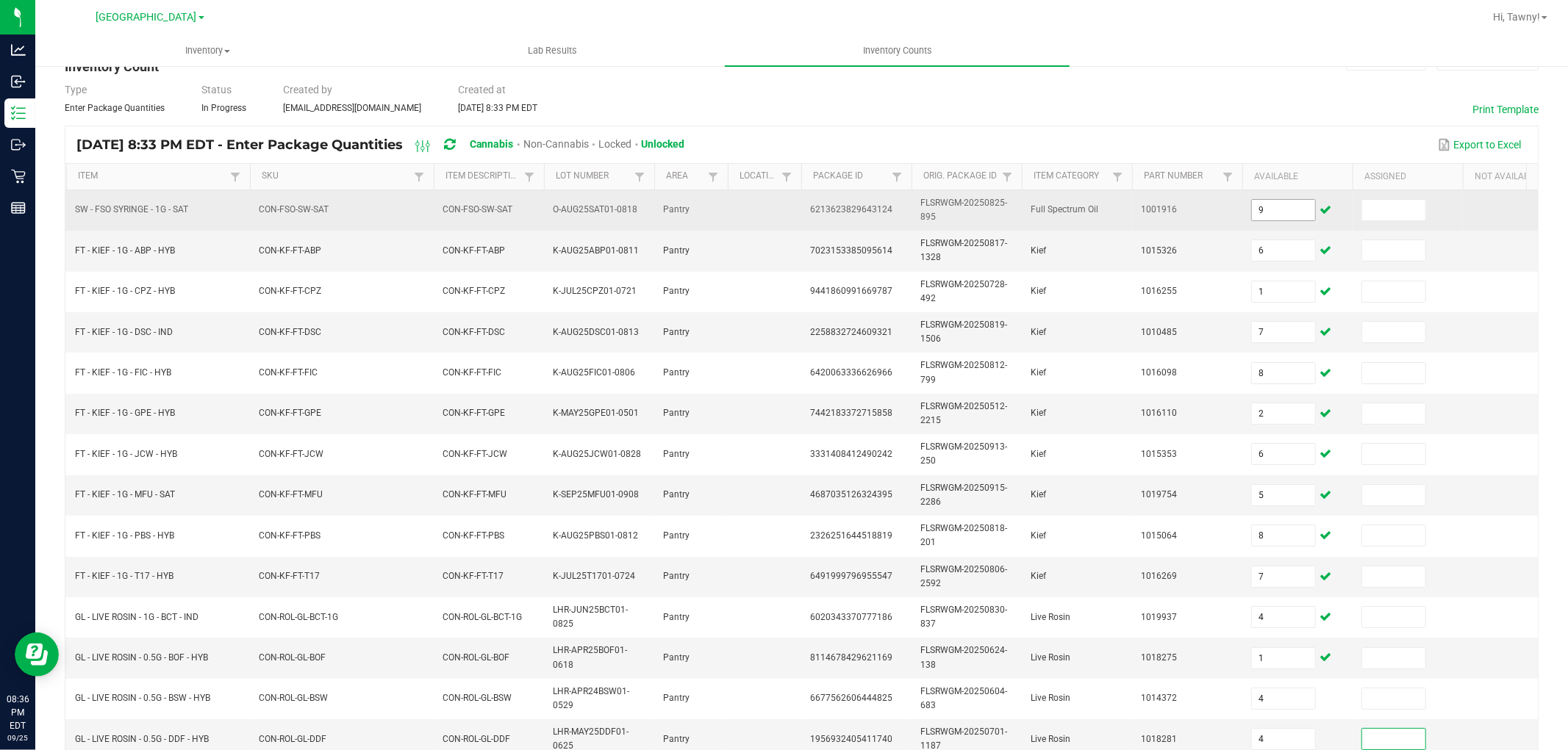
scroll to position [367, 0]
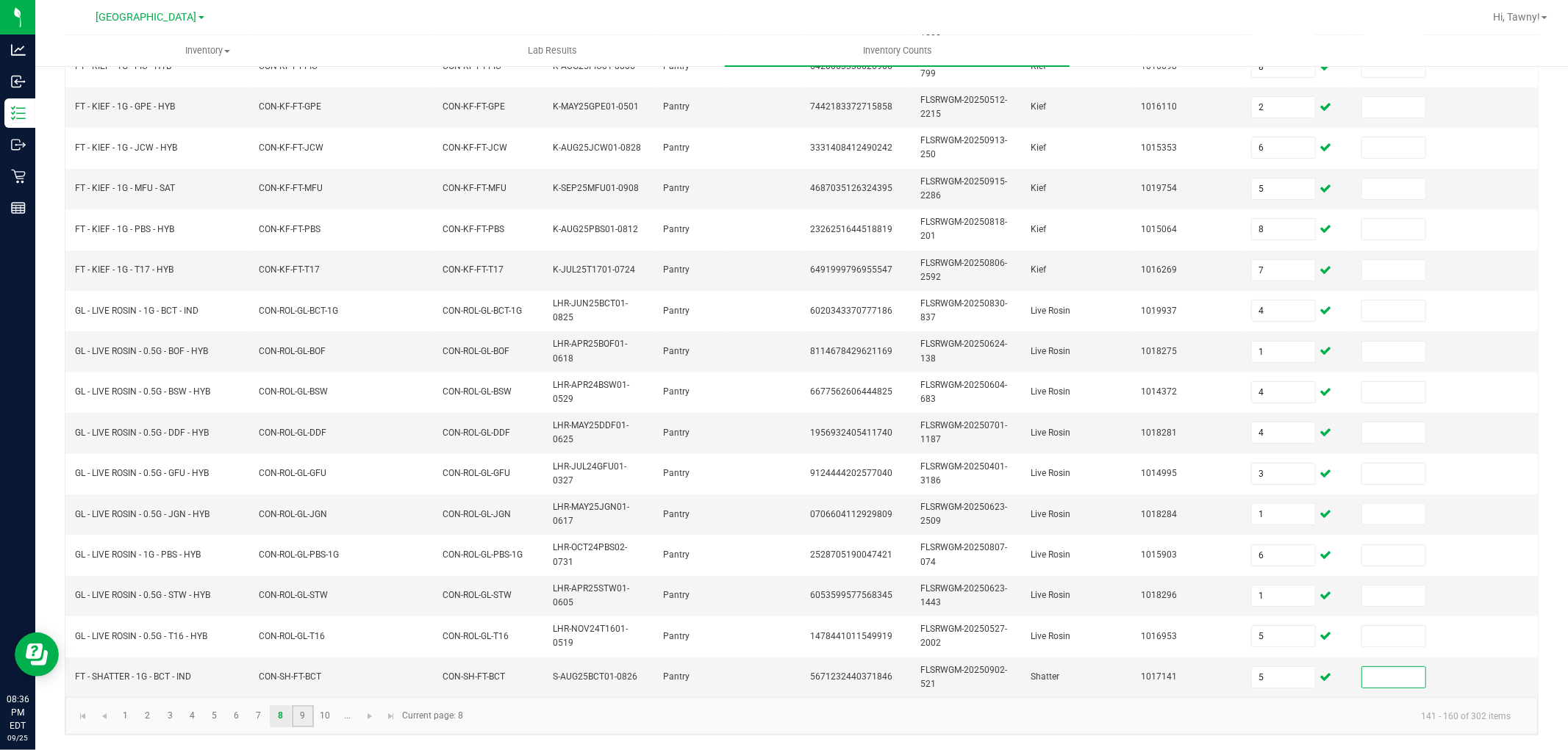
click at [306, 717] on link "9" at bounding box center [302, 717] width 21 height 22
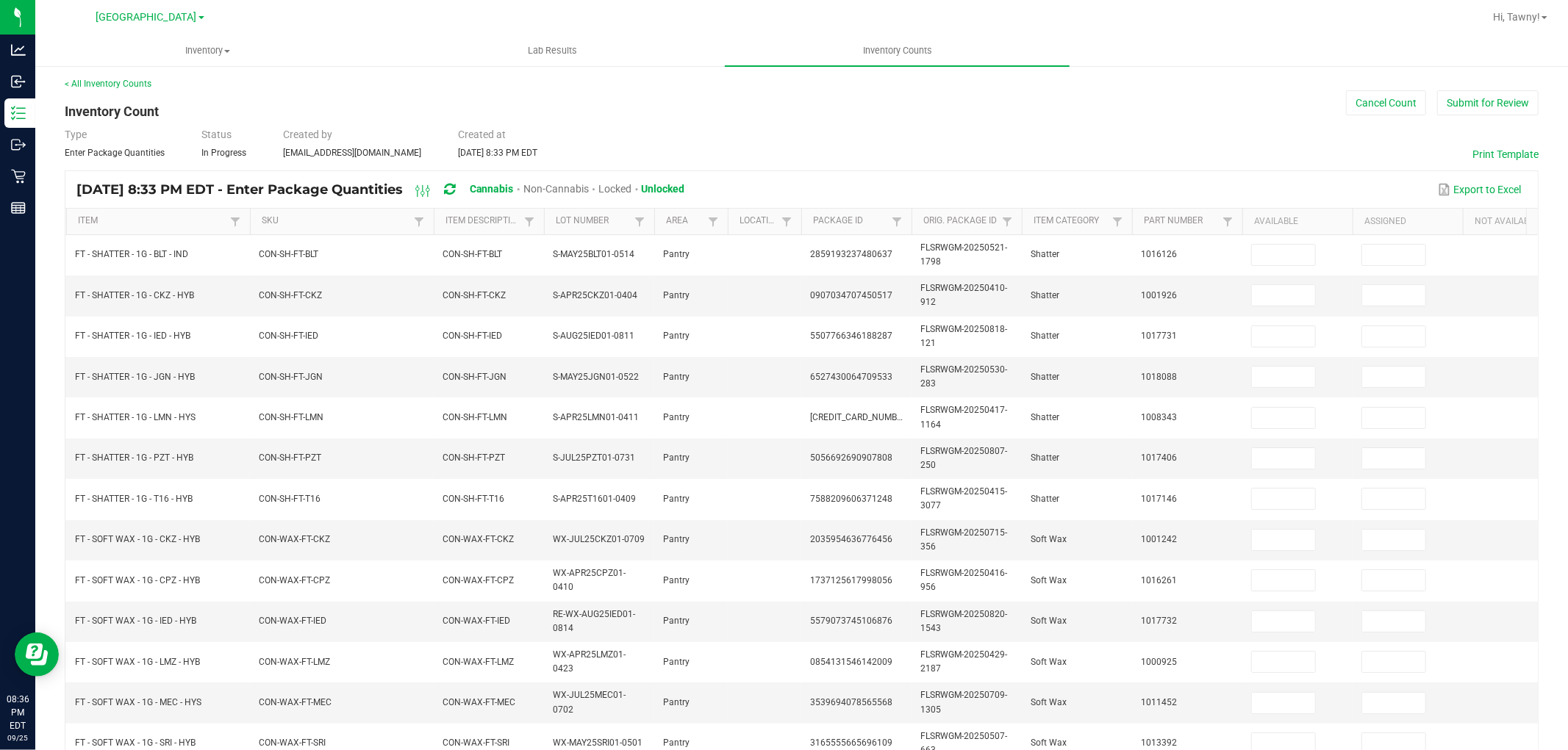
scroll to position [0, 0]
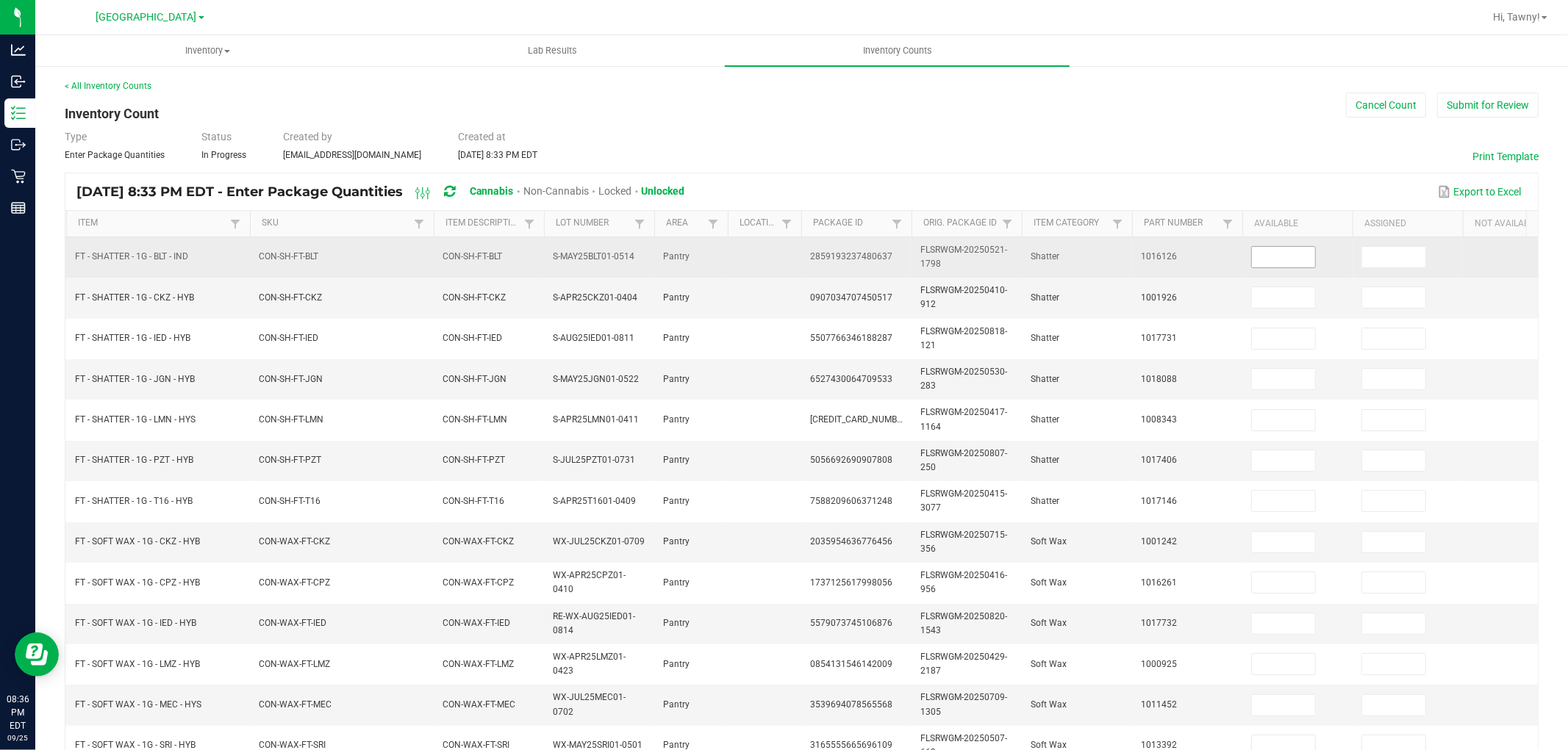
click at [1258, 247] on input at bounding box center [1283, 257] width 63 height 21
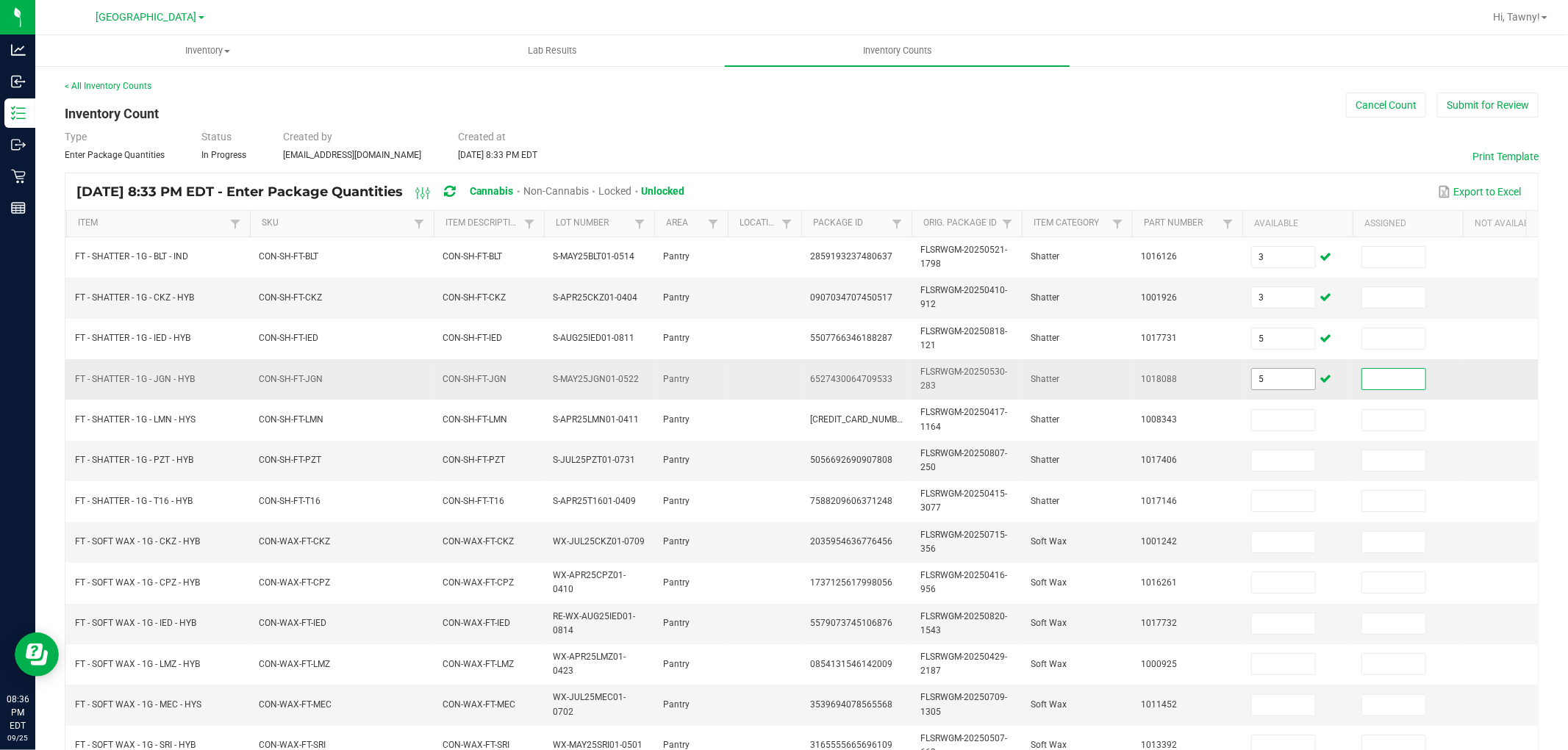
click at [1277, 383] on input "5" at bounding box center [1283, 379] width 63 height 21
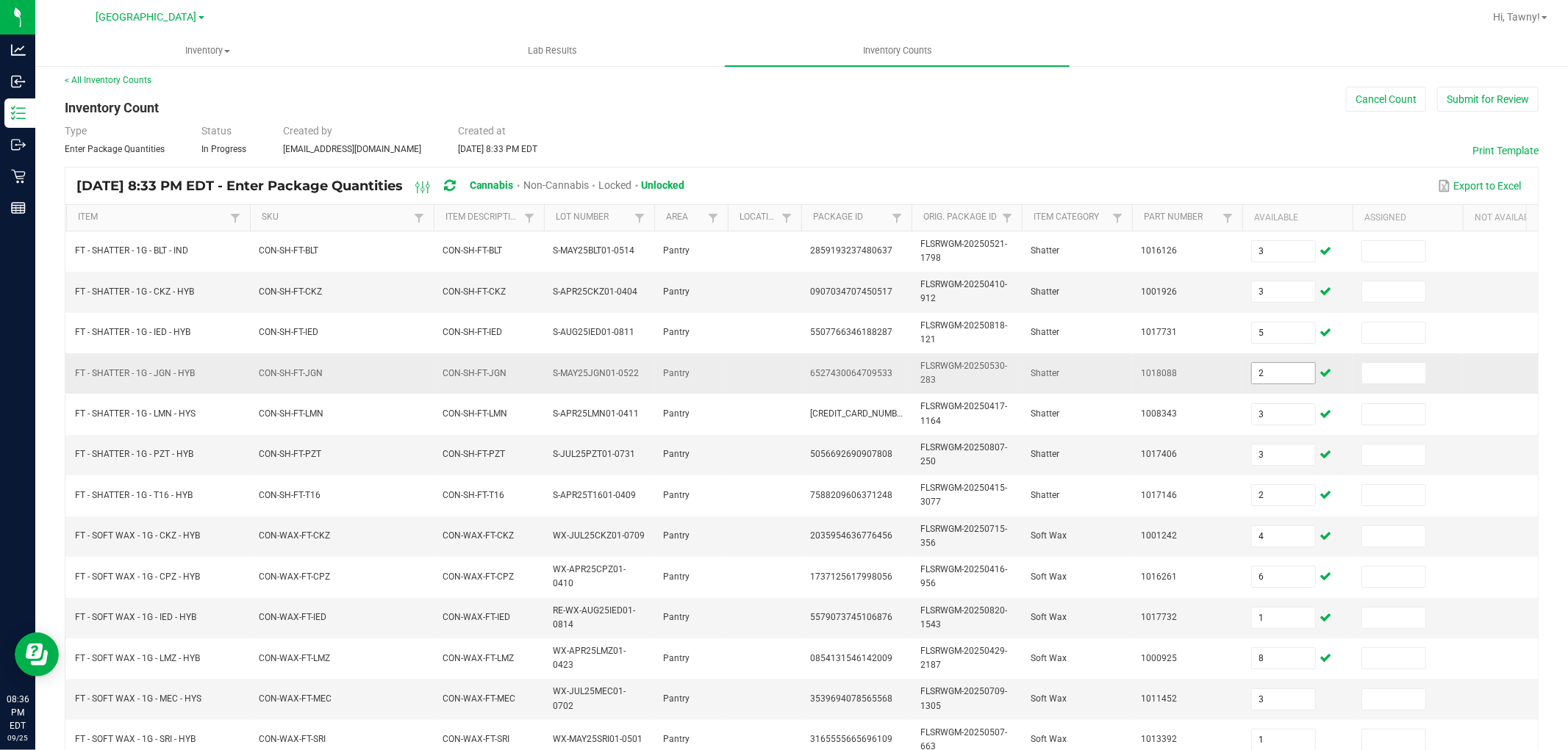
scroll to position [367, 0]
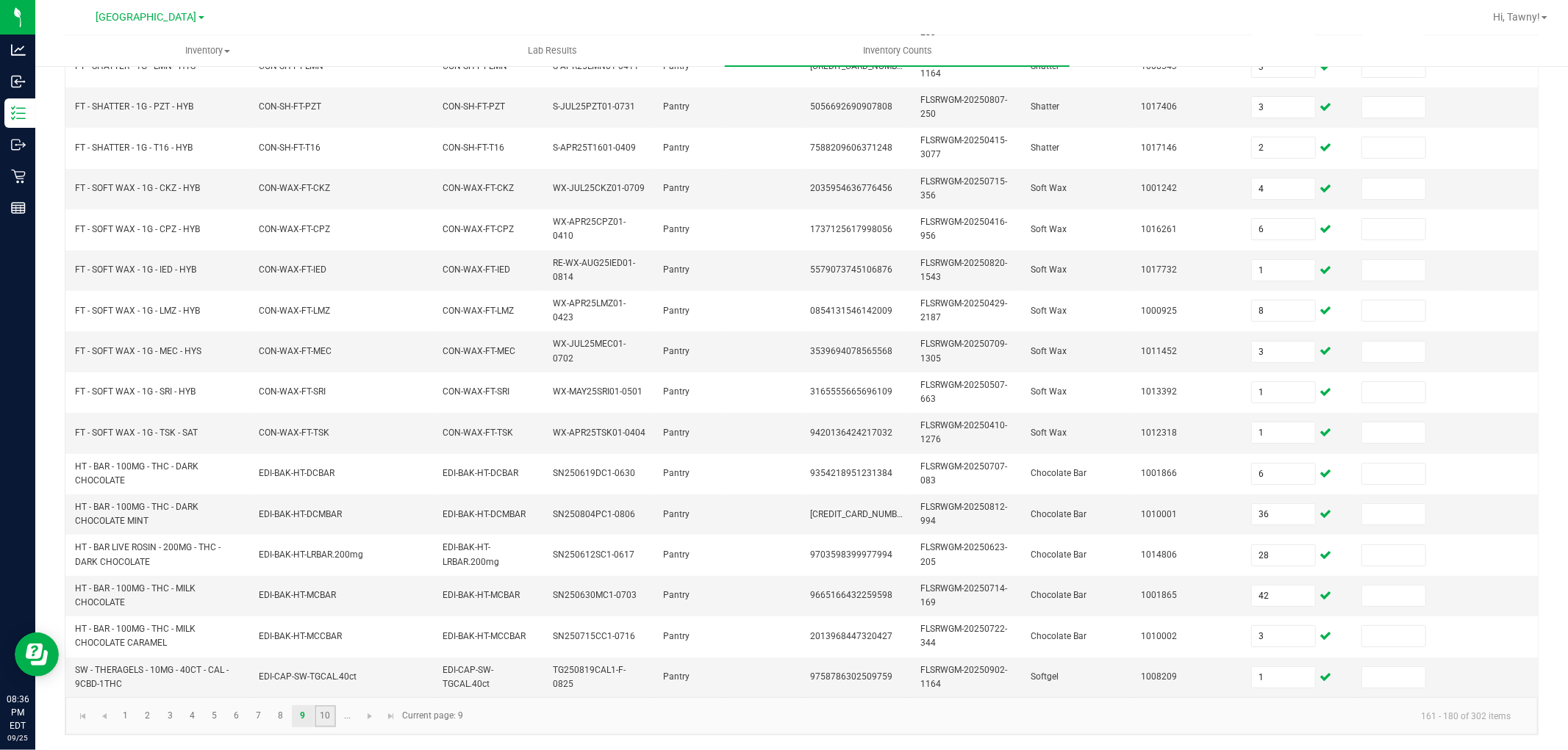
click at [319, 712] on link "10" at bounding box center [325, 717] width 21 height 22
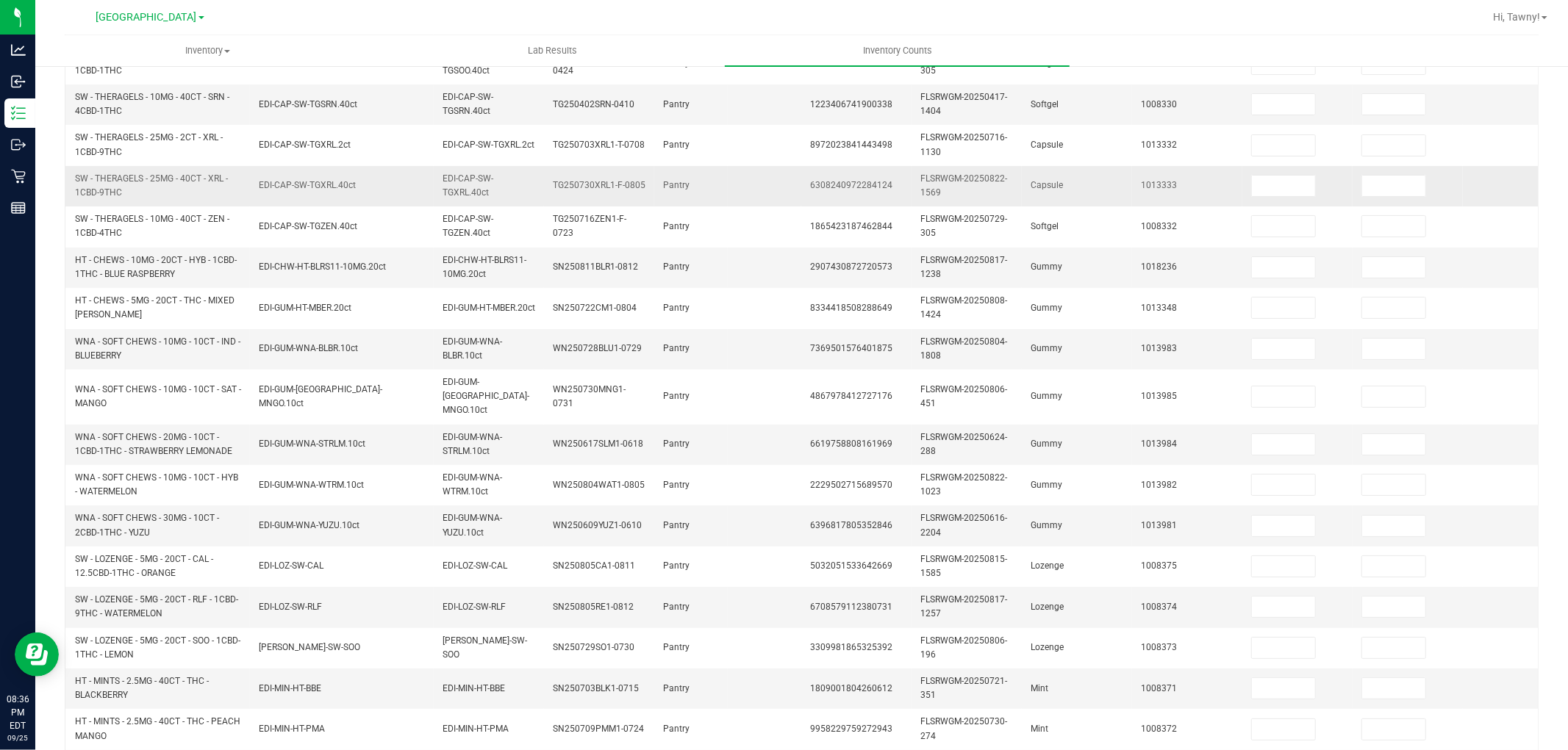
scroll to position [40, 0]
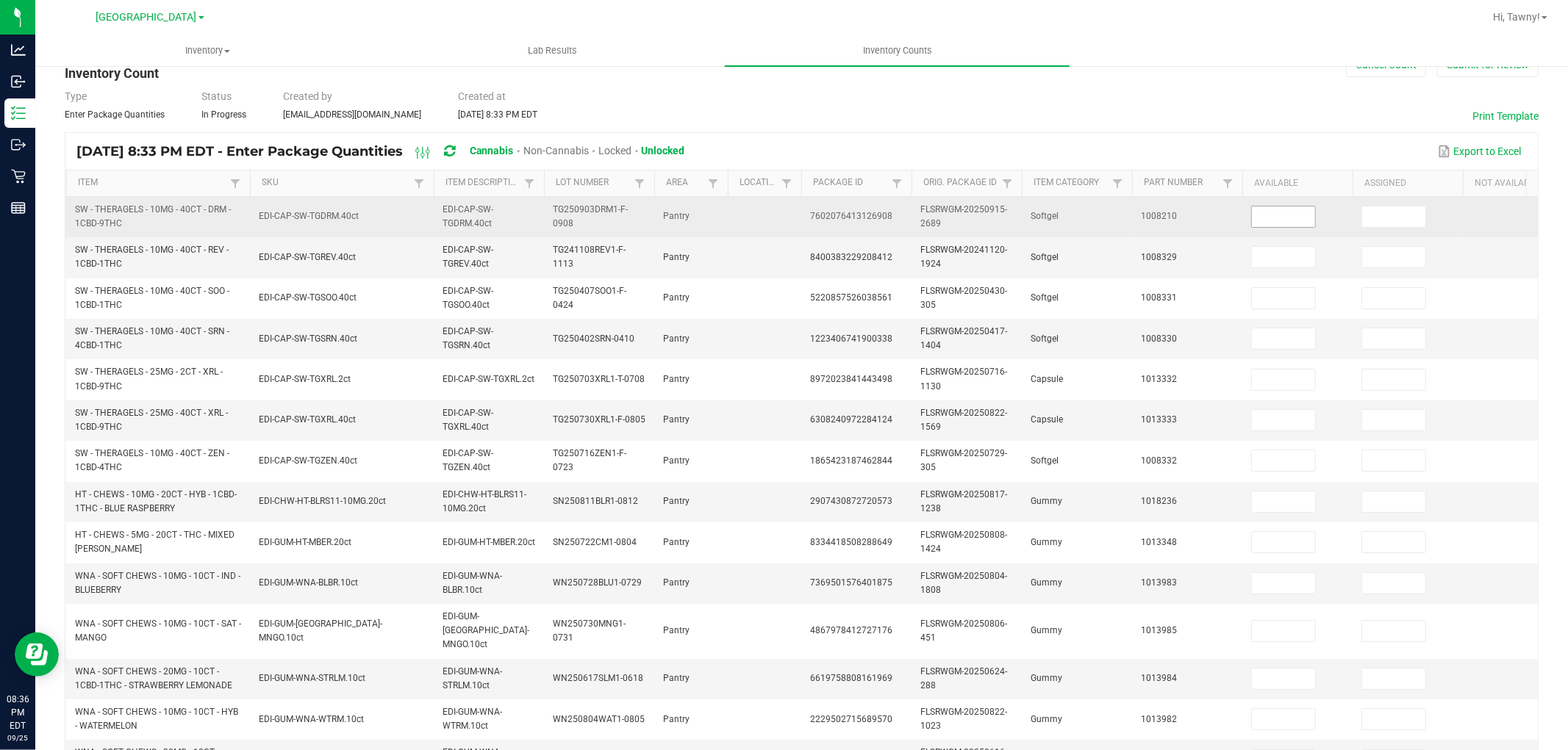
click at [1253, 223] on input at bounding box center [1283, 217] width 63 height 21
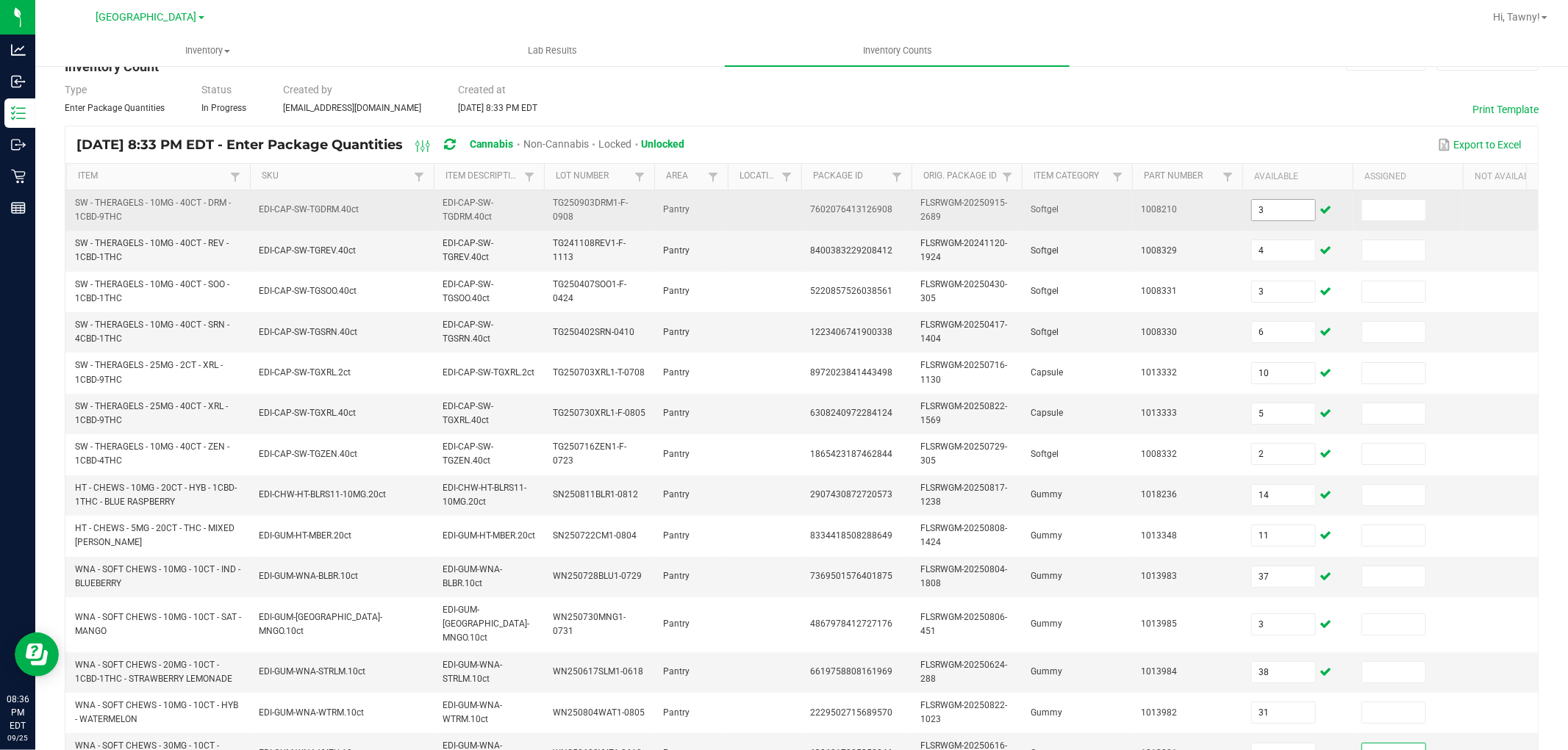
scroll to position [367, 0]
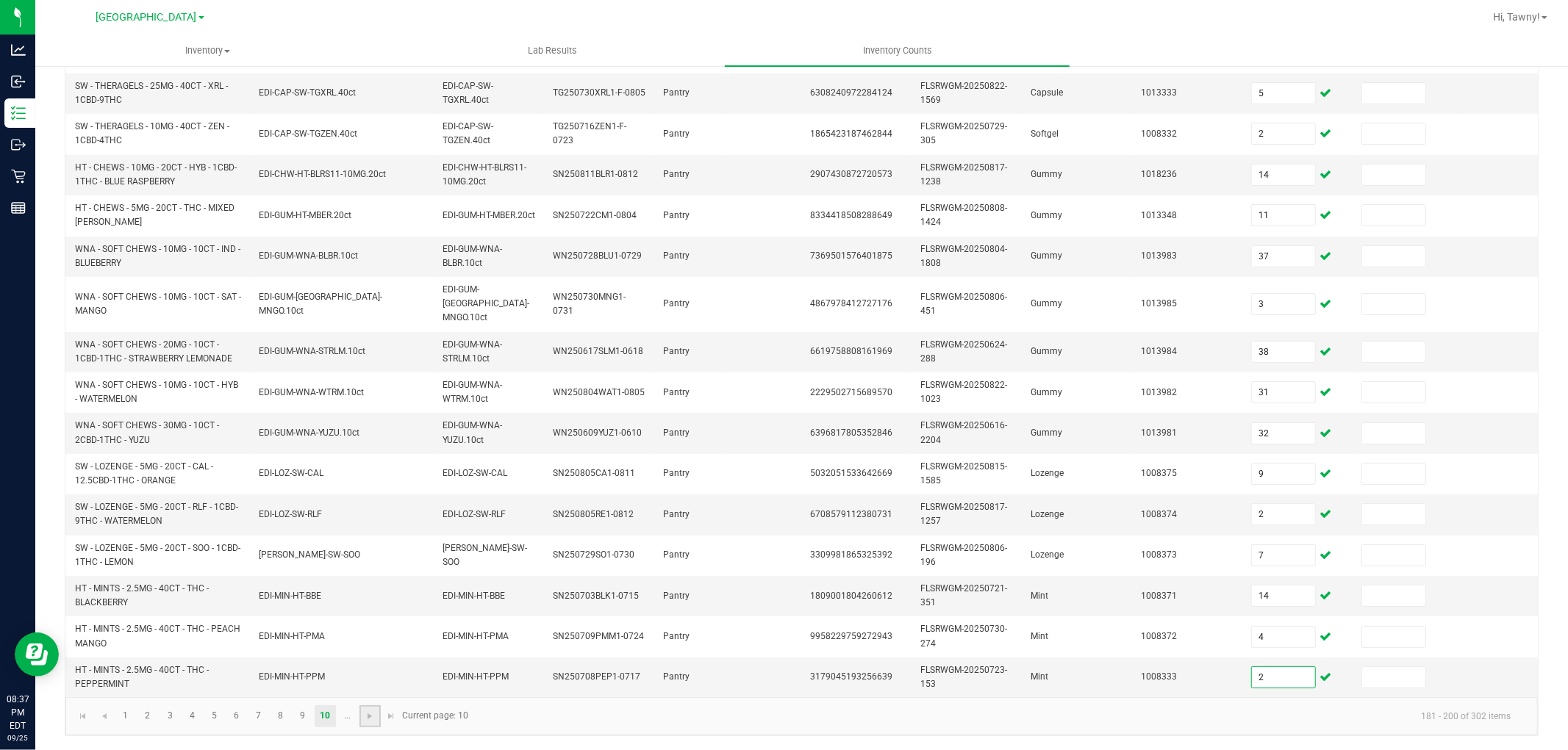
click at [361, 712] on link at bounding box center [369, 717] width 21 height 22
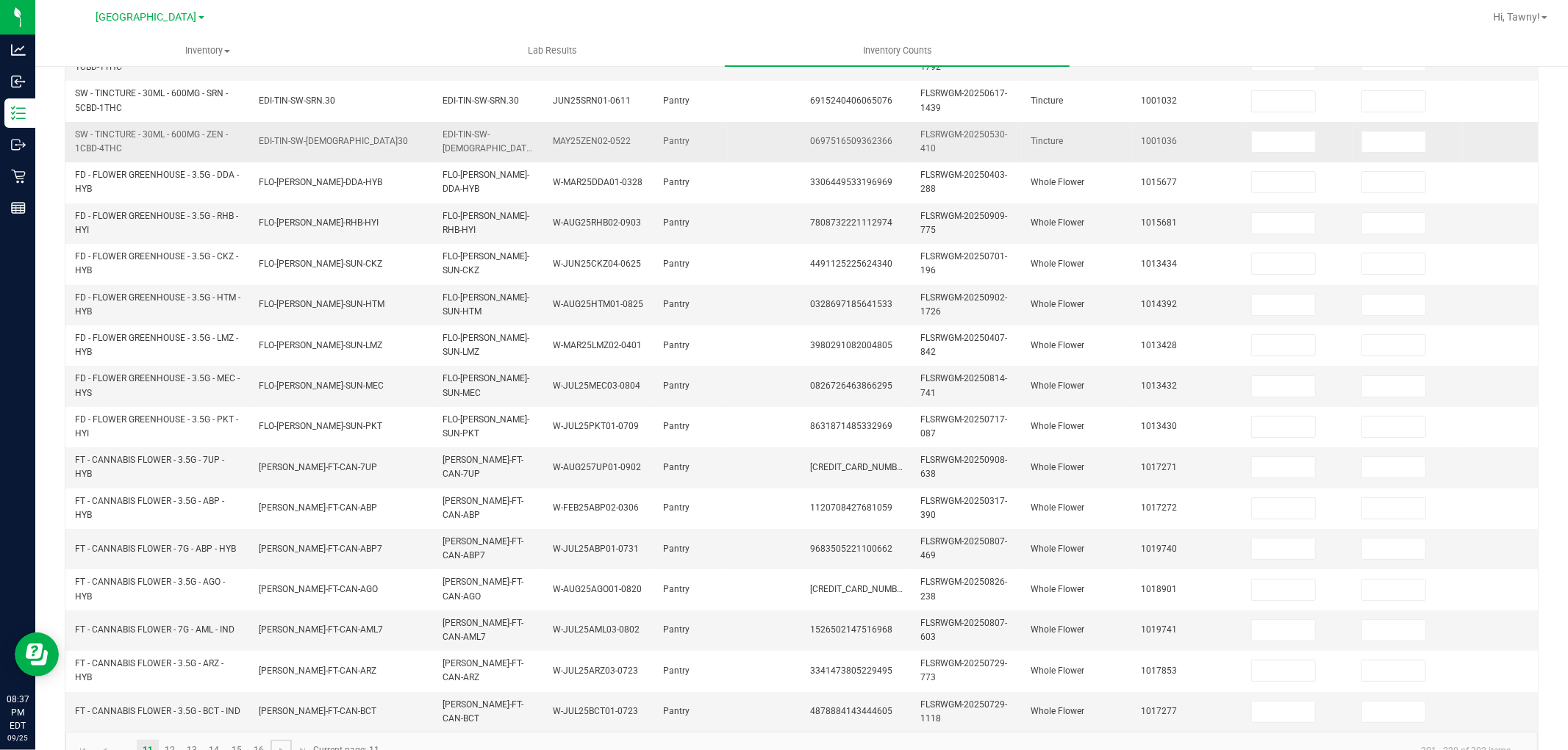
scroll to position [122, 0]
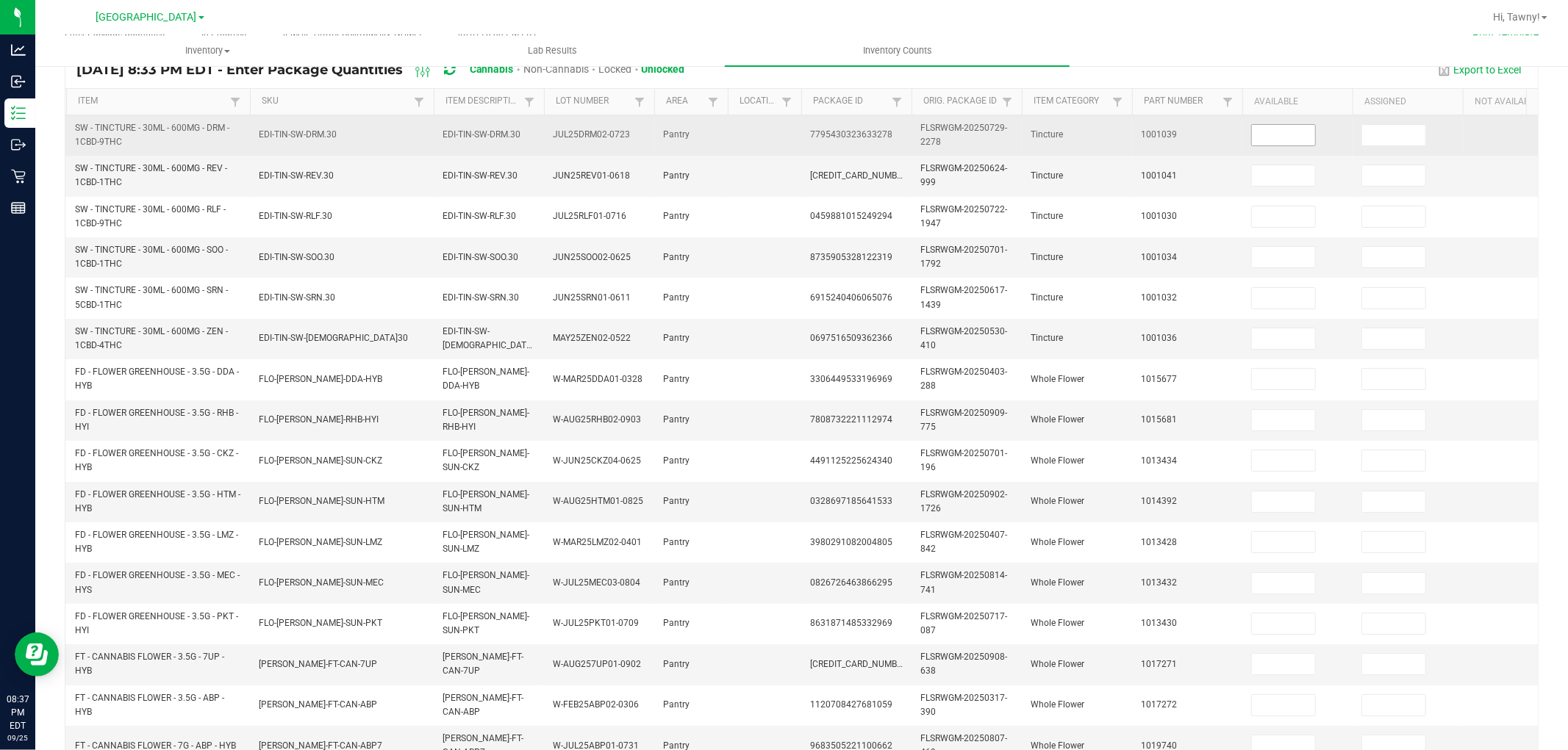
click at [1280, 134] on input at bounding box center [1283, 135] width 63 height 21
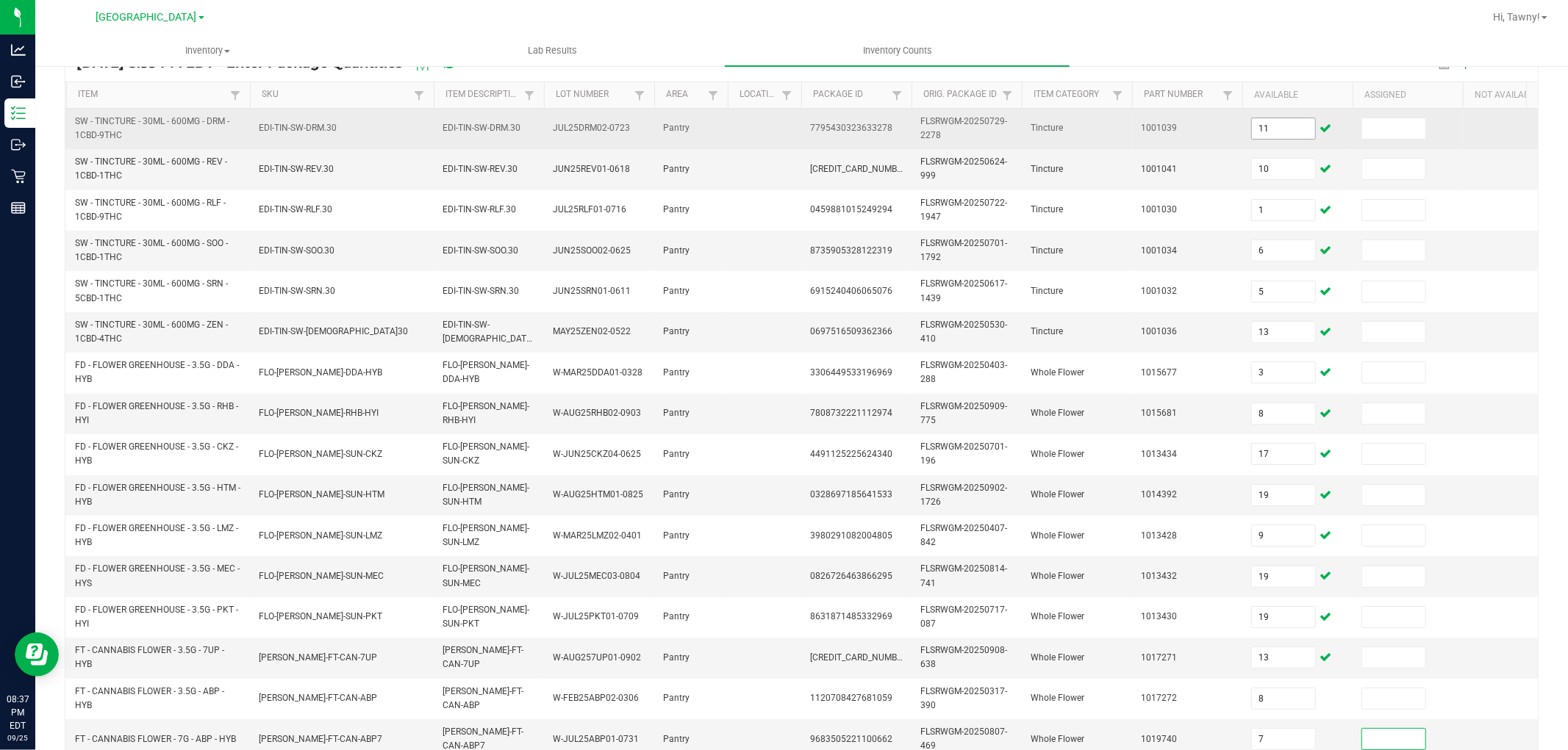
scroll to position [367, 0]
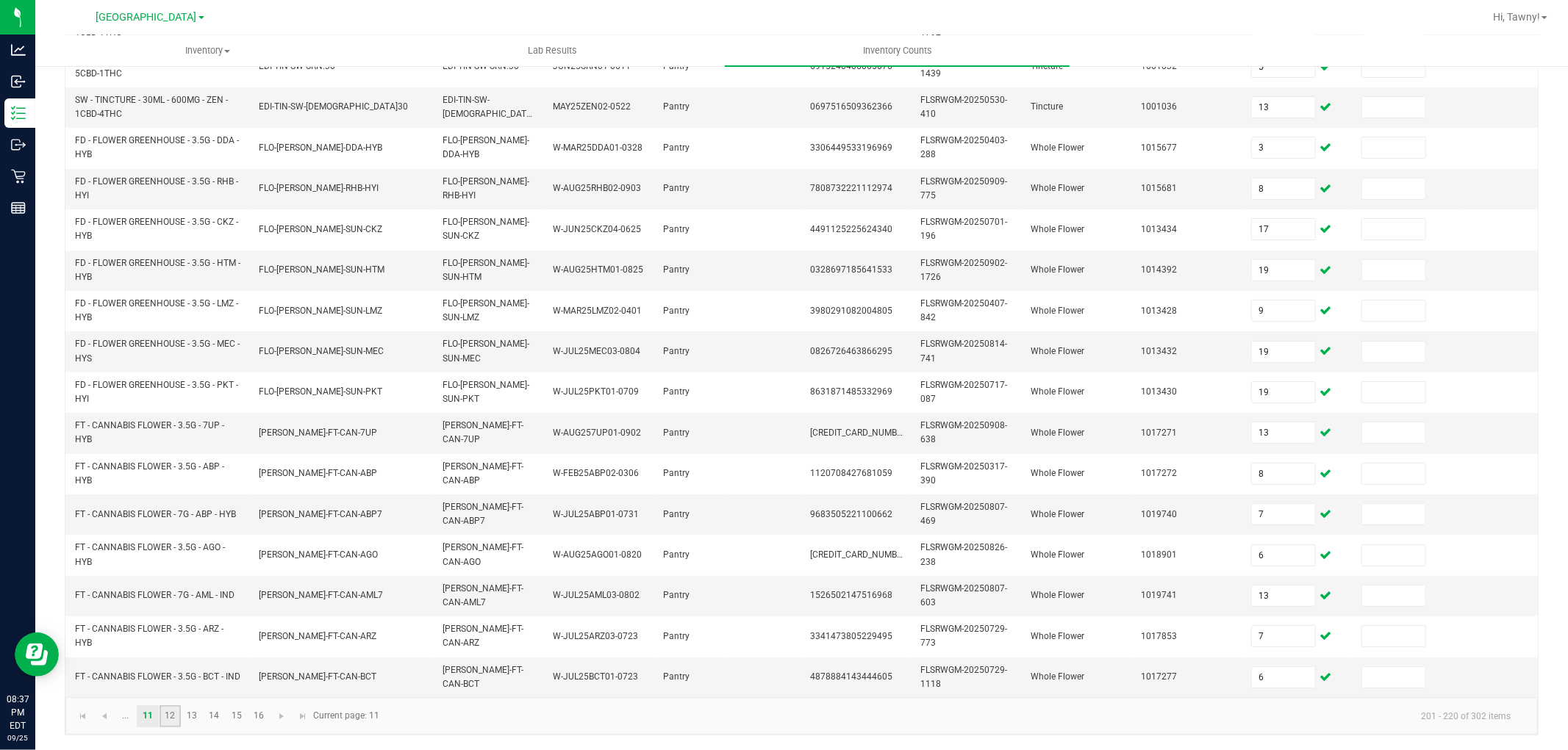
click at [165, 716] on link "12" at bounding box center [169, 717] width 21 height 22
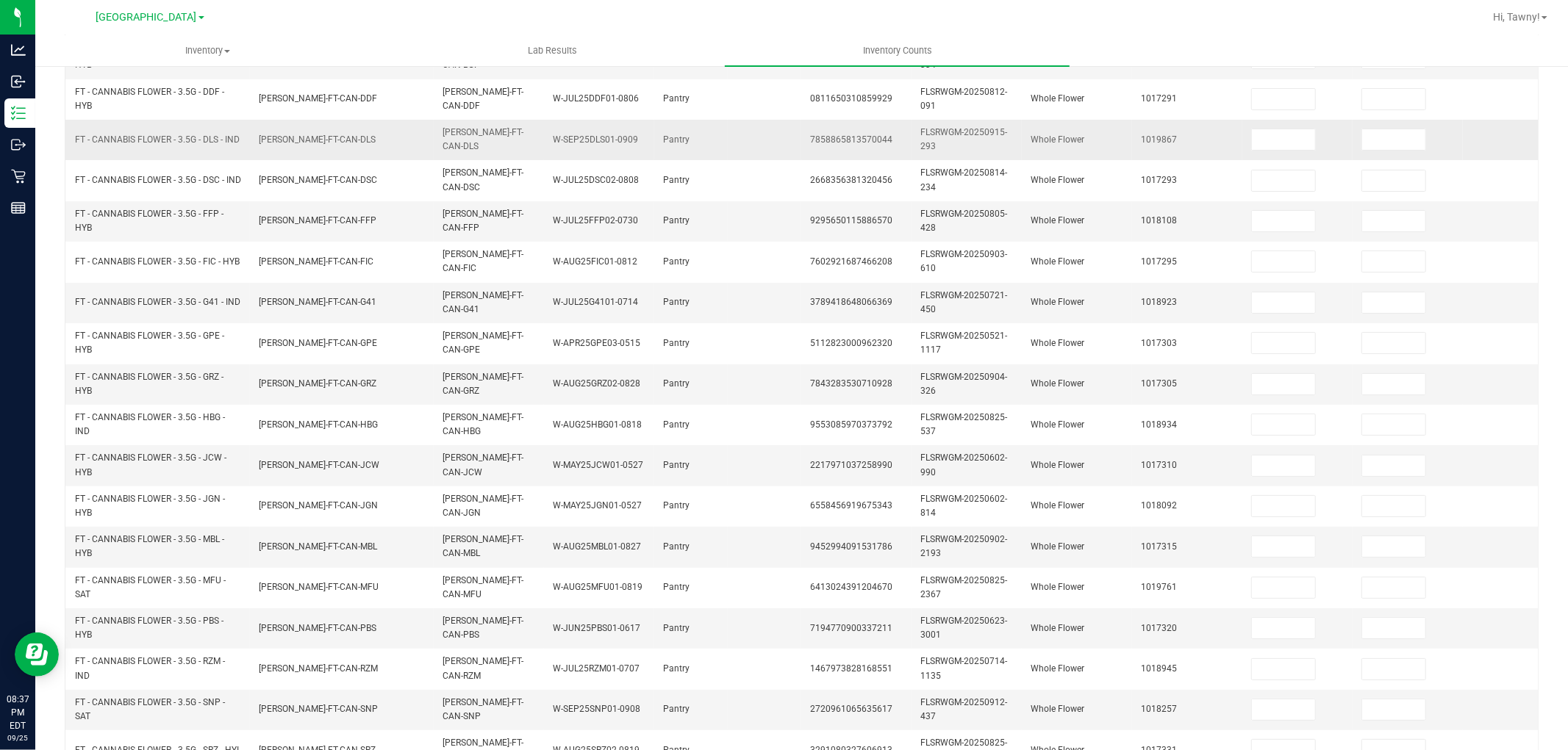
scroll to position [40, 0]
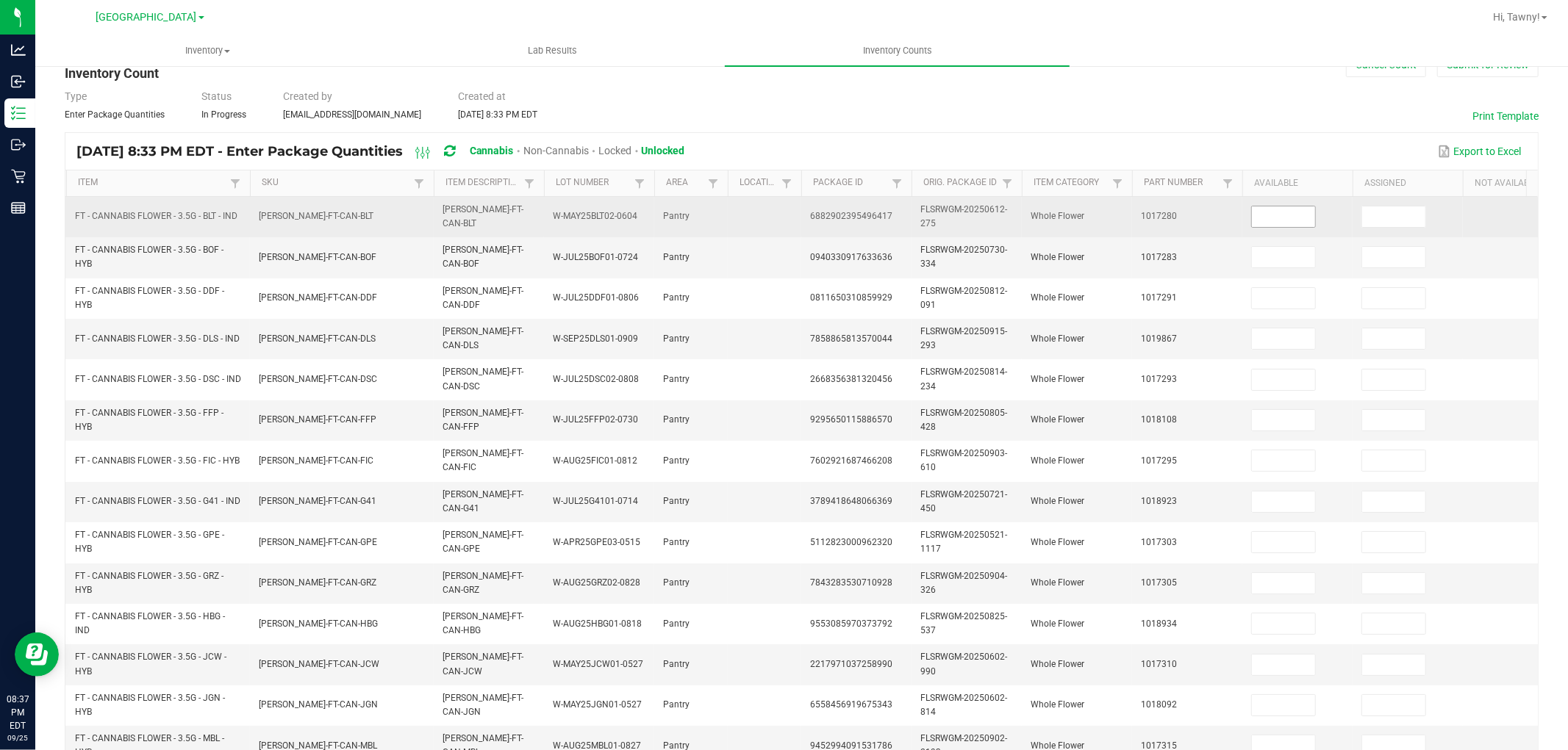
click at [1277, 225] on input at bounding box center [1283, 217] width 63 height 21
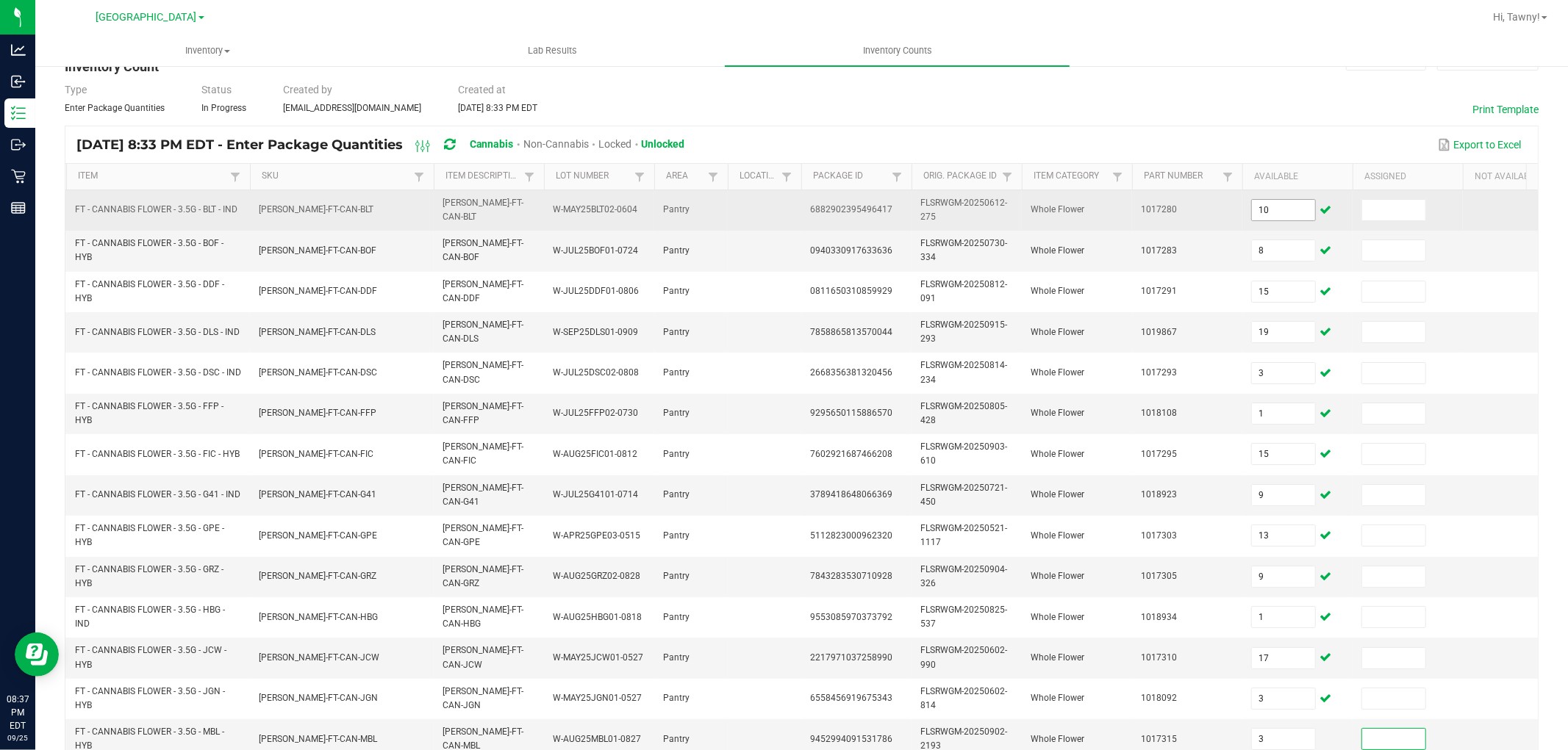
scroll to position [367, 0]
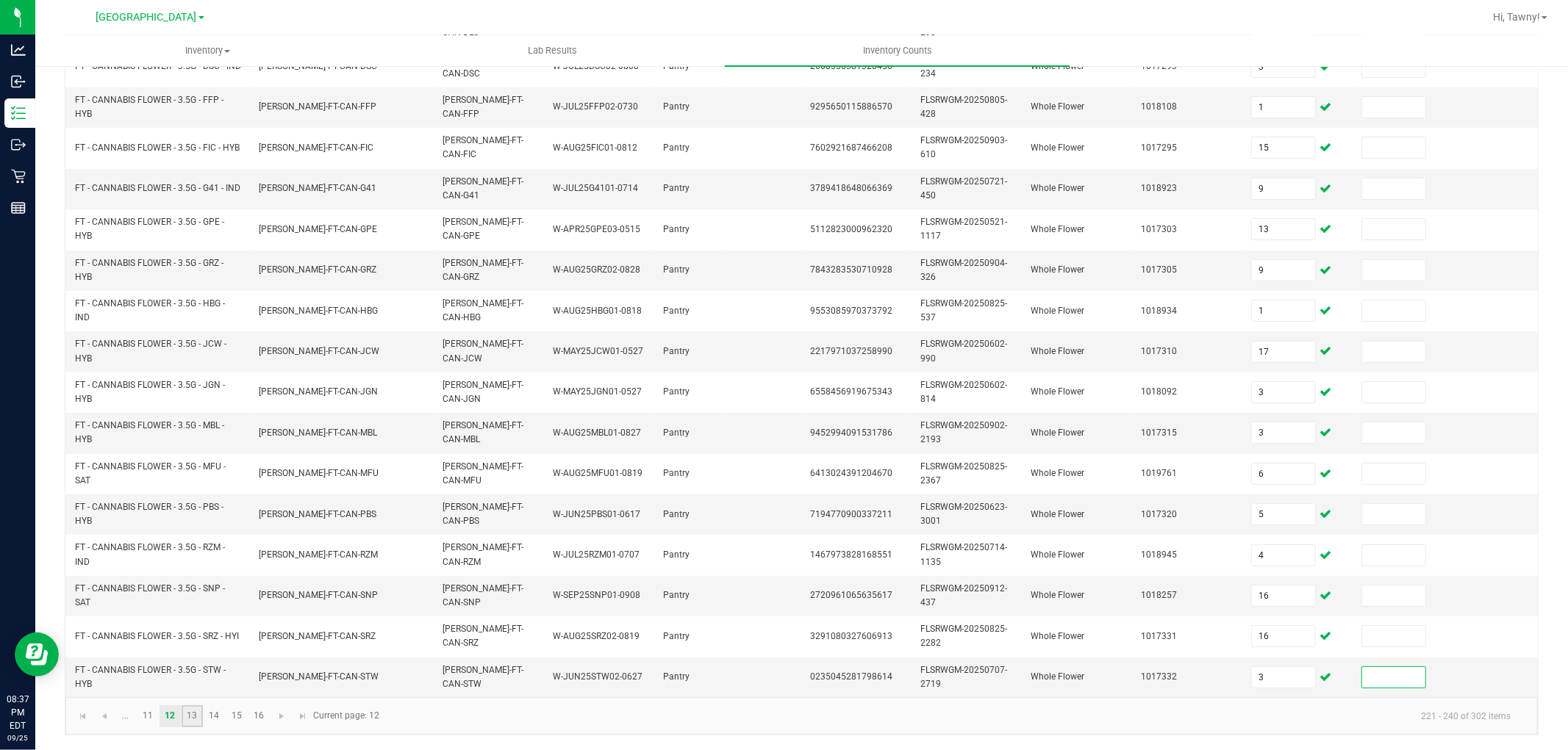
click at [199, 717] on link "13" at bounding box center [192, 717] width 21 height 22
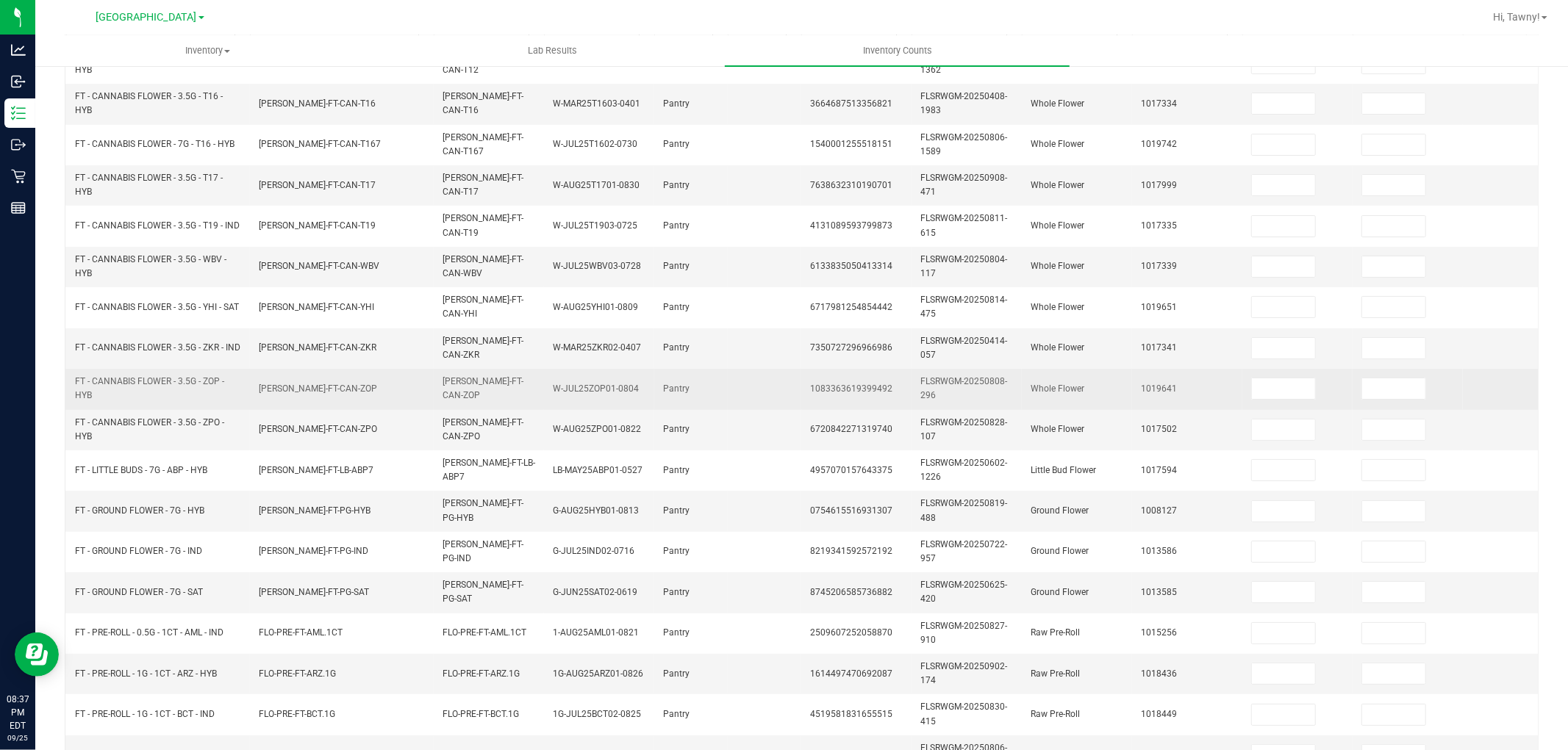
scroll to position [40, 0]
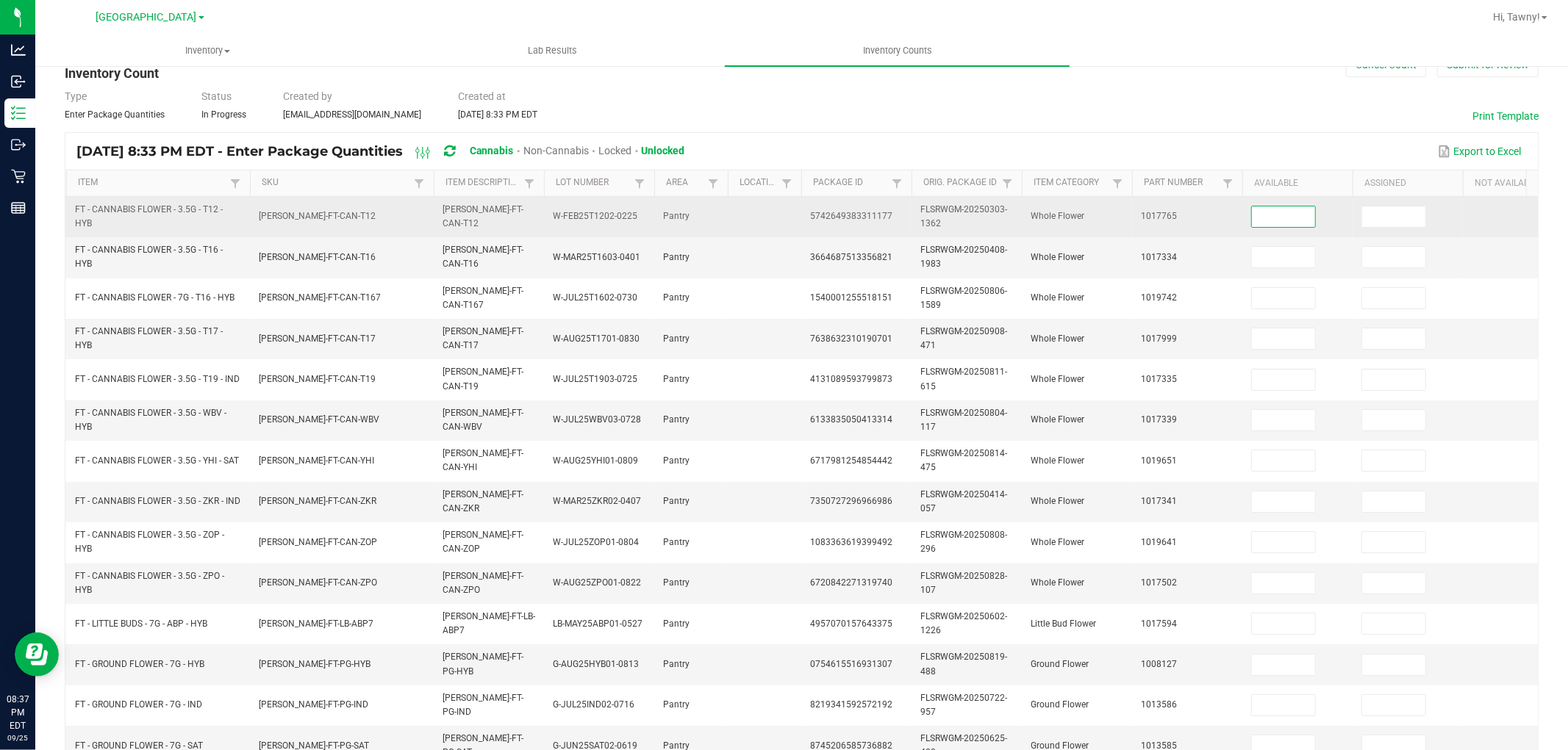
click at [1252, 207] on input at bounding box center [1283, 217] width 63 height 21
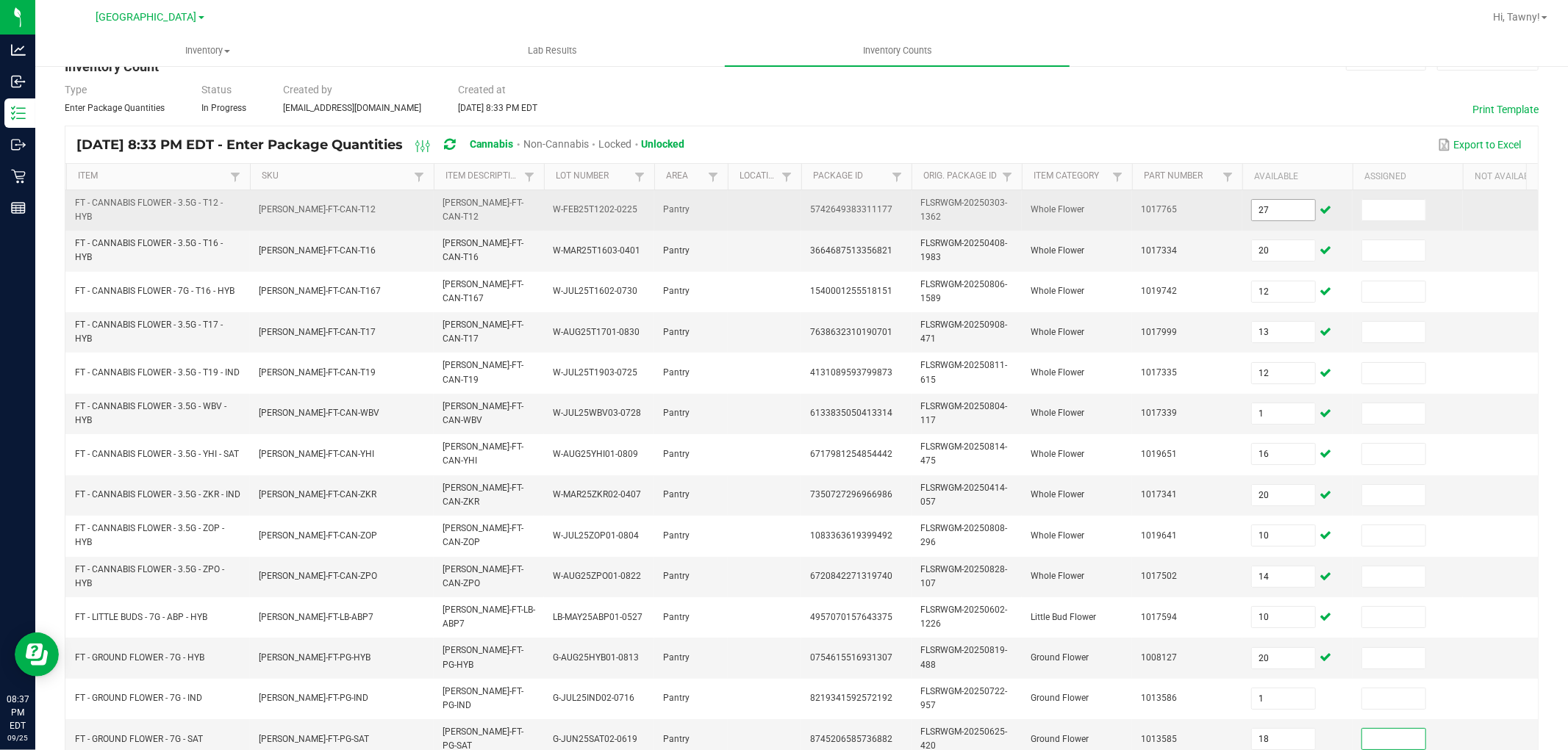
scroll to position [367, 0]
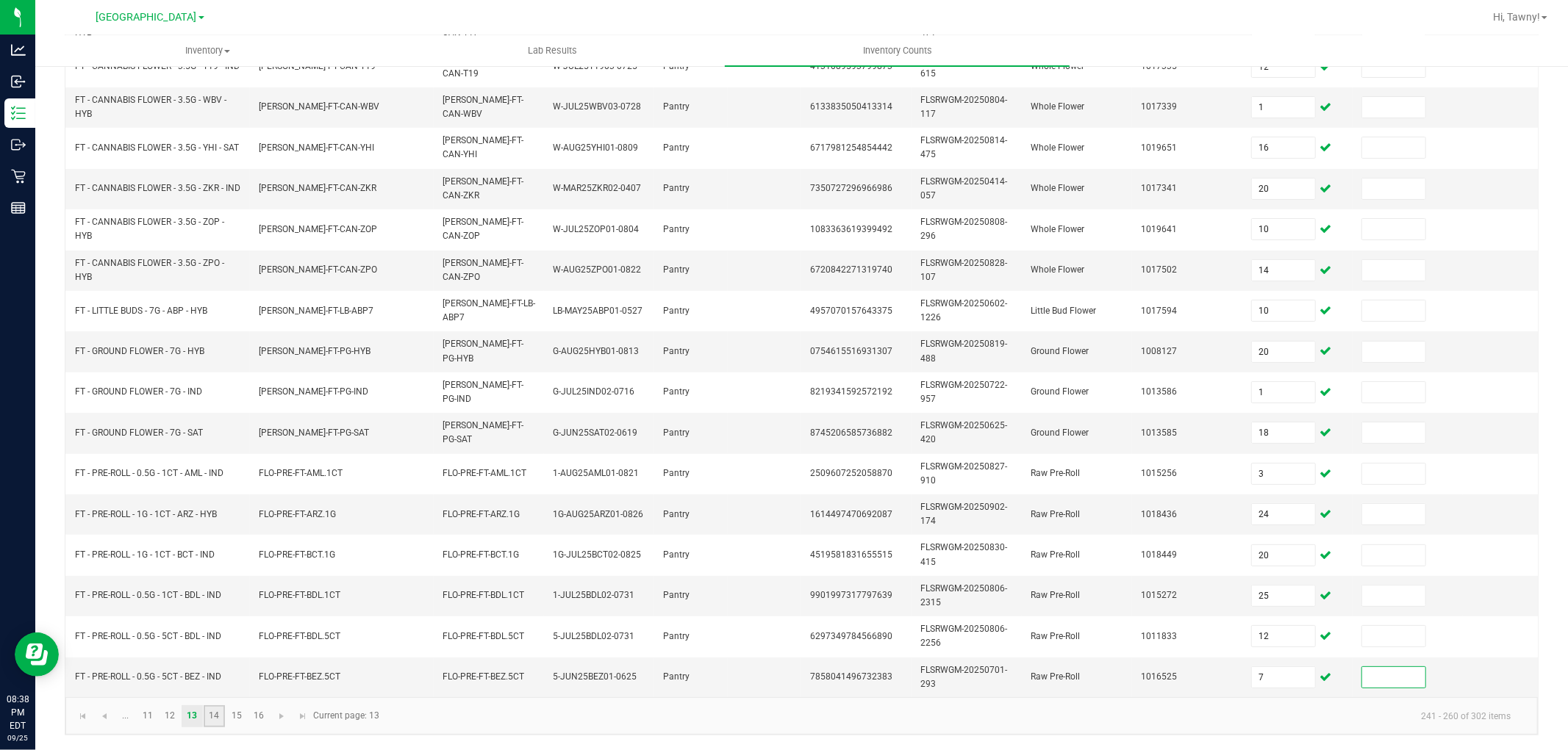
click at [214, 709] on link "14" at bounding box center [214, 717] width 21 height 22
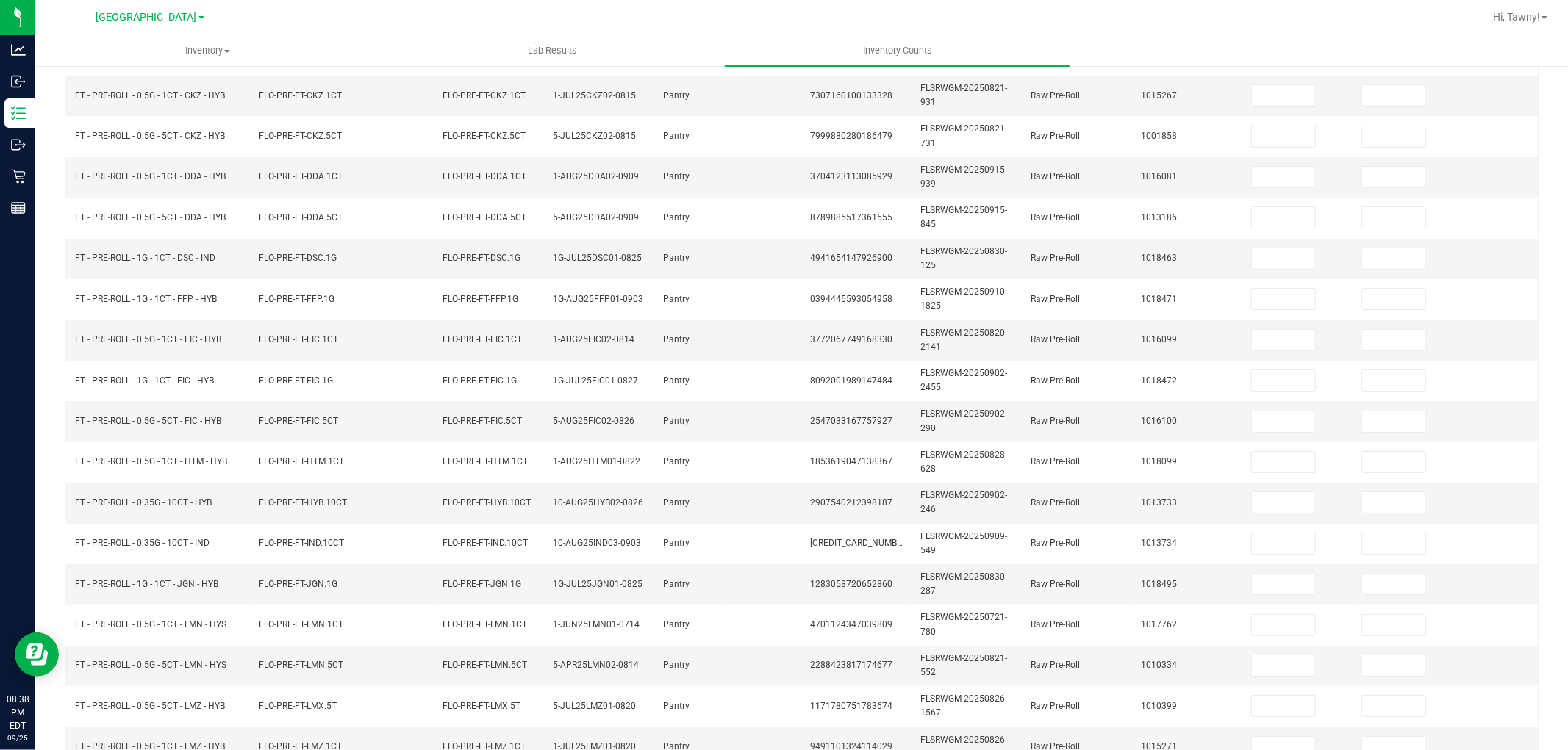
scroll to position [40, 0]
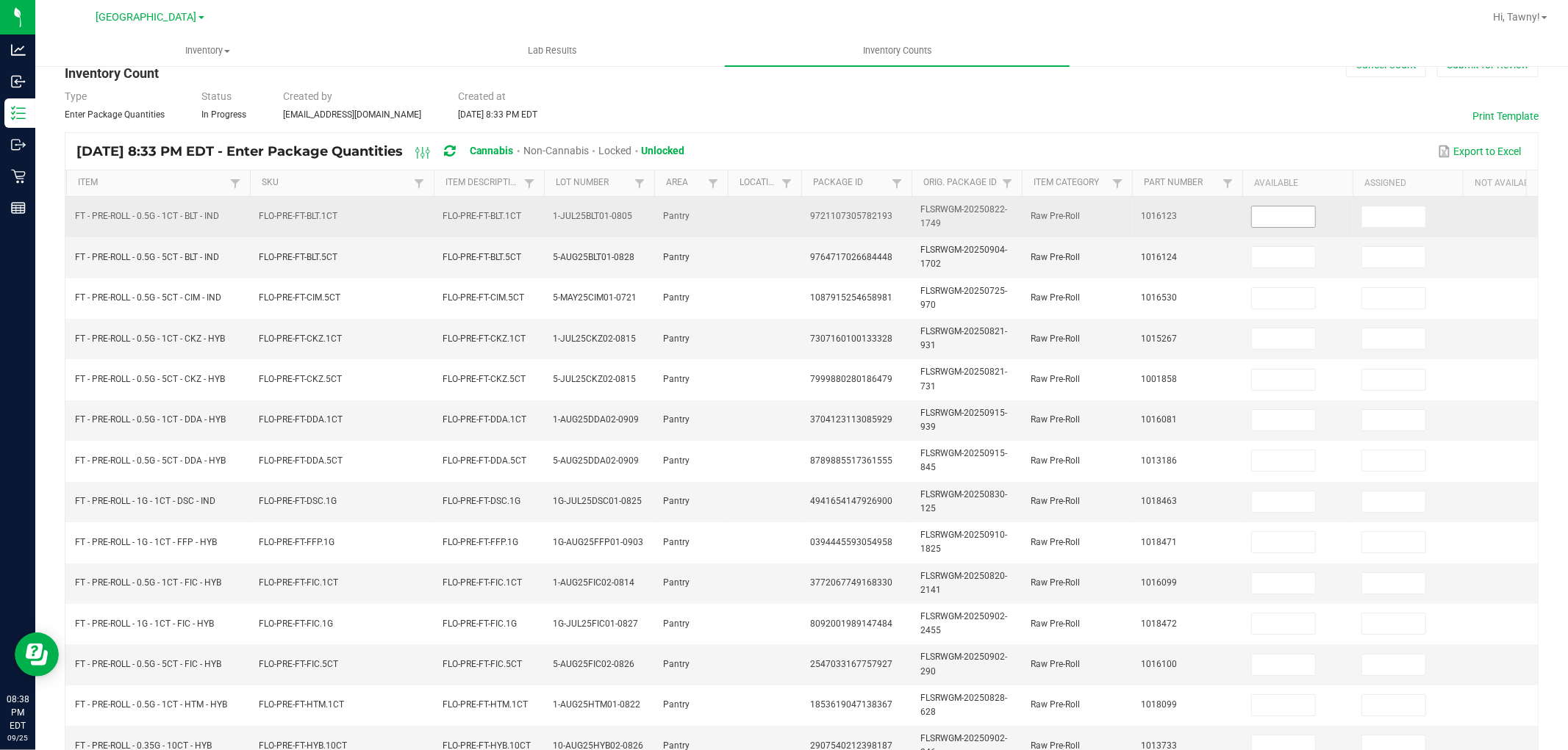
click at [1289, 222] on input at bounding box center [1283, 217] width 63 height 21
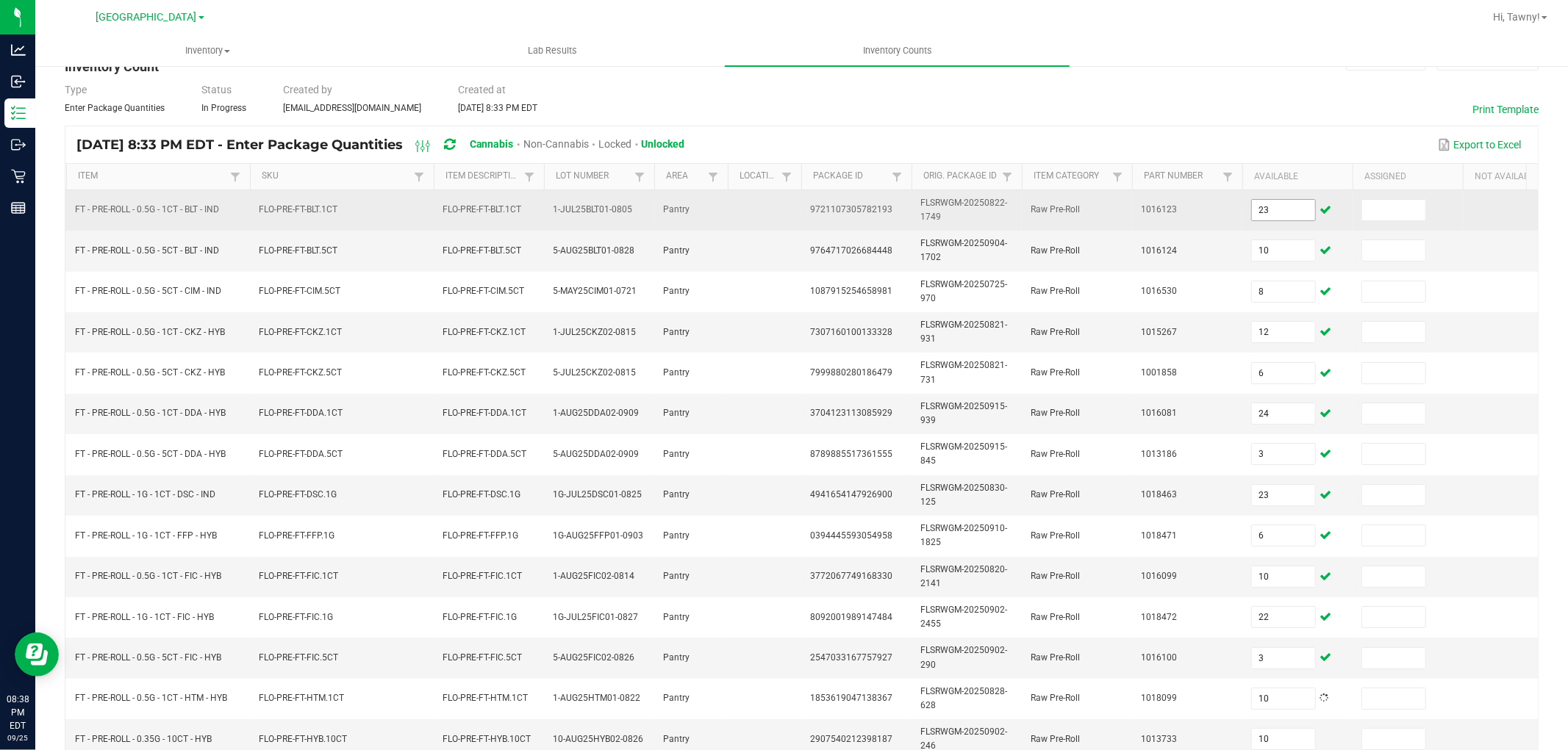
scroll to position [367, 0]
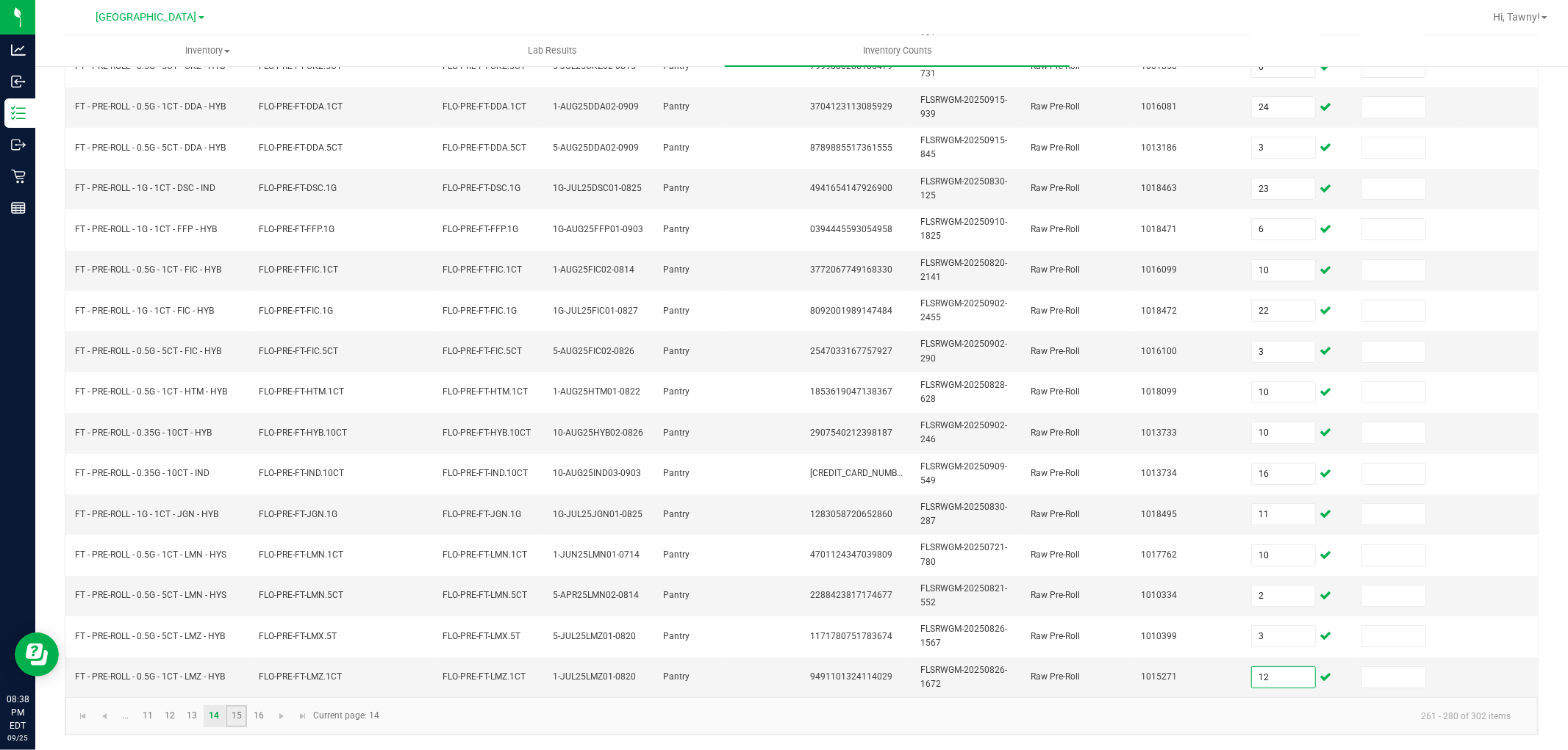
click at [244, 713] on link "15" at bounding box center [235, 717] width 21 height 22
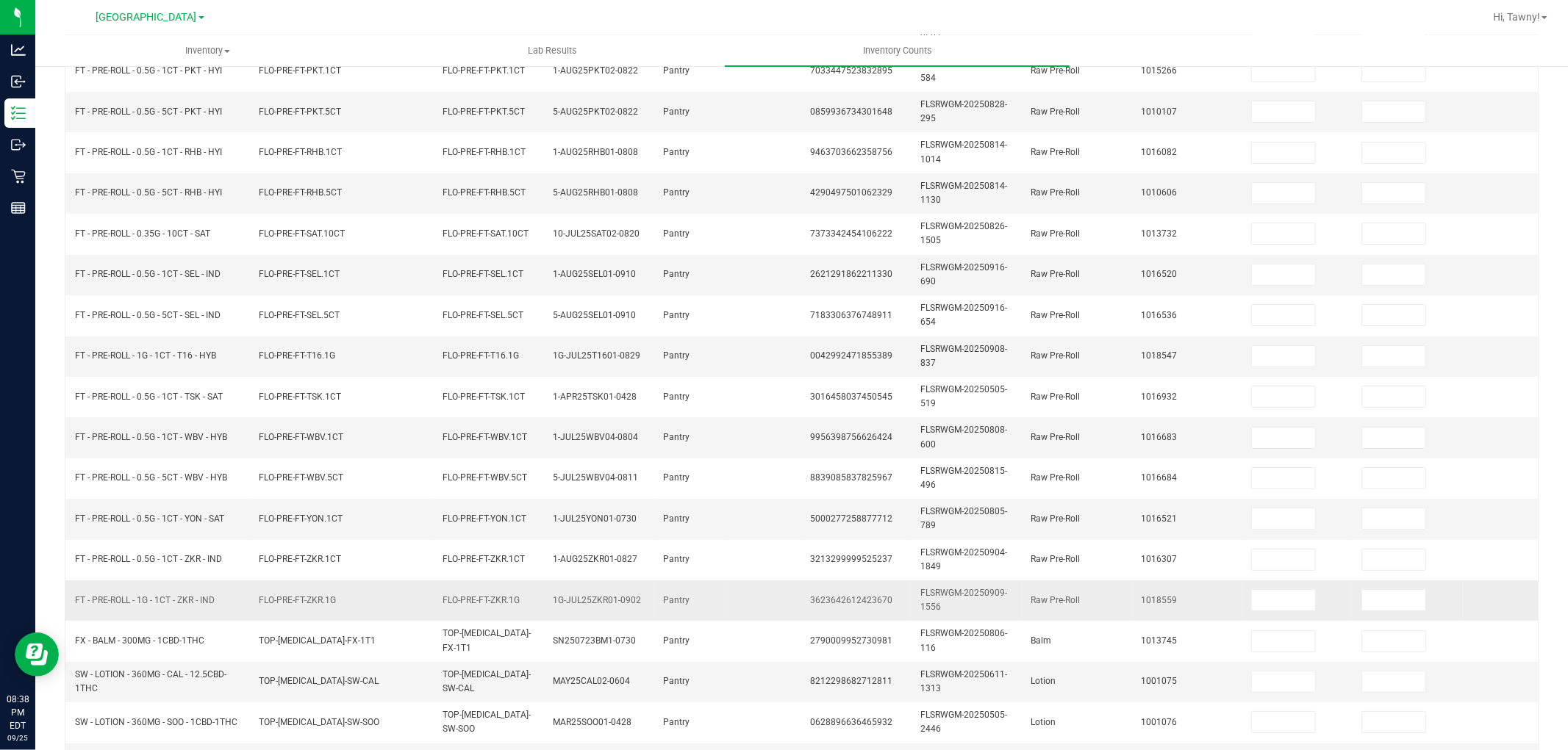
scroll to position [122, 0]
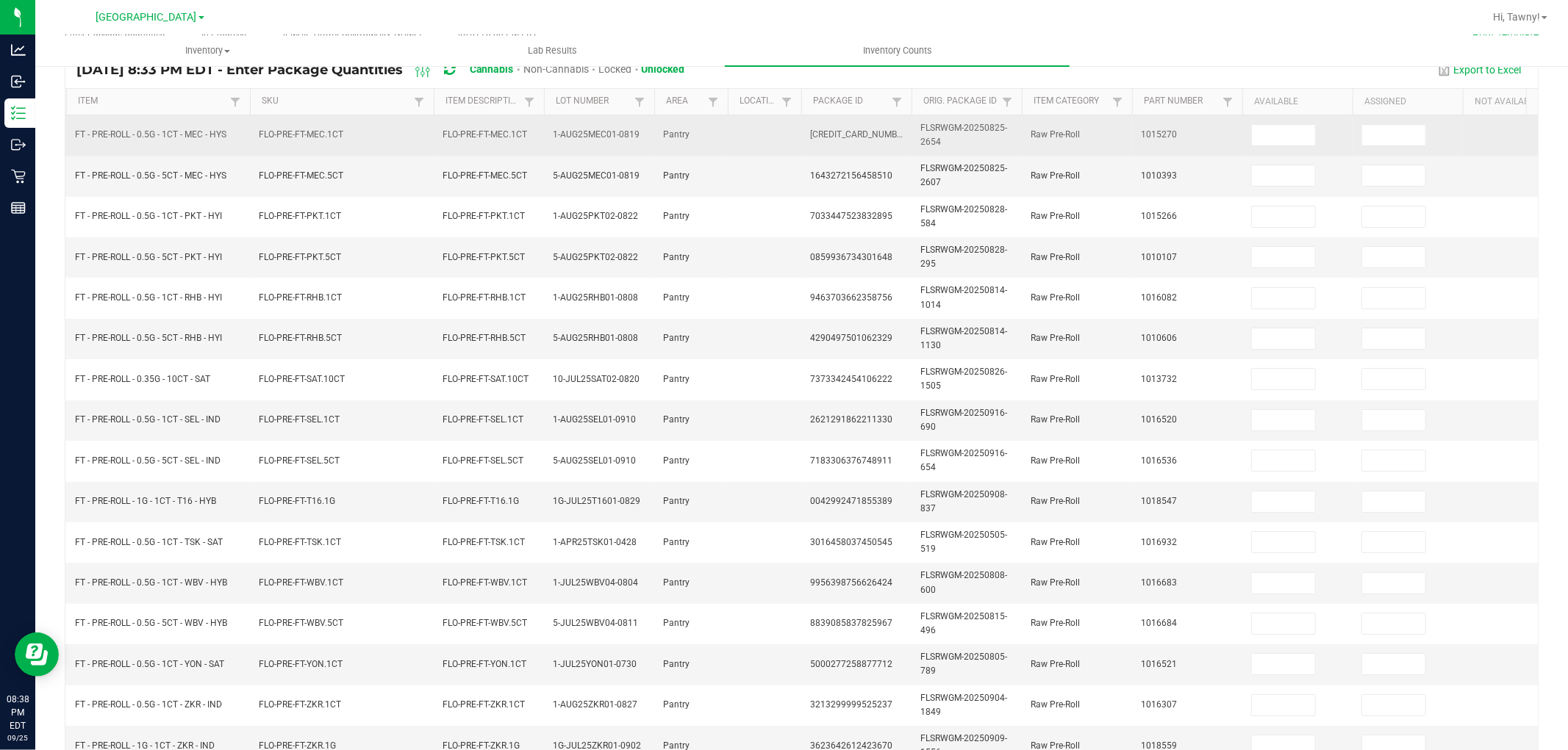
click at [1277, 149] on td at bounding box center [1297, 136] width 111 height 40
click at [1281, 147] on td at bounding box center [1297, 136] width 111 height 40
click at [1283, 133] on input at bounding box center [1283, 135] width 63 height 21
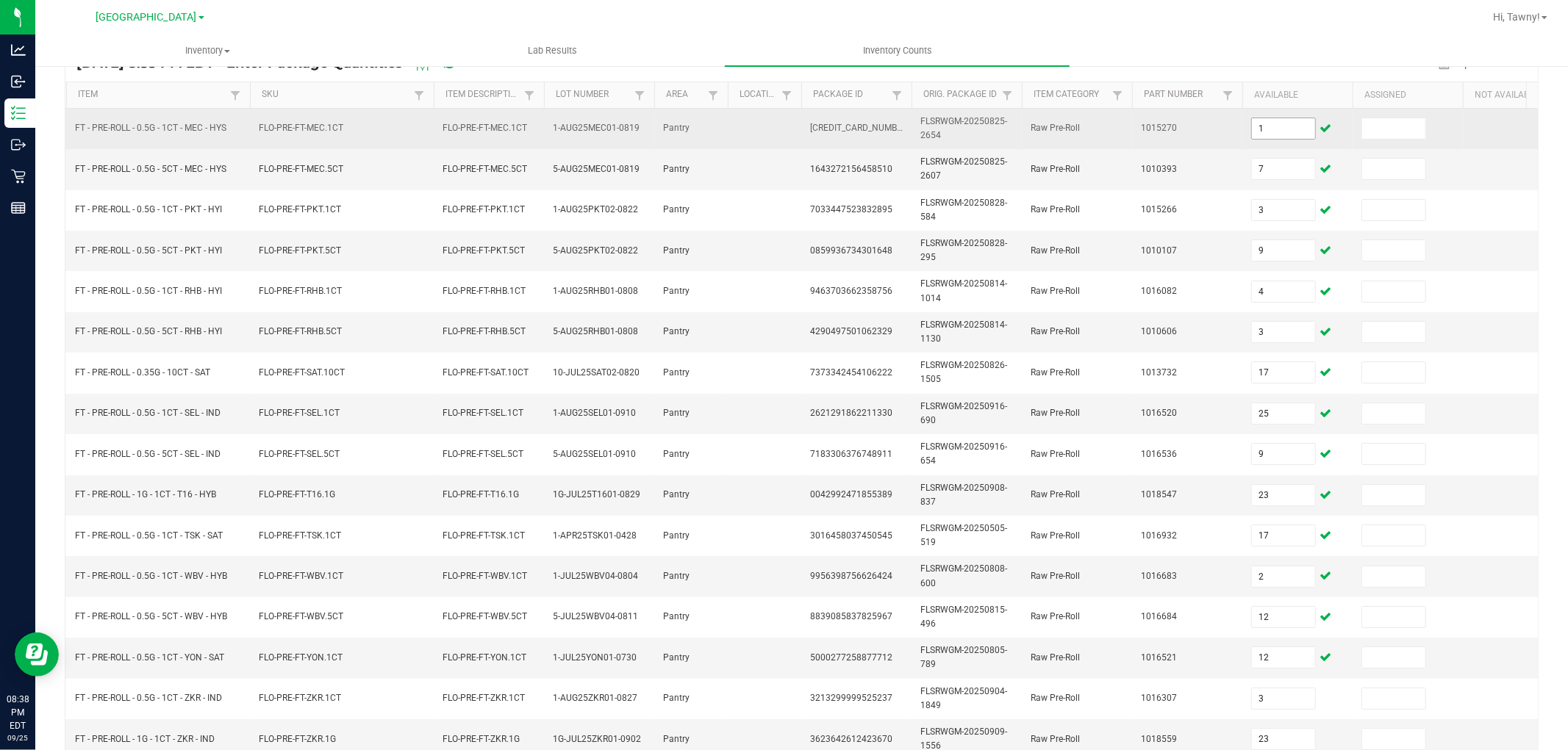
scroll to position [367, 0]
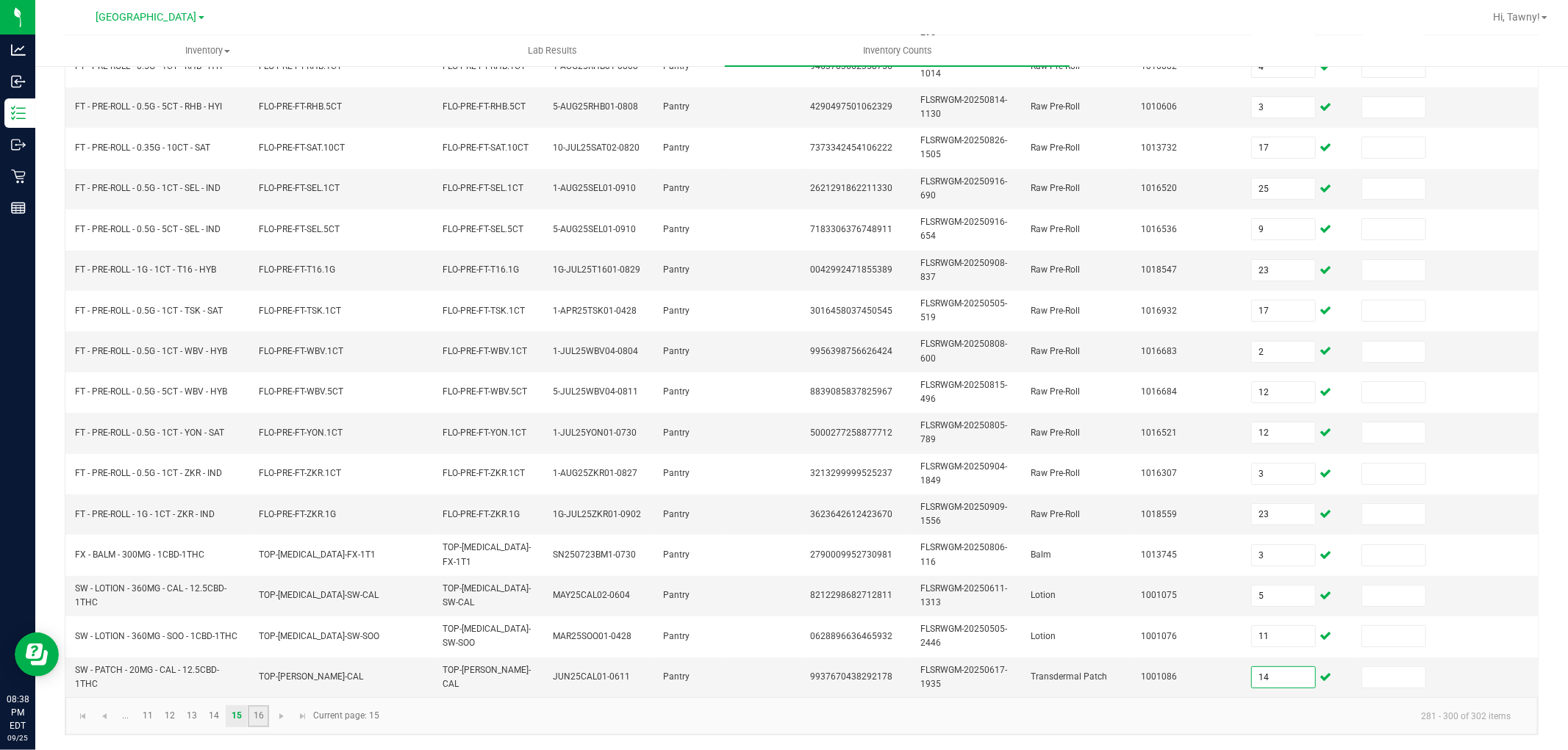
click at [250, 720] on link "16" at bounding box center [258, 717] width 21 height 22
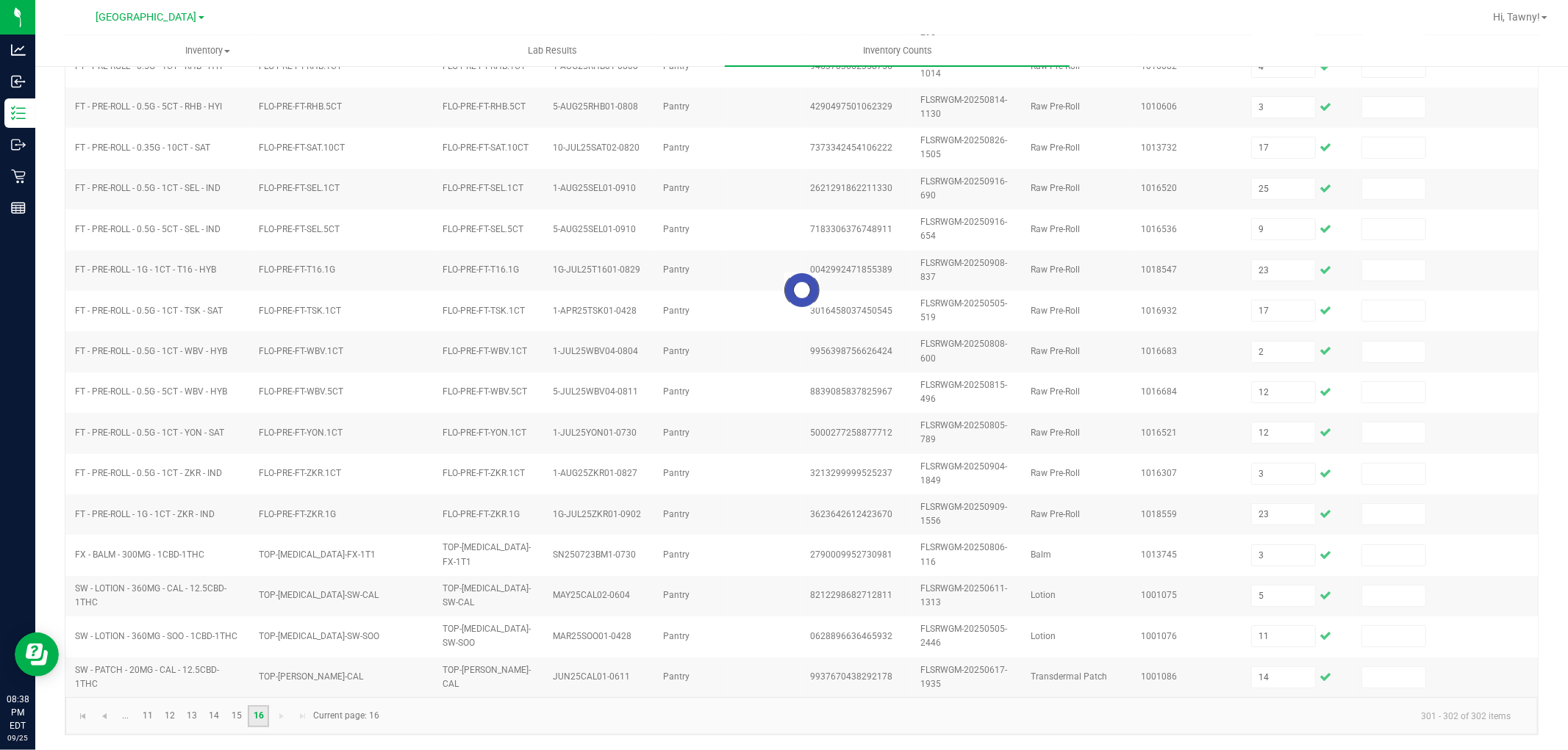
scroll to position [0, 0]
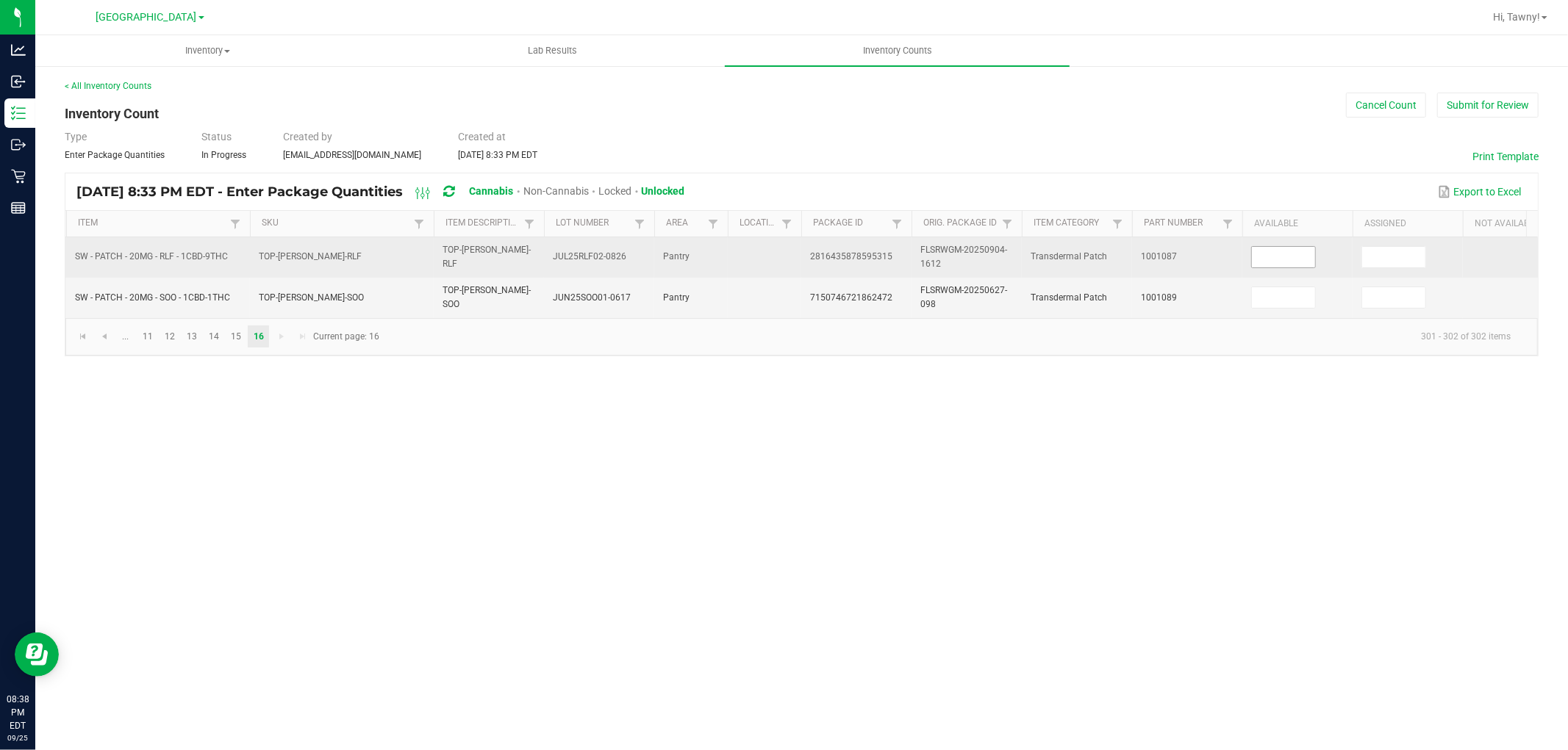
click at [1292, 262] on input at bounding box center [1283, 257] width 63 height 21
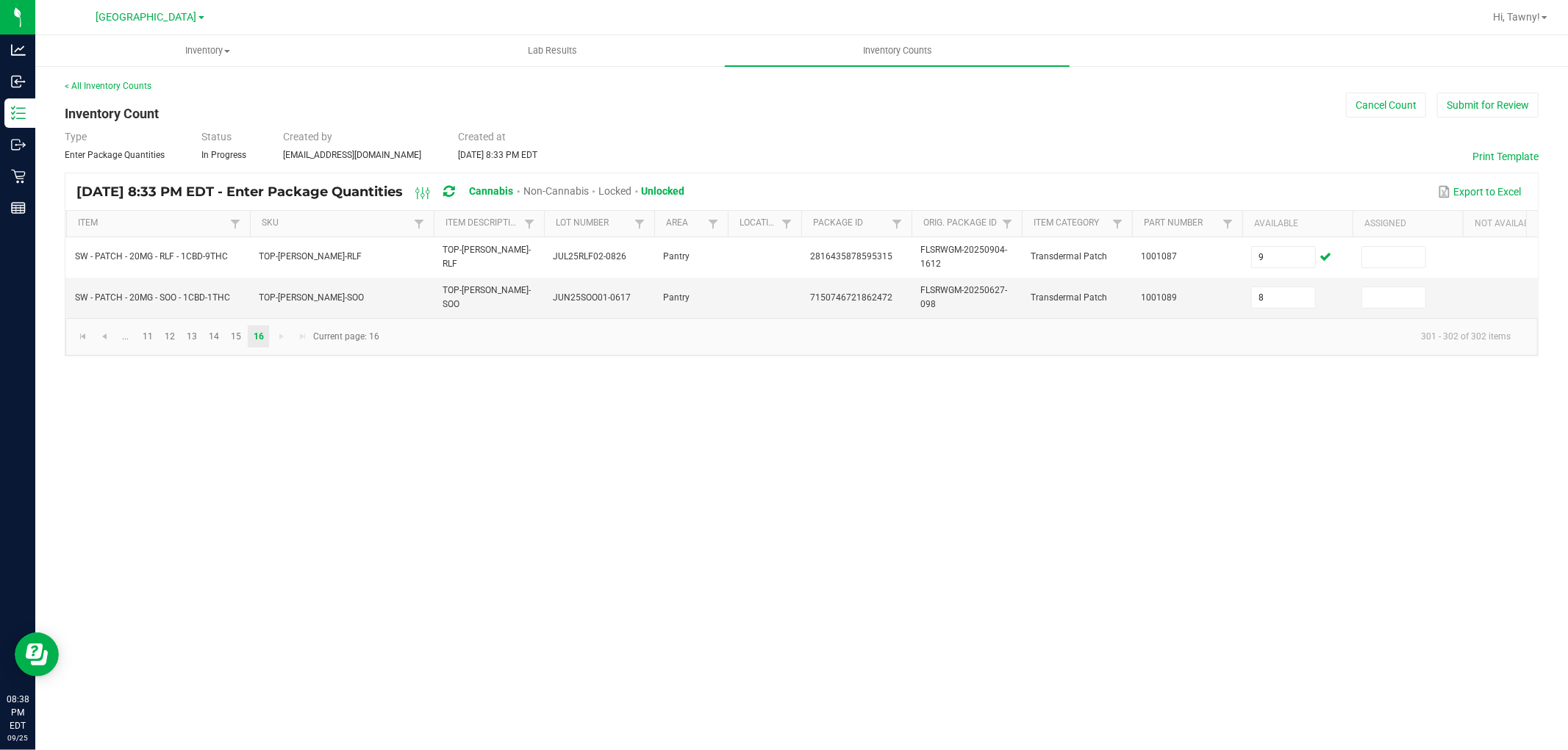
click at [1260, 129] on div "Type Enter Package Quantities Status In Progress Created by [EMAIL_ADDRESS][DOM…" at bounding box center [802, 145] width 1474 height 33
click at [1480, 93] on button "Submit for Review" at bounding box center [1488, 105] width 101 height 25
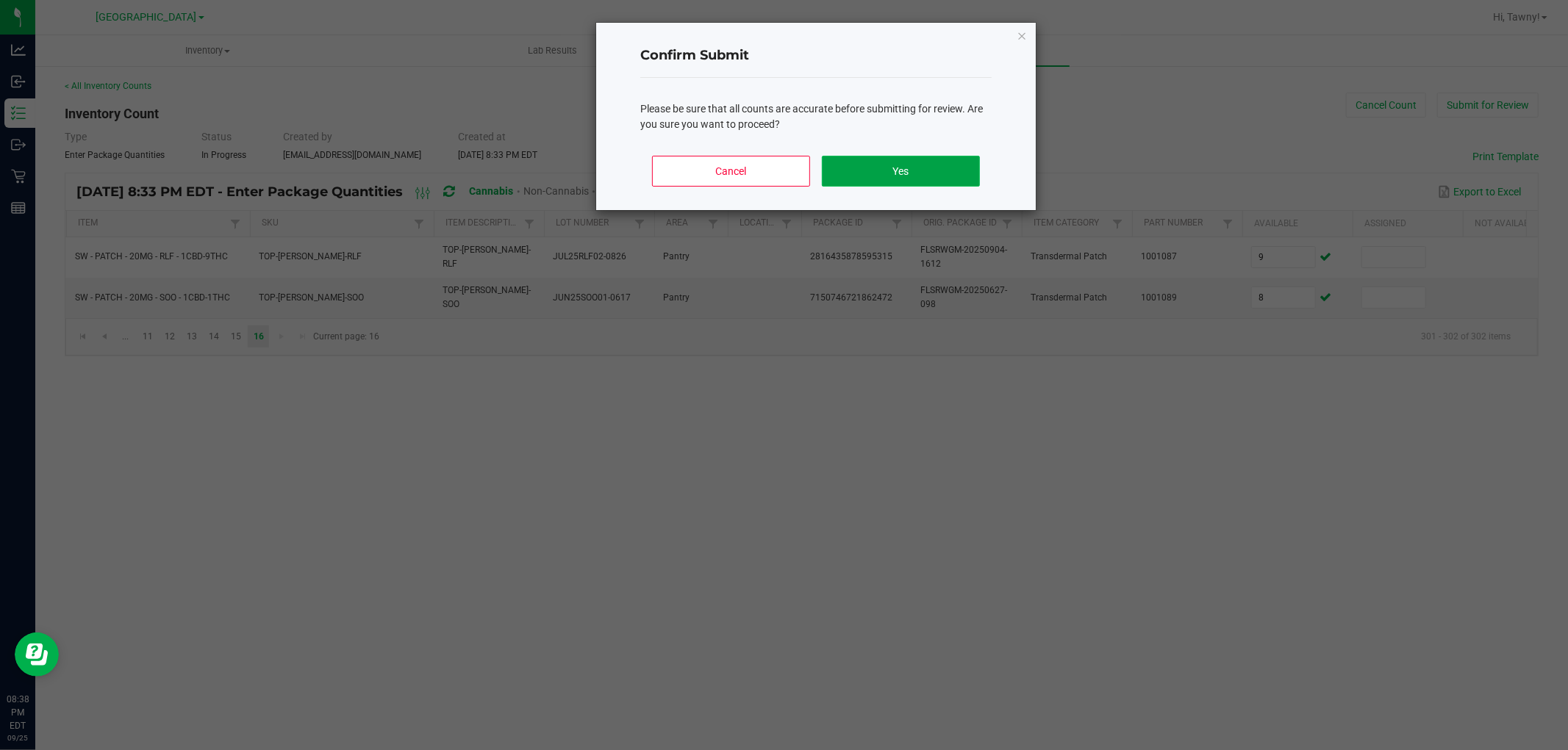
click at [873, 163] on button "Yes" at bounding box center [900, 171] width 158 height 31
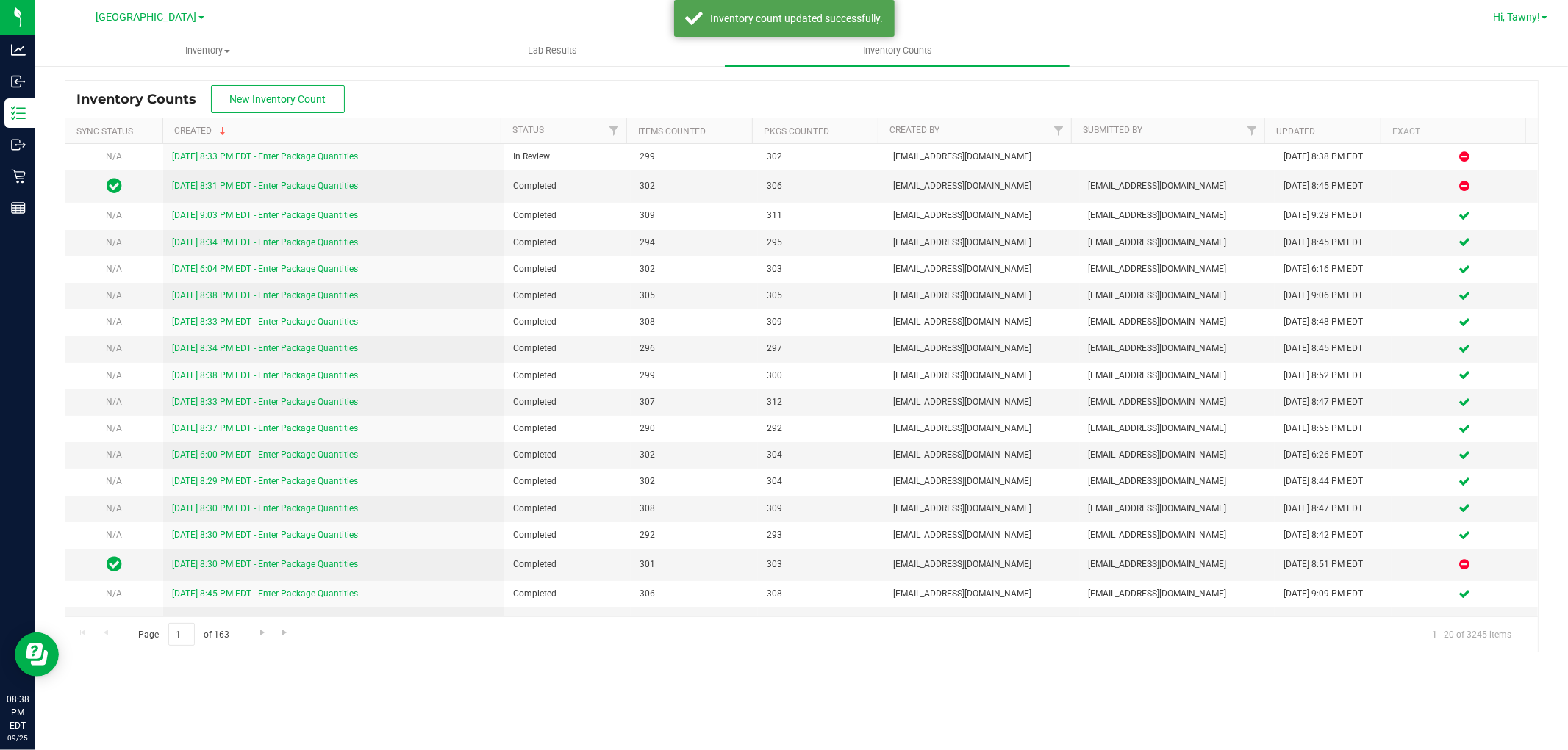
click at [1511, 11] on span "Hi, Tawny!" at bounding box center [1516, 17] width 47 height 12
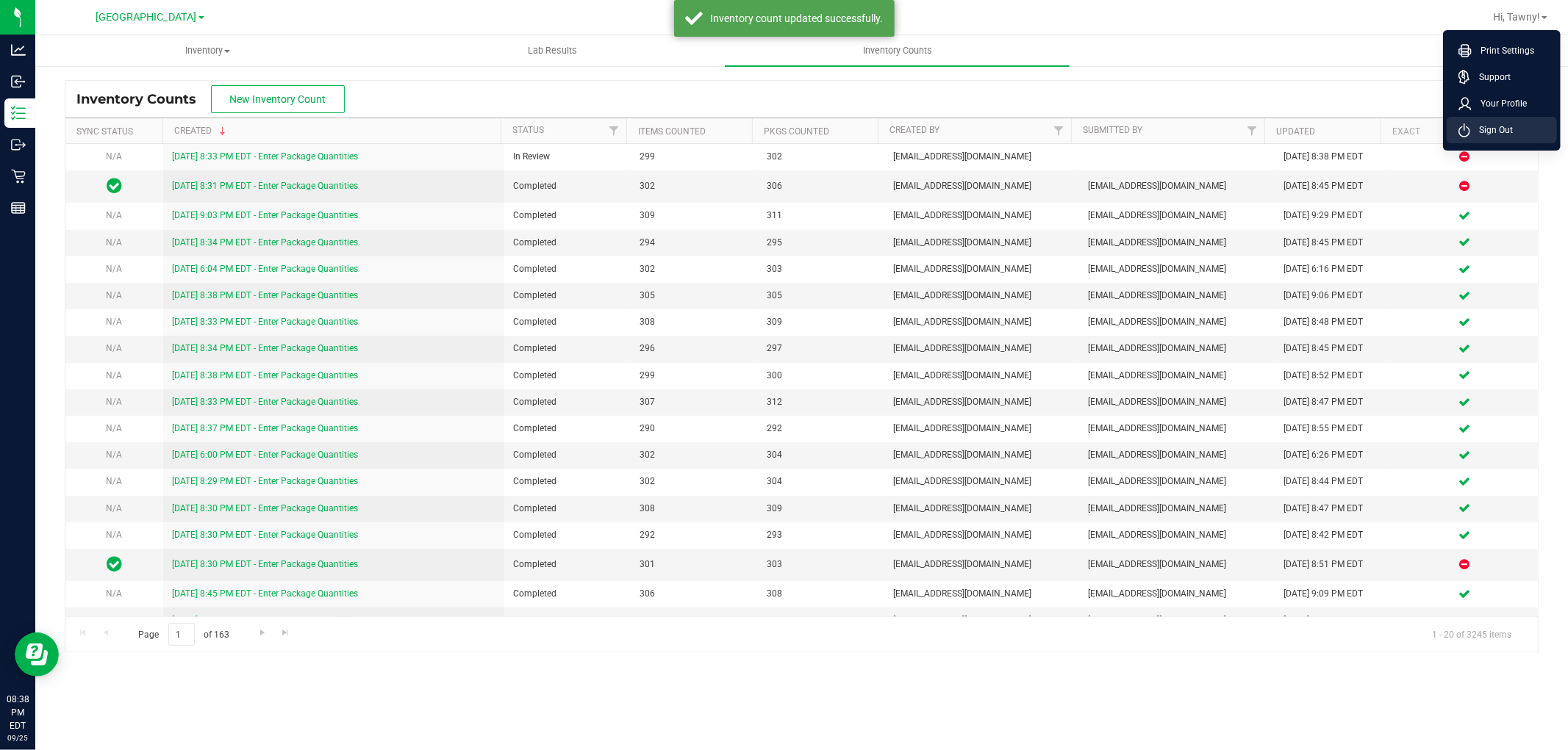
click at [1491, 117] on li "Sign Out" at bounding box center [1502, 131] width 111 height 27
